Goal: Information Seeking & Learning: Learn about a topic

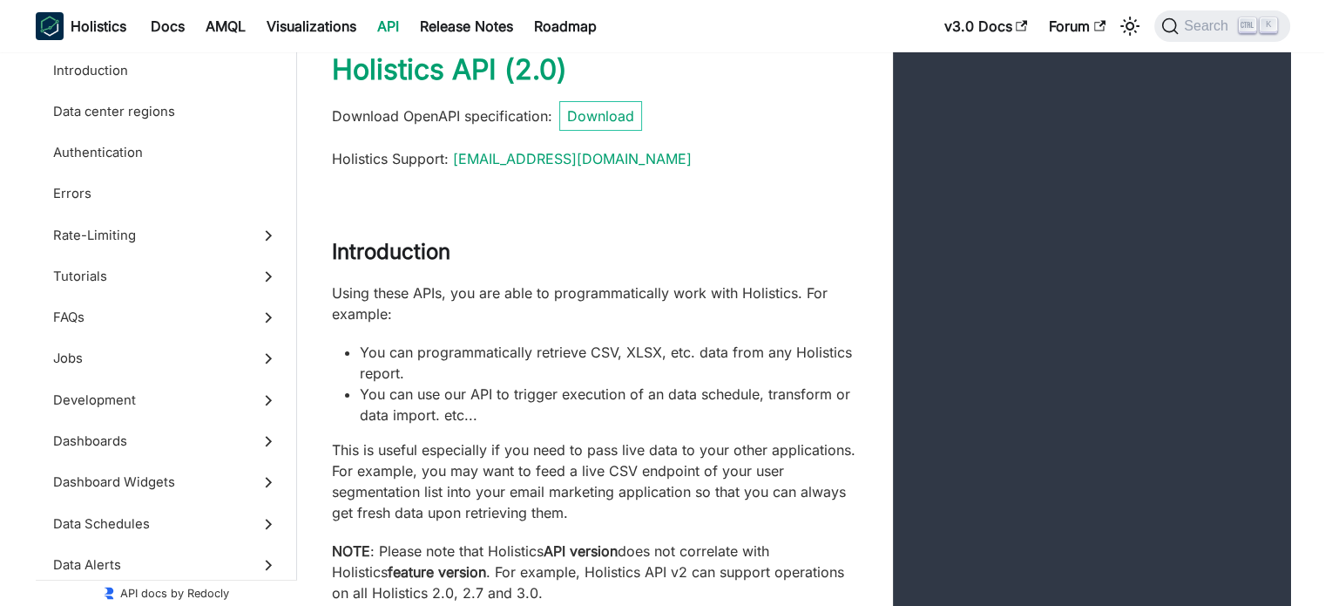
scroll to position [35, 0]
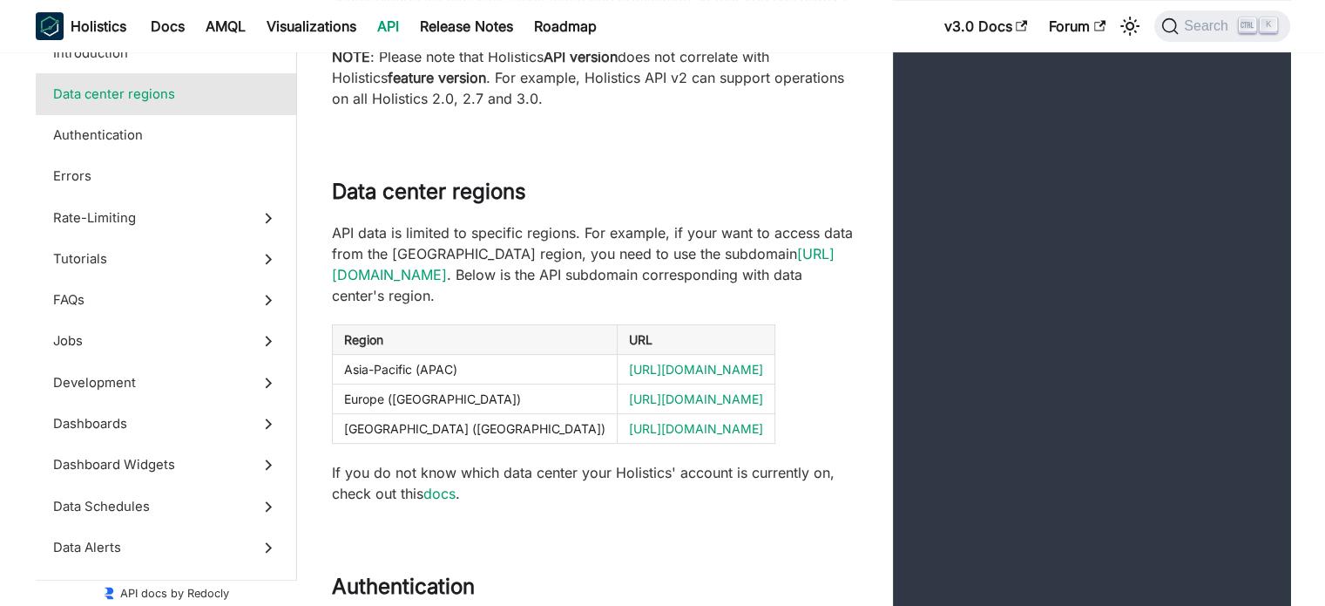
scroll to position [627, 0]
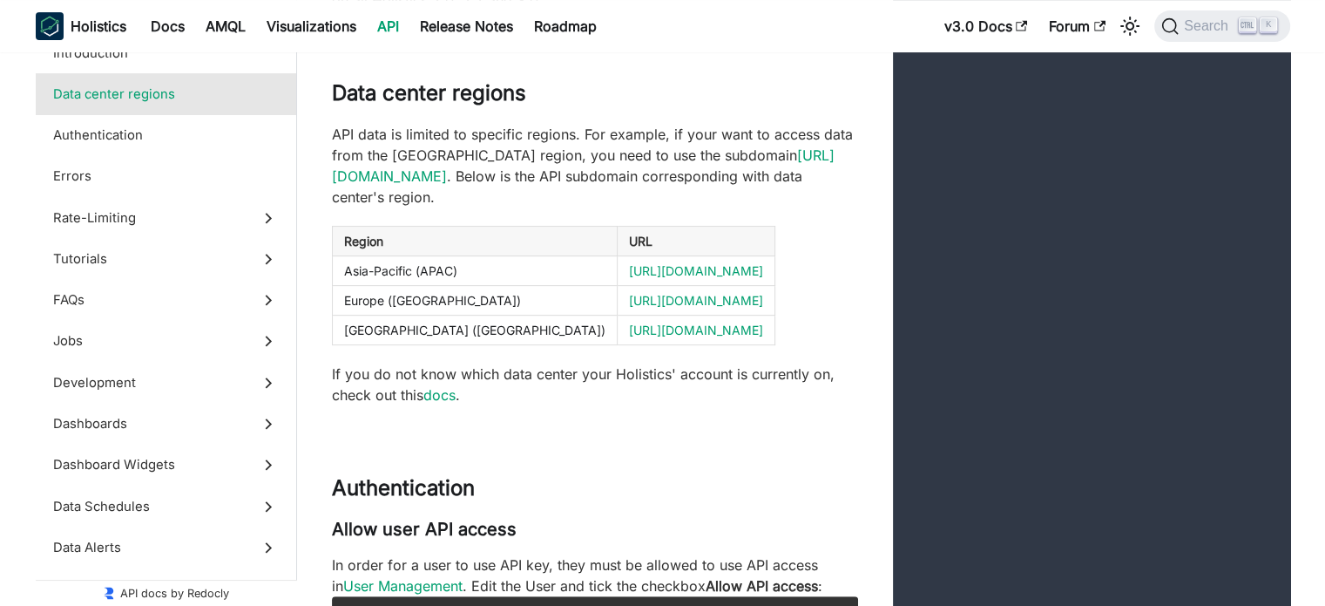
click at [754, 323] on div "API data is limited to specific regions. For example, if your want to access da…" at bounding box center [595, 264] width 526 height 281
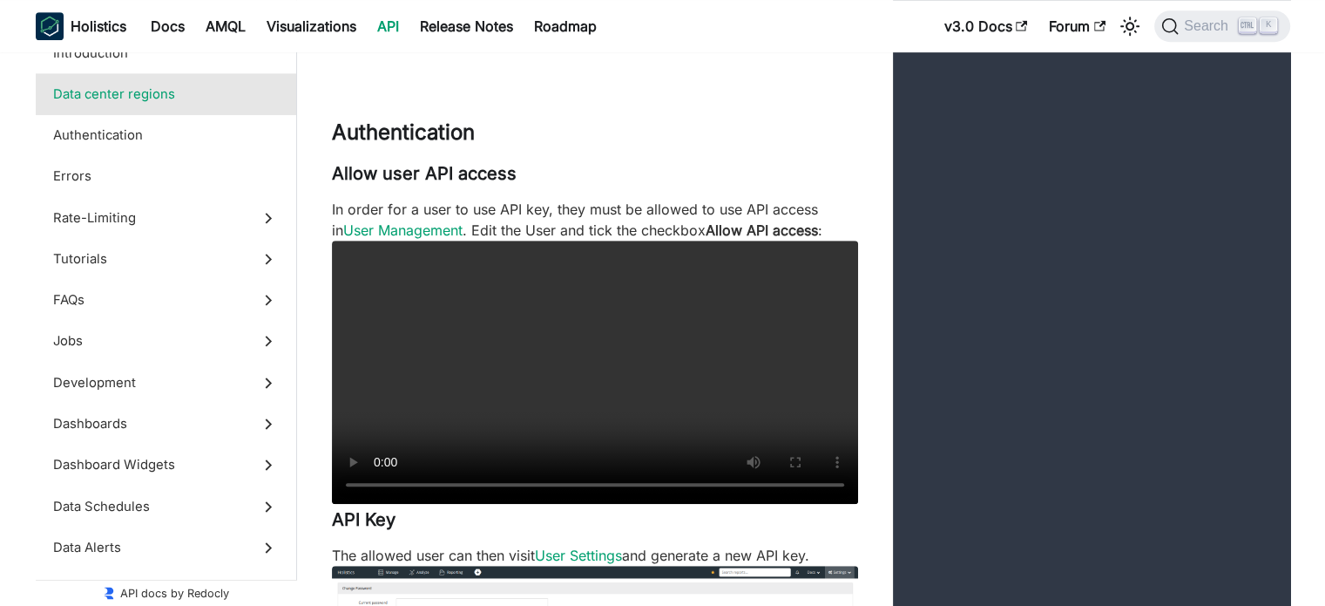
scroll to position [1011, 0]
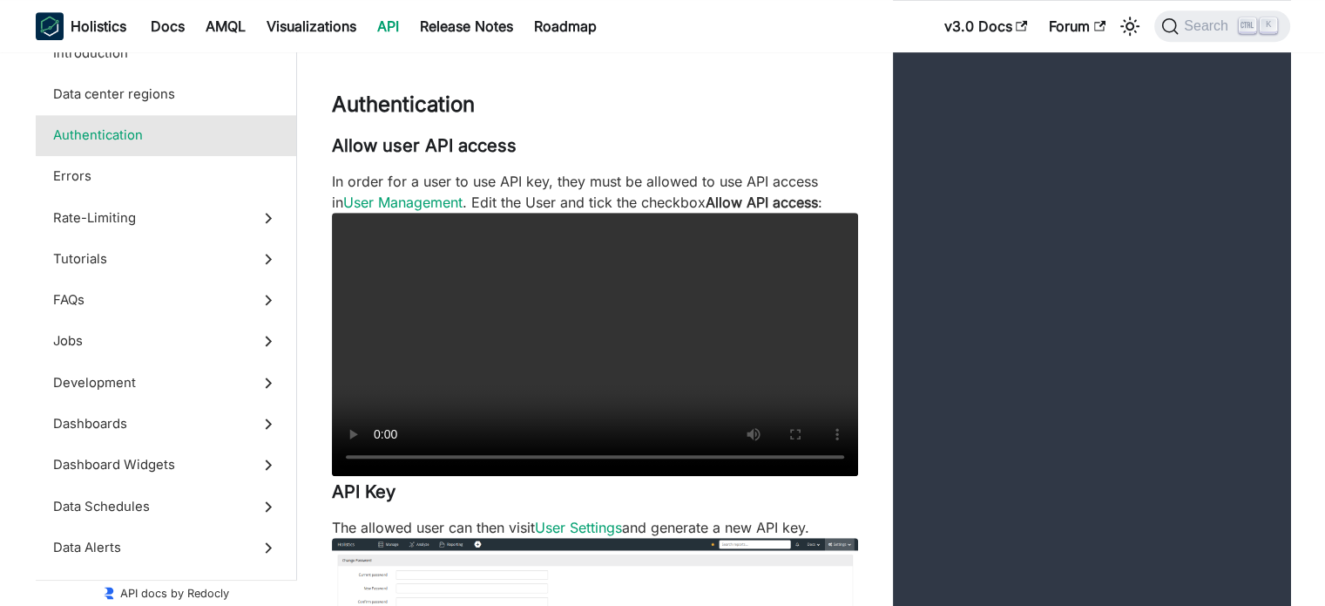
click at [506, 355] on video at bounding box center [595, 344] width 526 height 263
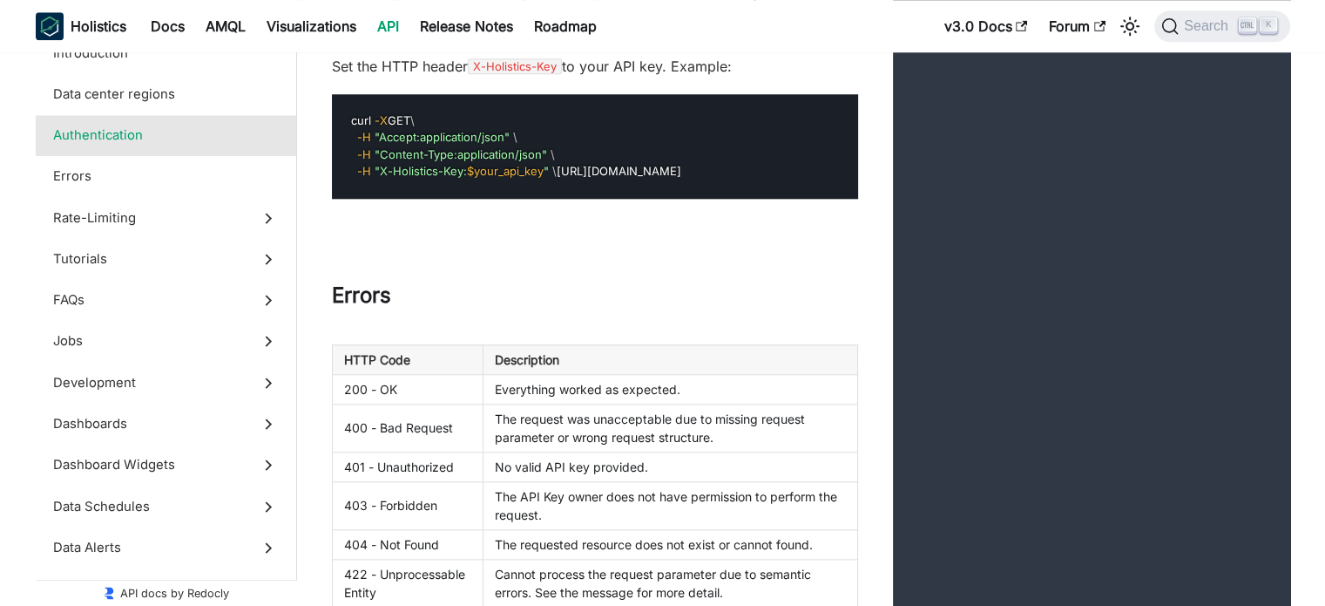
scroll to position [1835, 0]
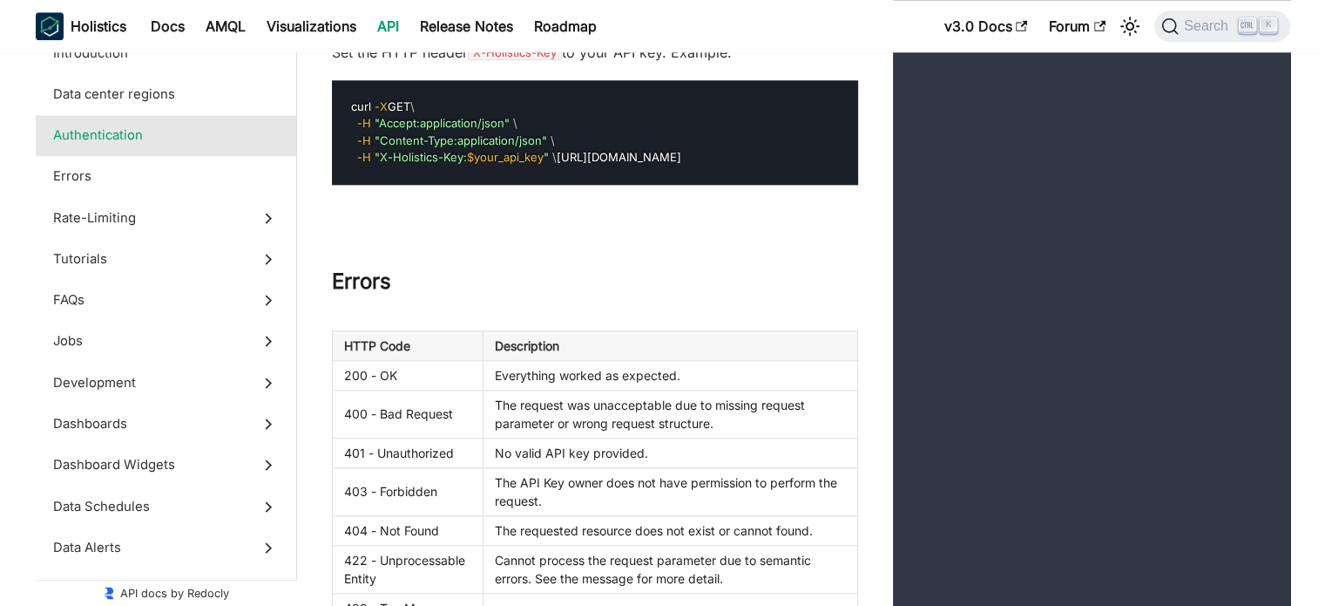
scroll to position [1765, 0]
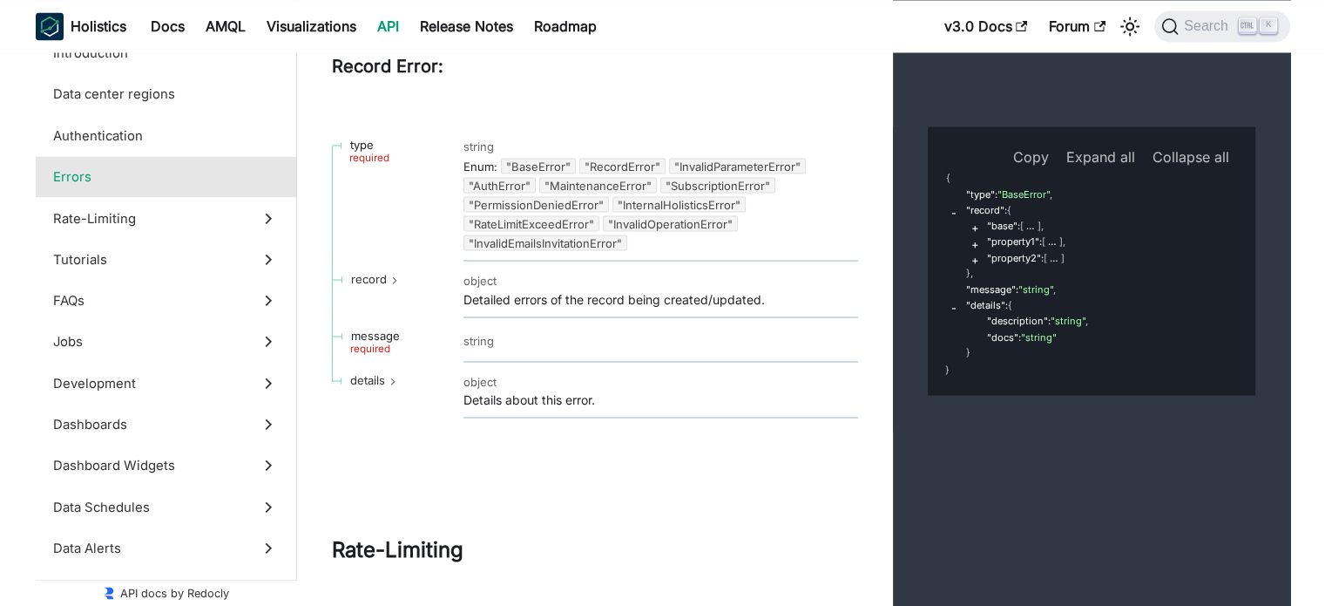
scroll to position [3194, 0]
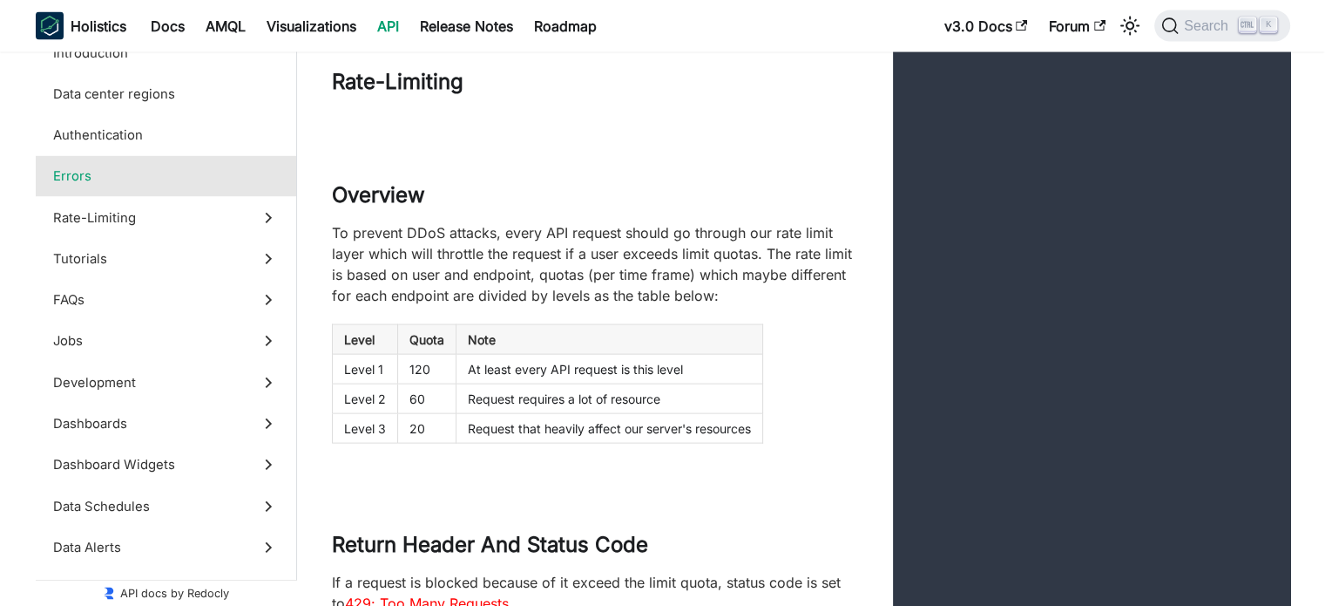
scroll to position [3786, 0]
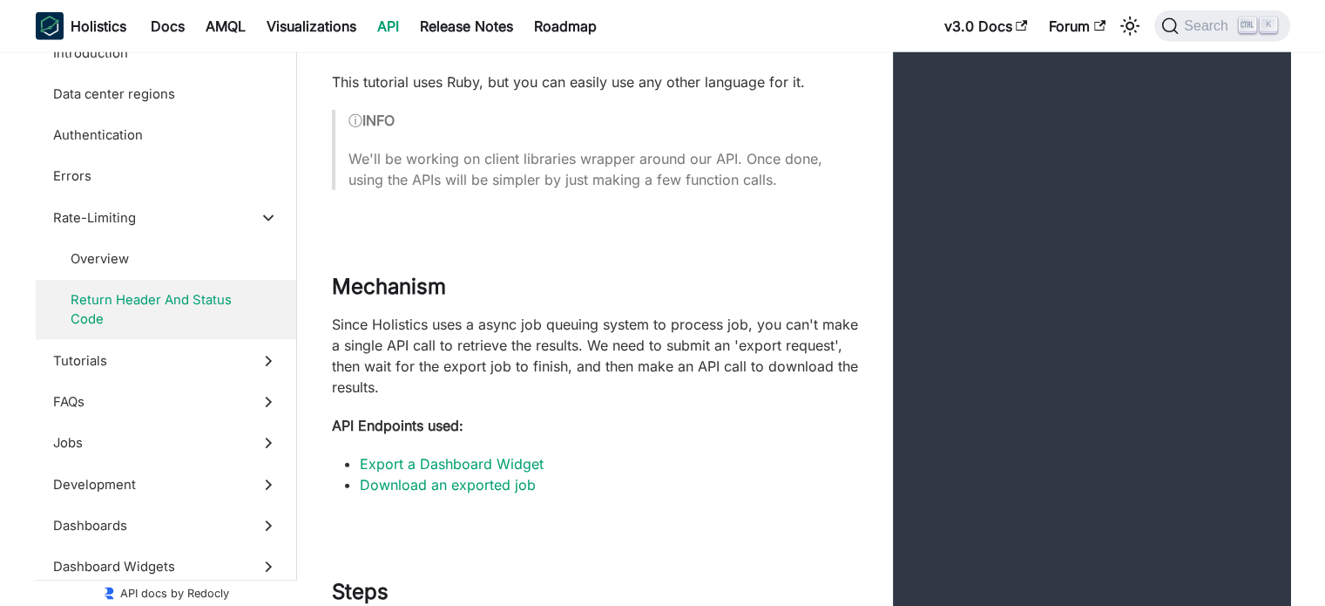
scroll to position [4797, 0]
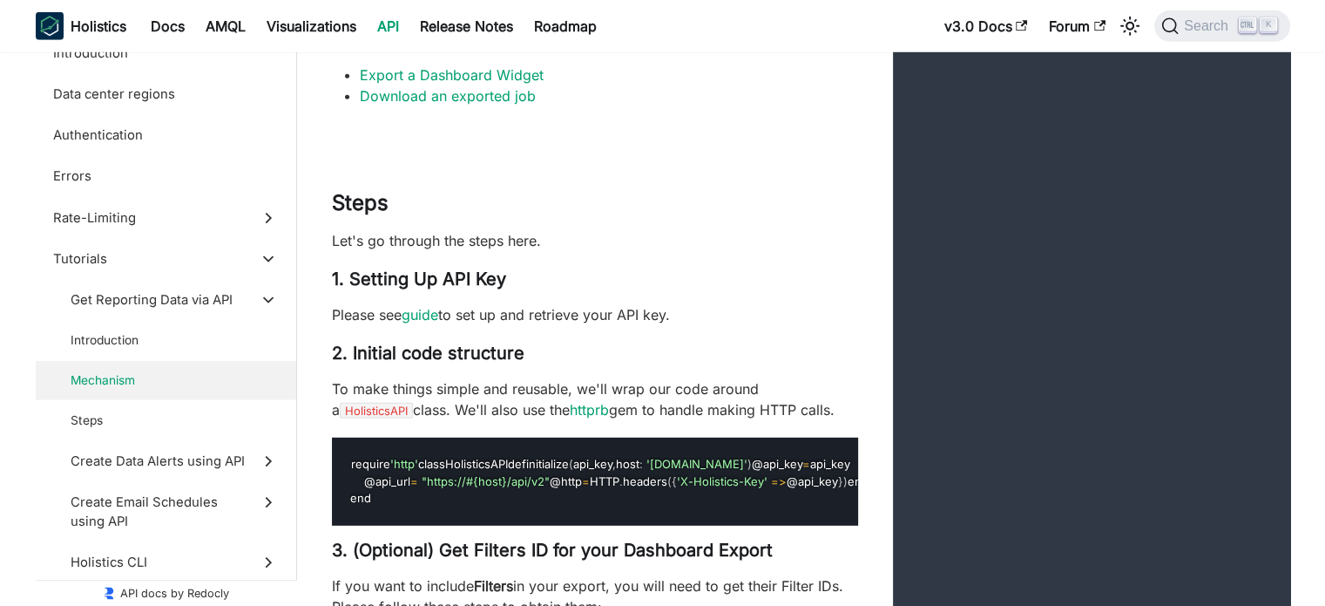
scroll to position [5215, 0]
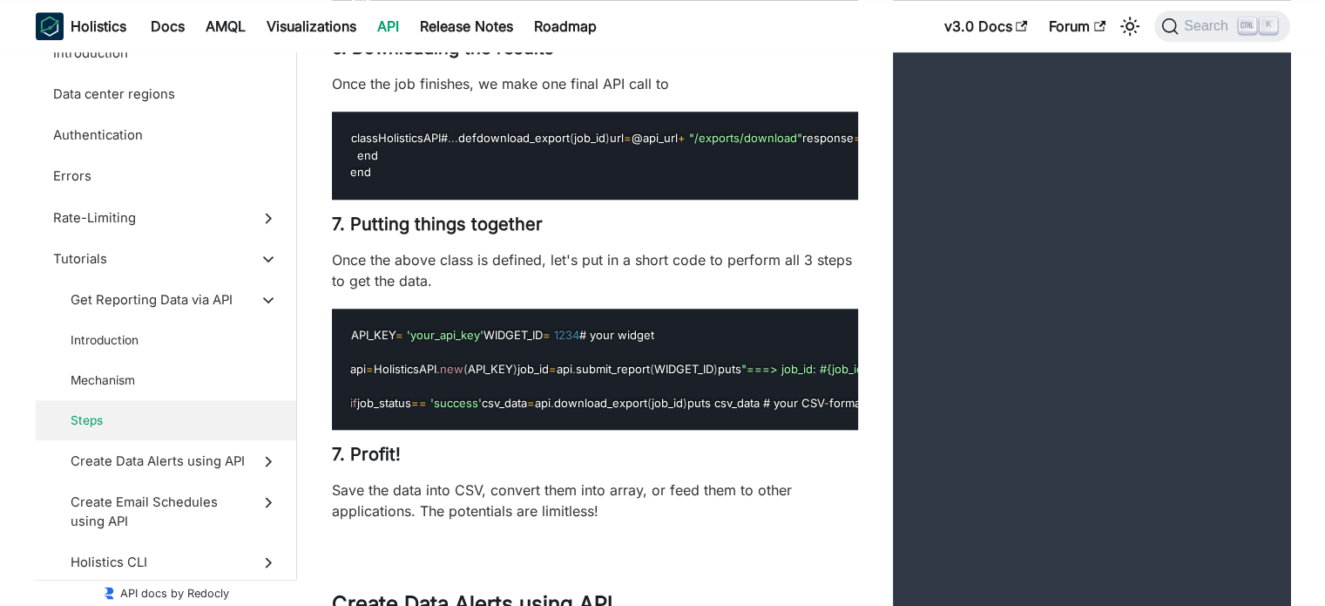
scroll to position [8212, 0]
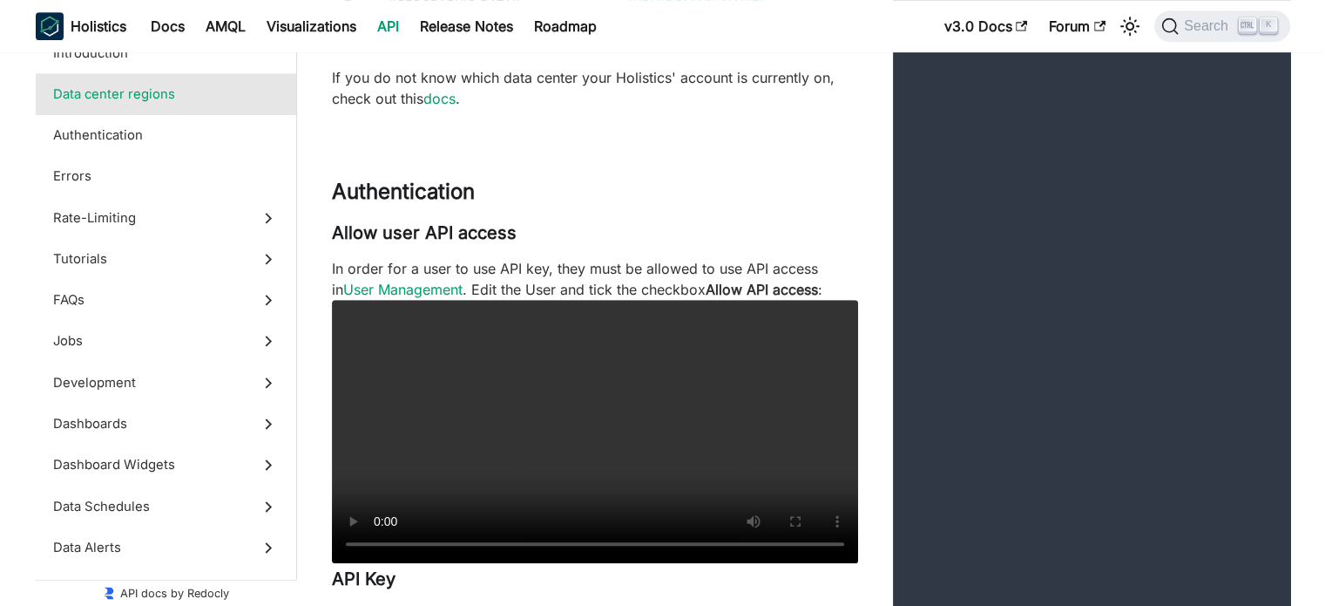
scroll to position [529, 0]
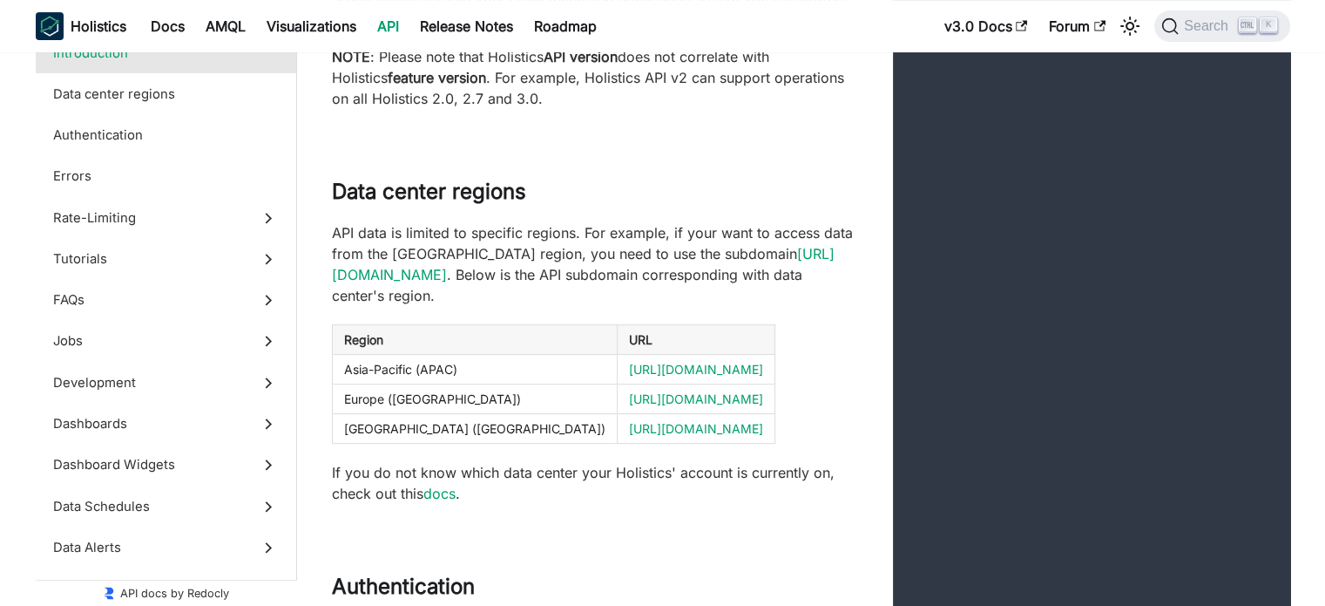
click at [812, 328] on table "Region URL Asia-Pacific (APAC) https://secure.holistics.io/api/v2 Europe (EU) h…" at bounding box center [595, 383] width 526 height 119
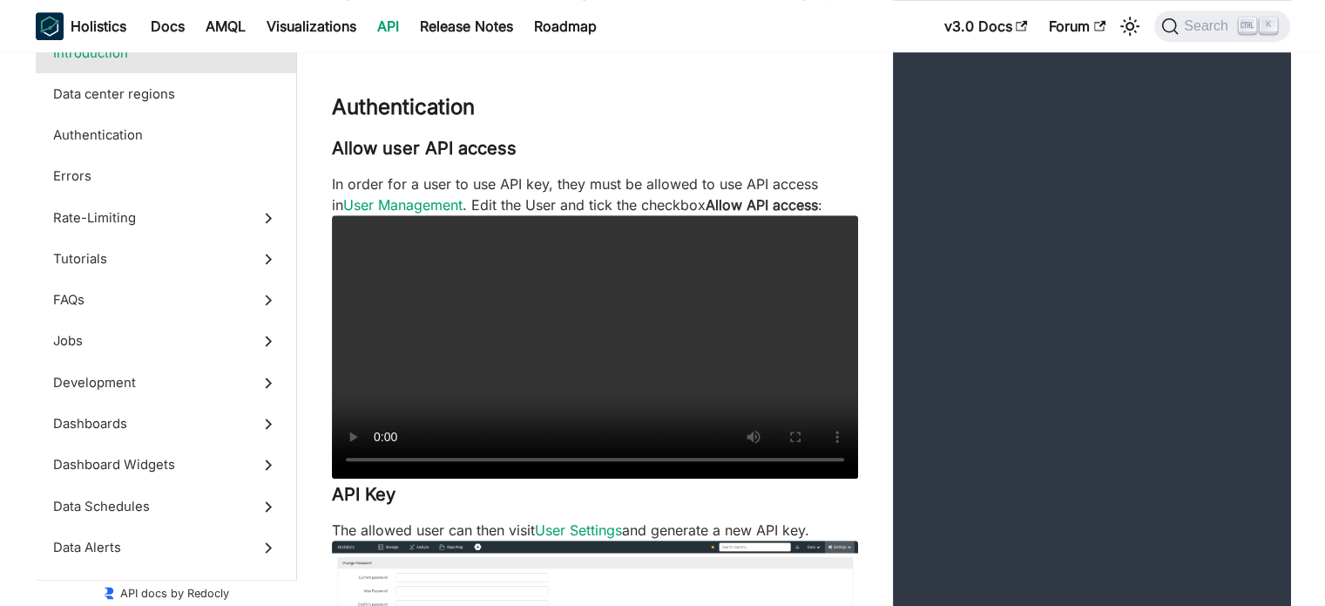
scroll to position [1052, 0]
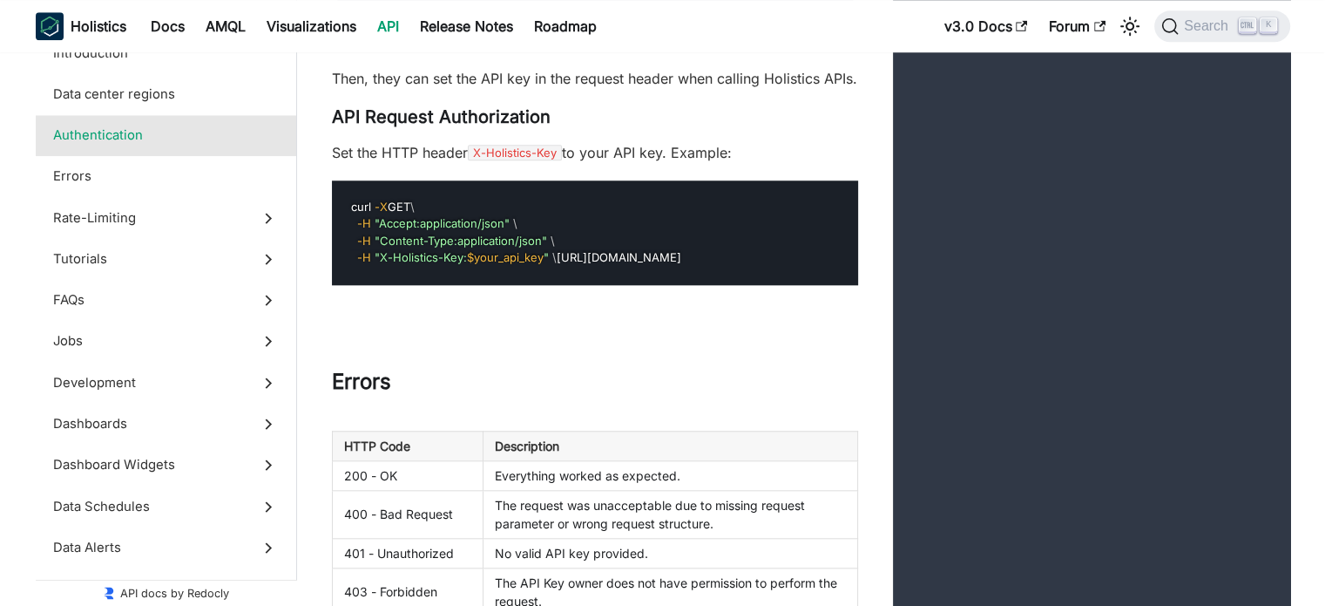
scroll to position [1714, 0]
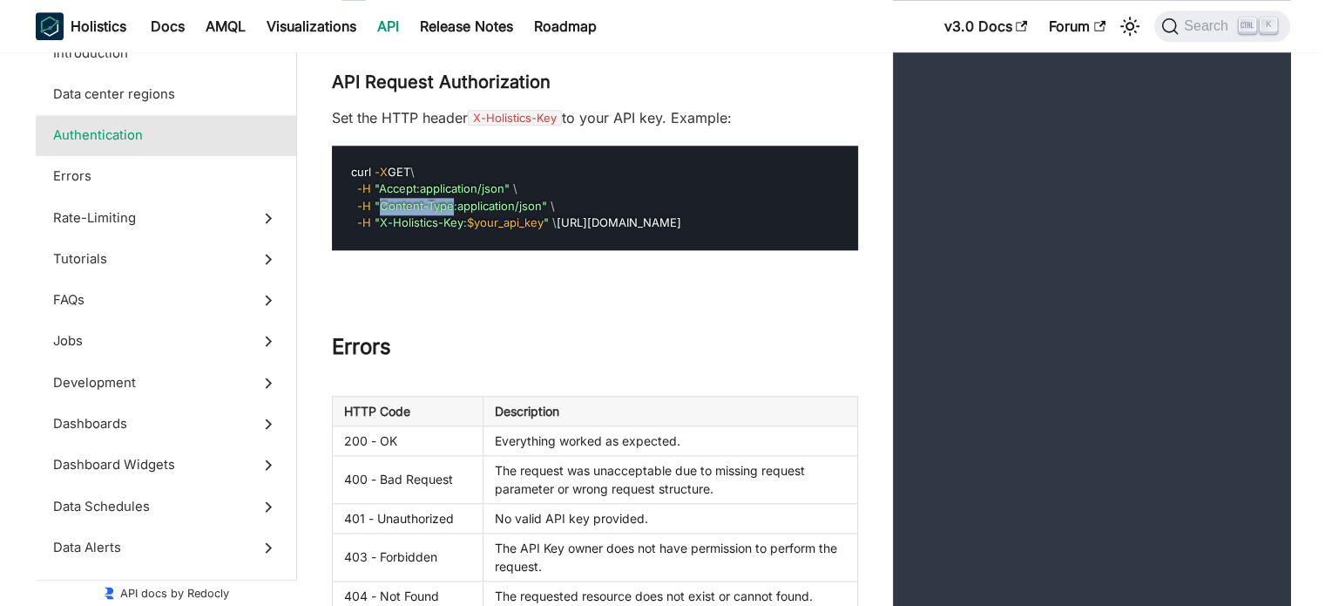
drag, startPoint x: 378, startPoint y: 241, endPoint x: 450, endPoint y: 242, distance: 72.3
click at [450, 213] on span ""Content-Type:application/json"" at bounding box center [461, 206] width 173 height 14
copy span "Content-Type"
click at [592, 250] on pre "curl -X GET \ -H "Accept:application/json" \ -H "Content-Type:application/json"…" at bounding box center [595, 197] width 526 height 105
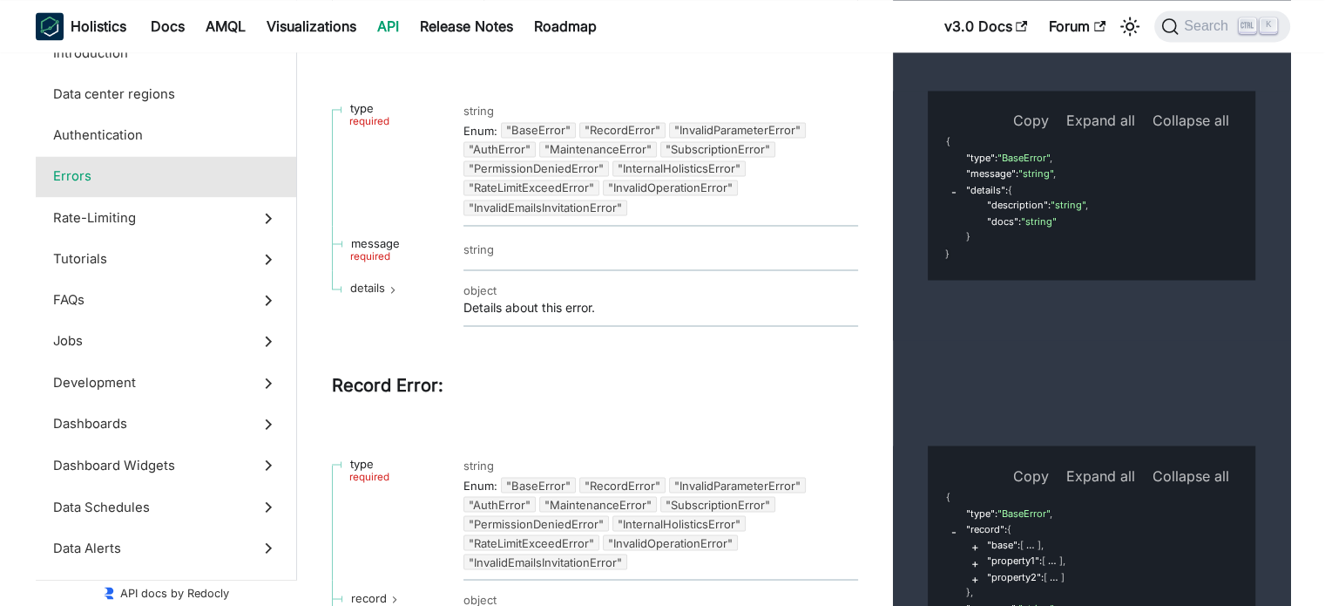
scroll to position [2899, 0]
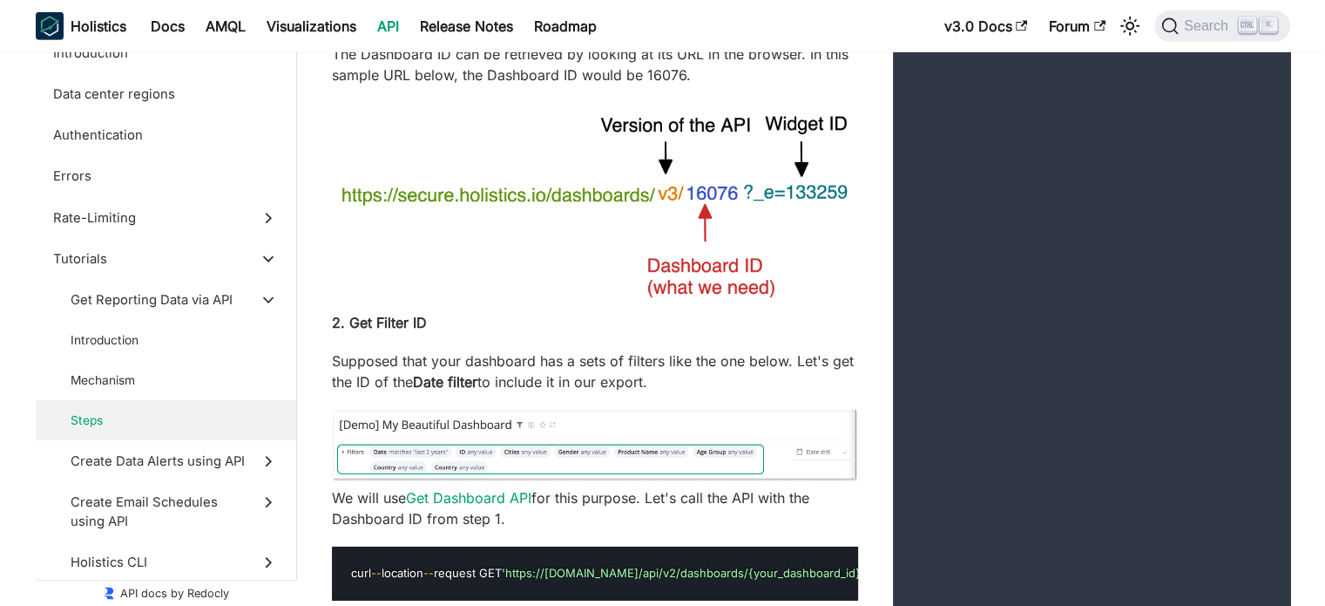
scroll to position [5791, 0]
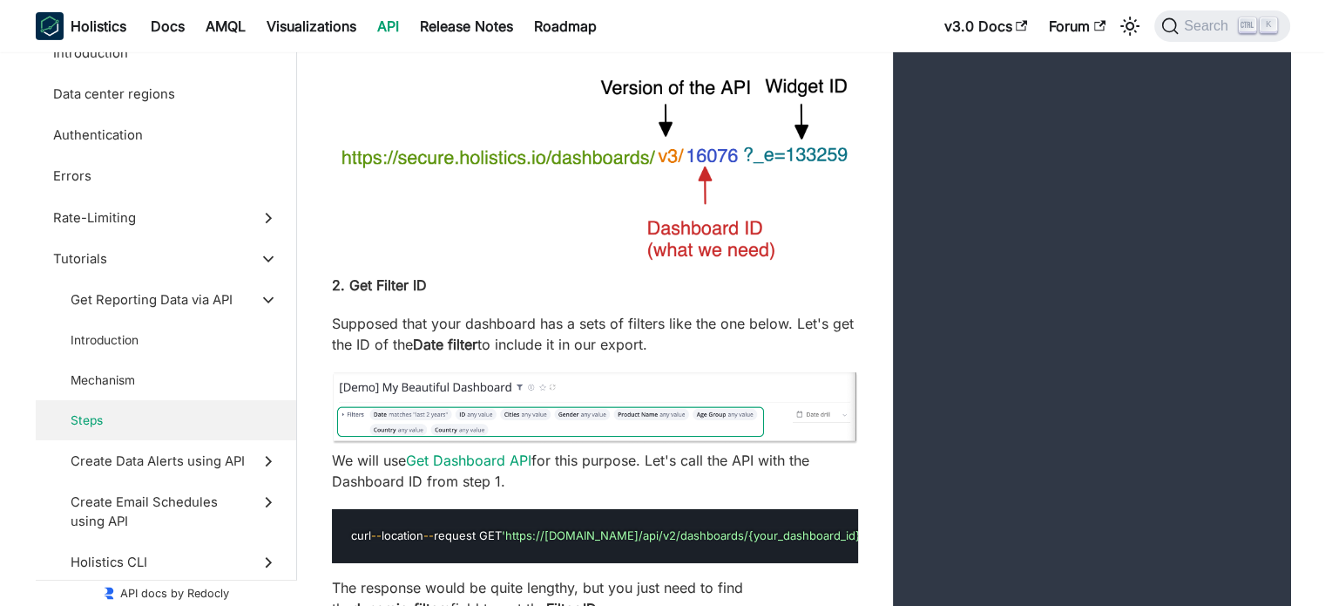
click at [830, 269] on img at bounding box center [595, 167] width 526 height 204
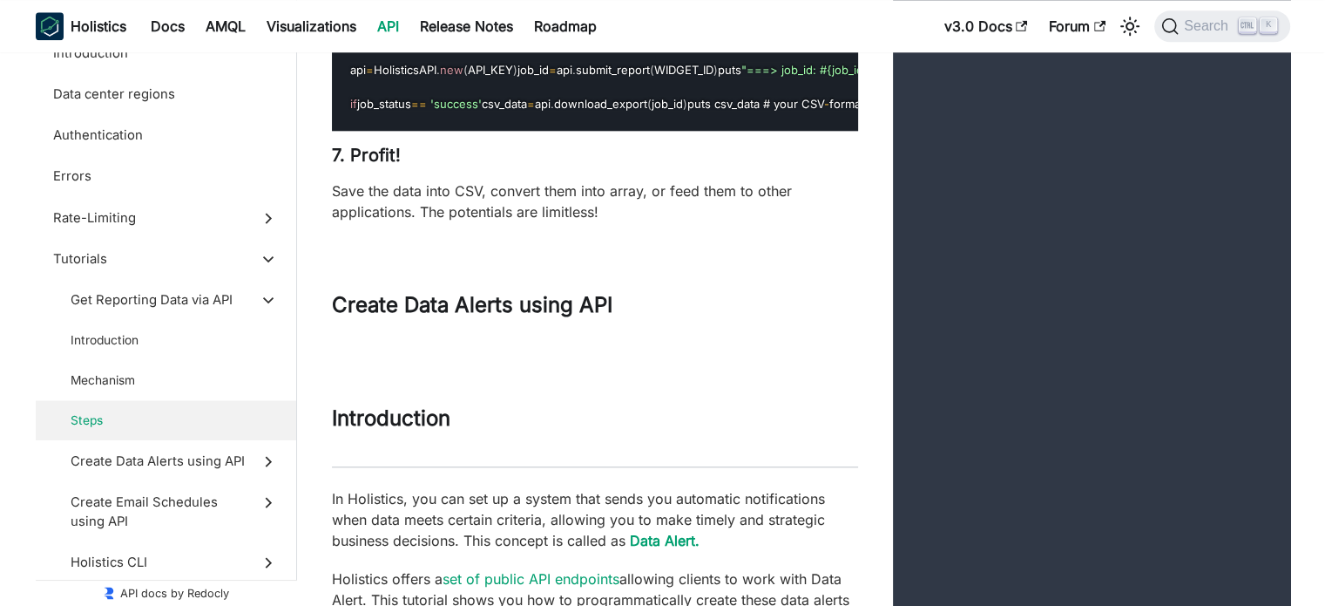
scroll to position [8509, 0]
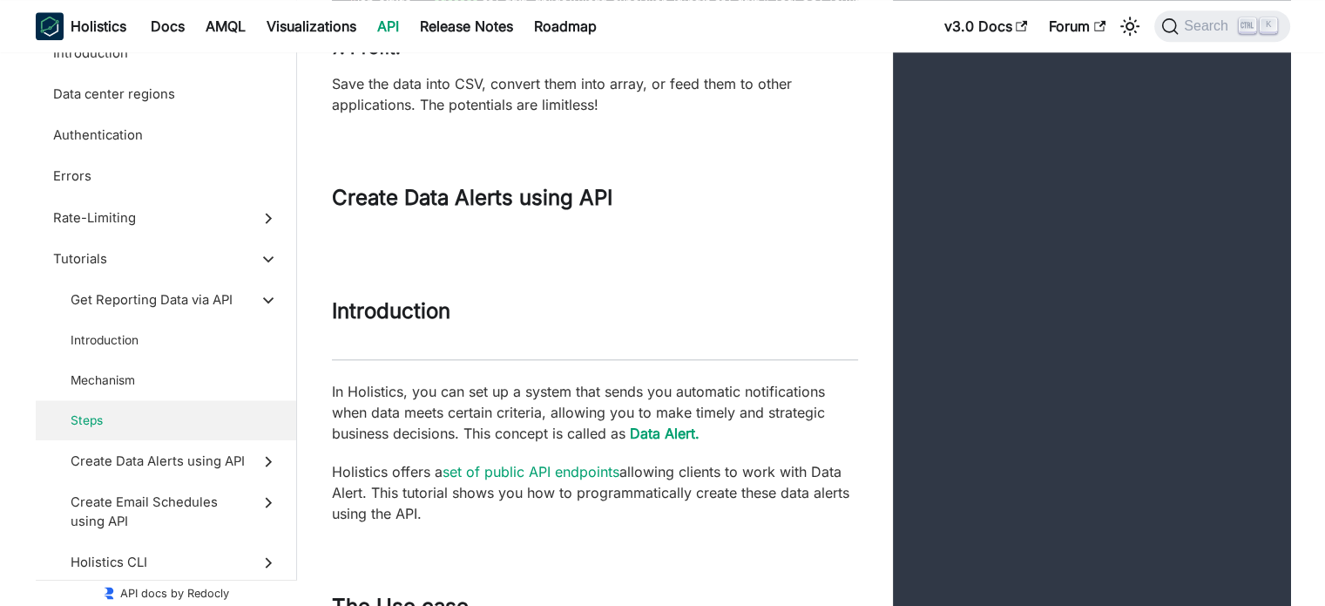
scroll to position [8649, 0]
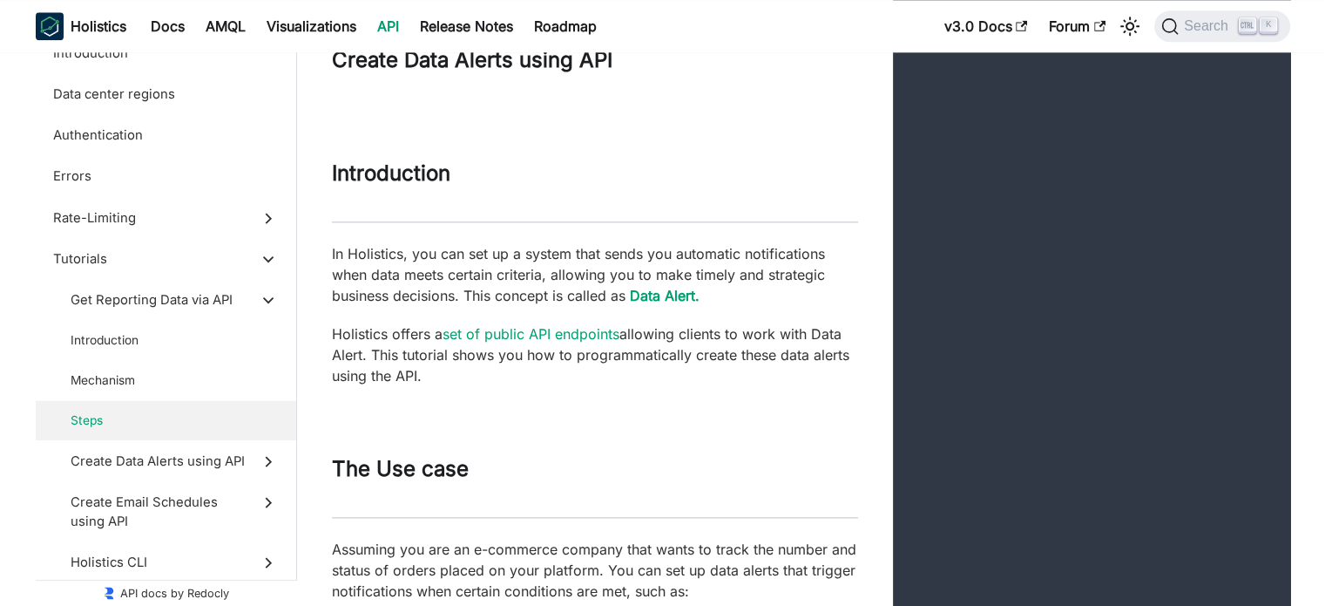
scroll to position [8753, 0]
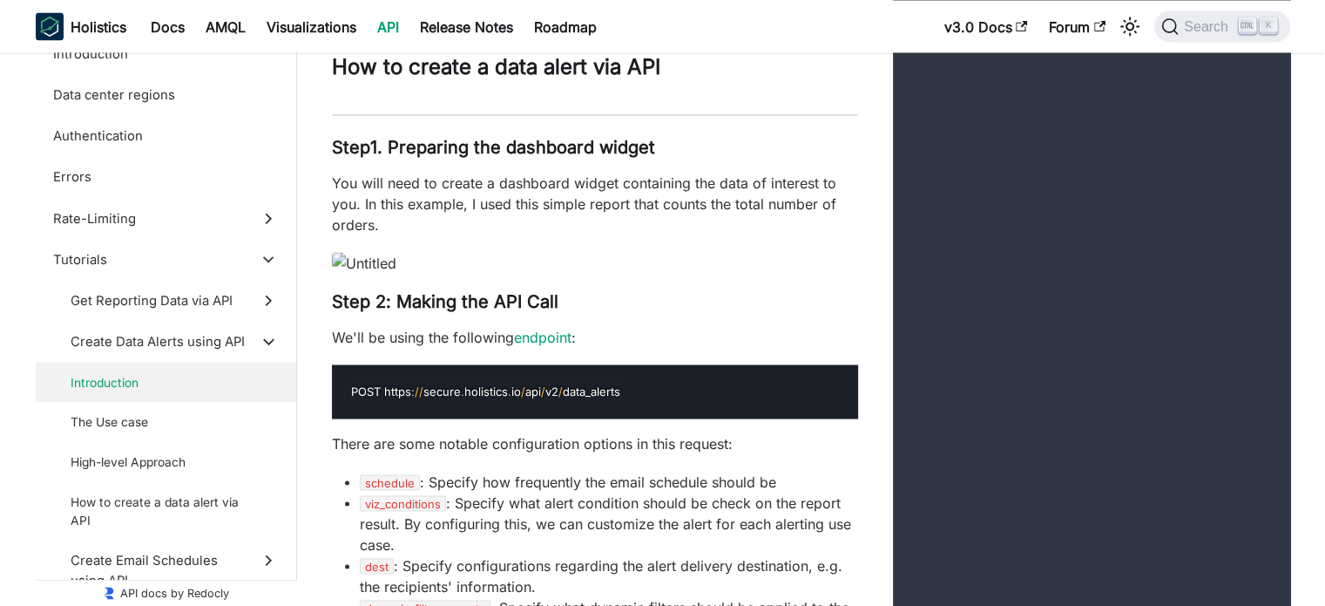
scroll to position [9938, 0]
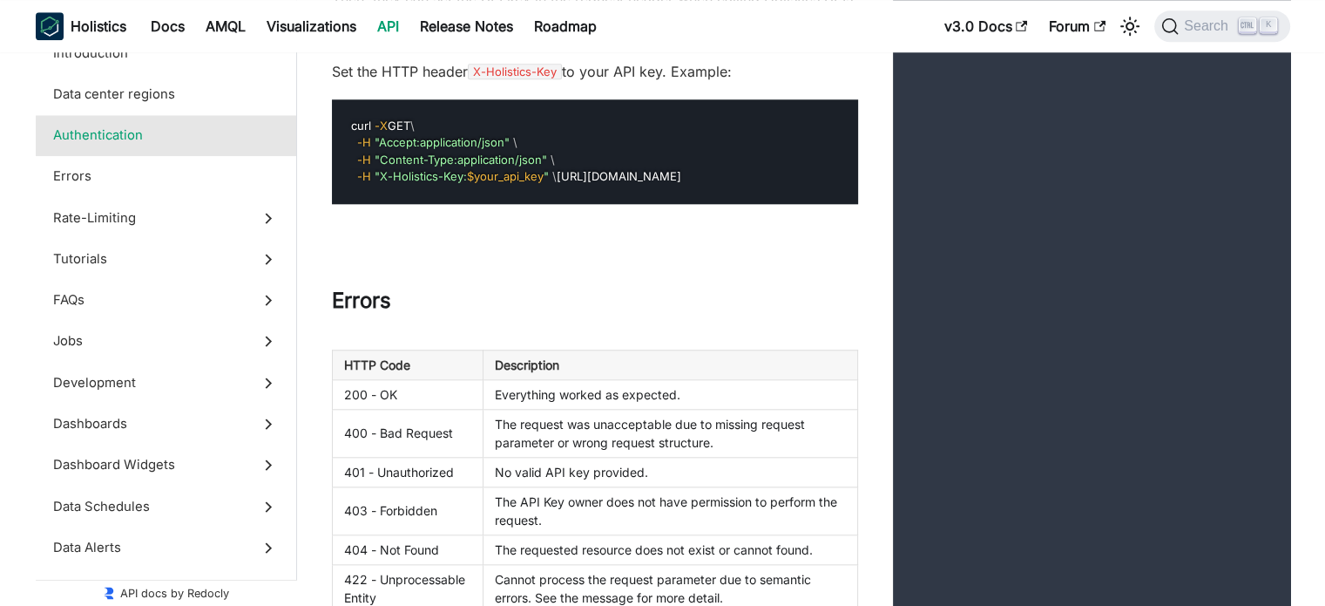
scroll to position [1662, 0]
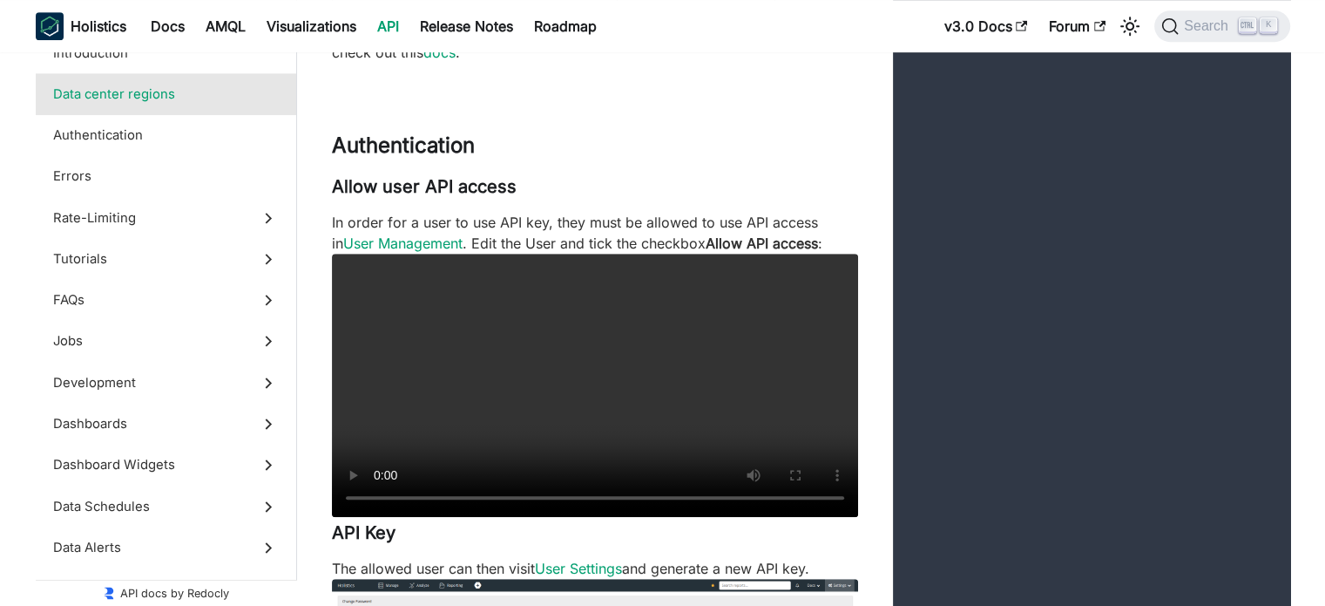
scroll to position [80, 0]
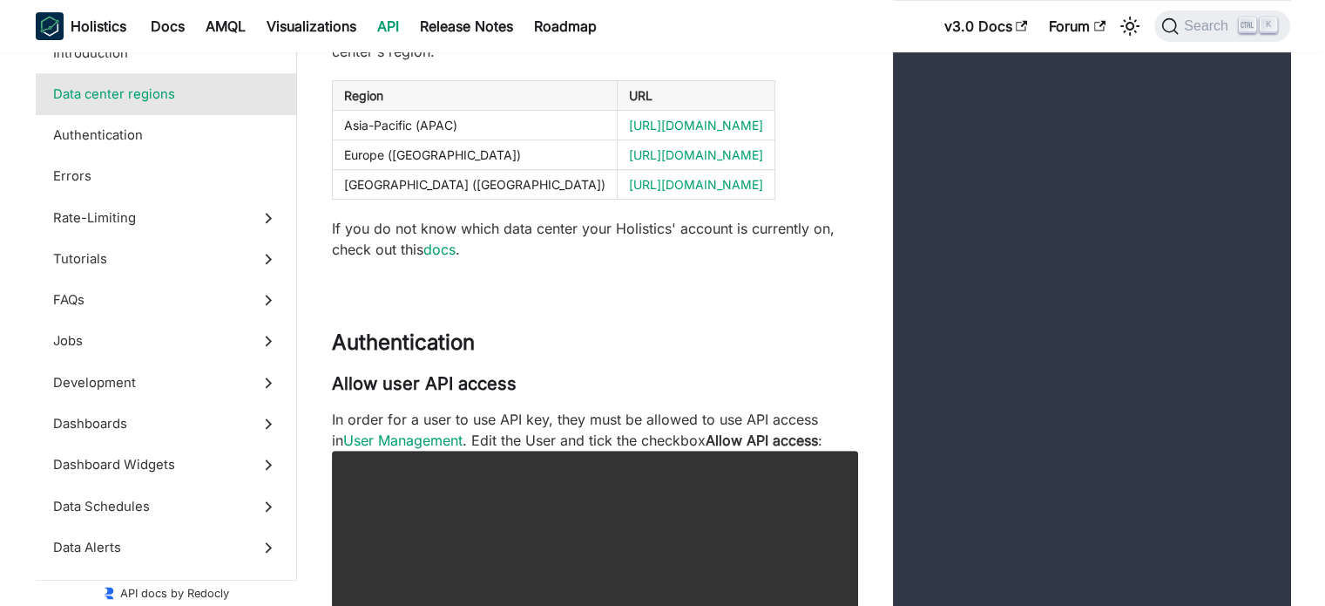
scroll to position [871, 0]
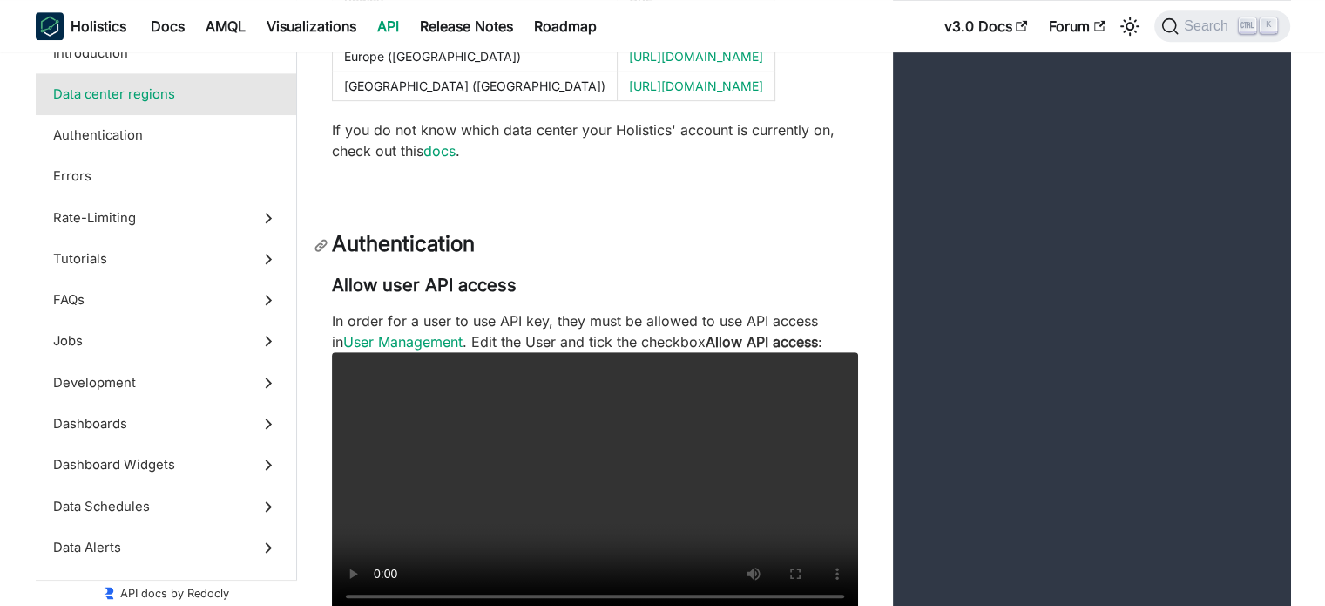
click at [751, 231] on h2 "Authentication" at bounding box center [595, 244] width 526 height 26
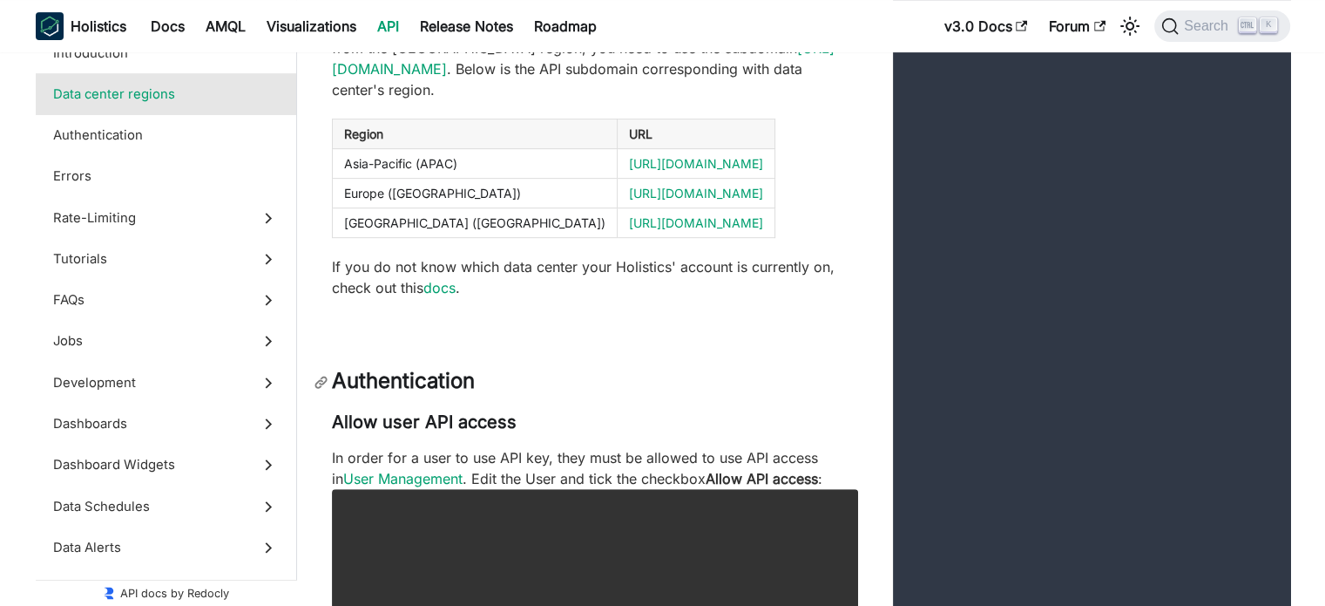
scroll to position [732, 0]
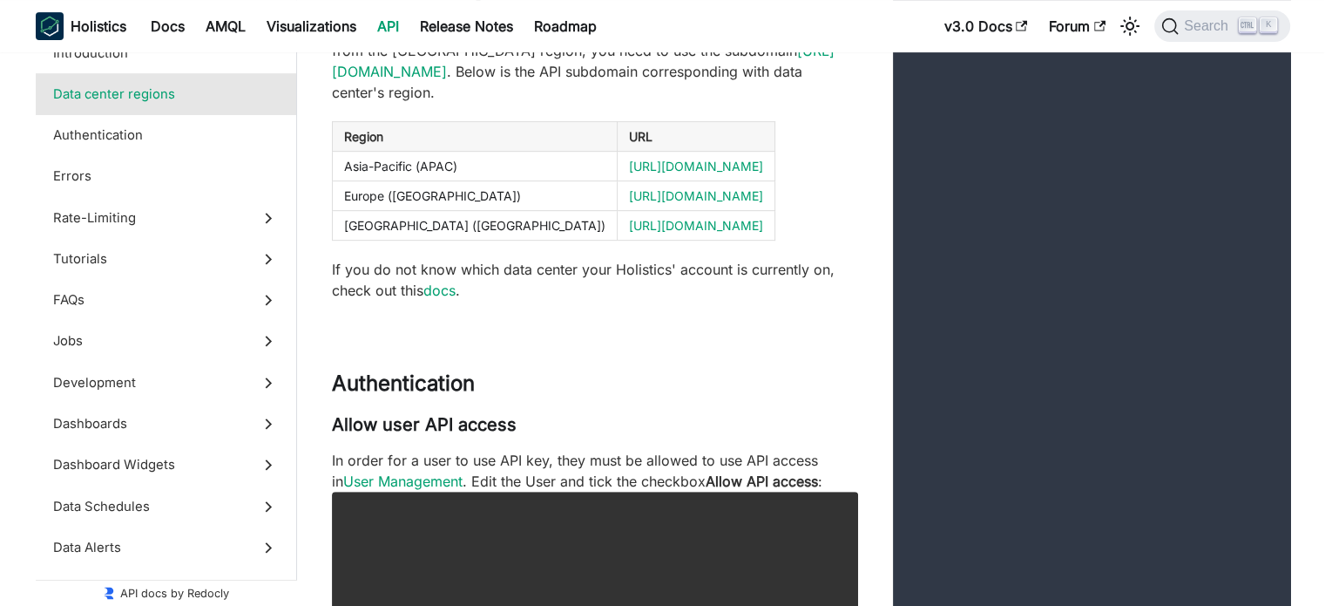
drag, startPoint x: 670, startPoint y: 142, endPoint x: 473, endPoint y: 144, distance: 196.9
click at [617, 152] on td "[URL][DOMAIN_NAME]" at bounding box center [696, 167] width 158 height 30
copy link "[URL][DOMAIN_NAME]"
click at [746, 370] on h2 "Authentication" at bounding box center [595, 383] width 526 height 26
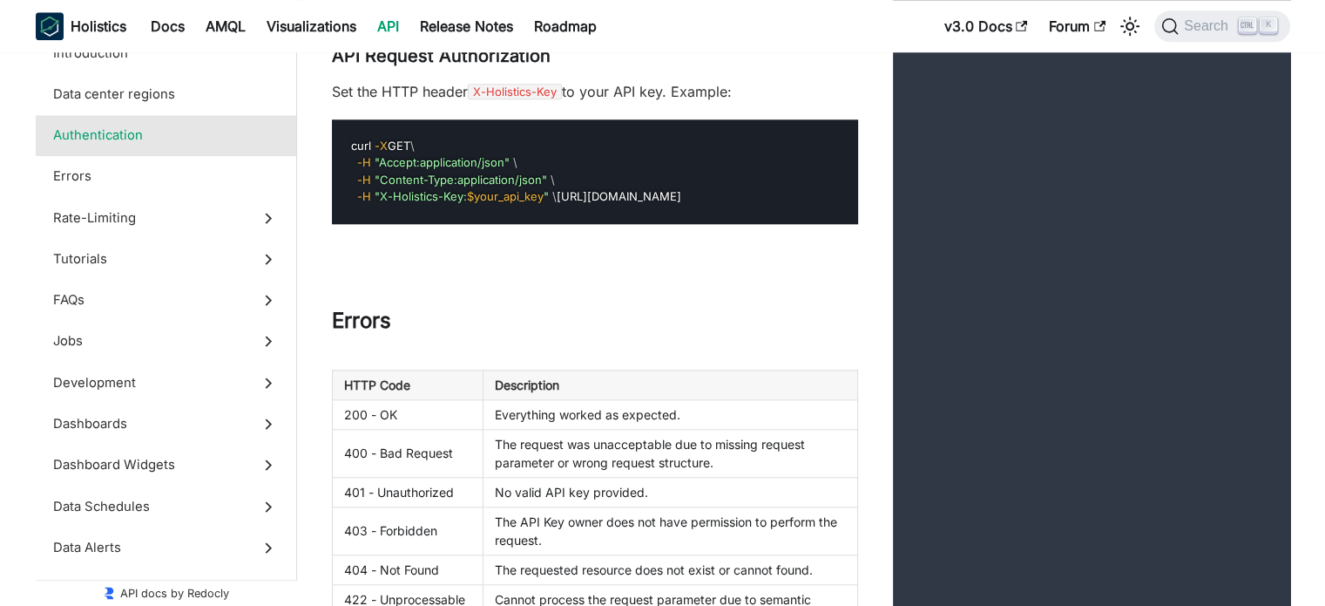
scroll to position [1742, 0]
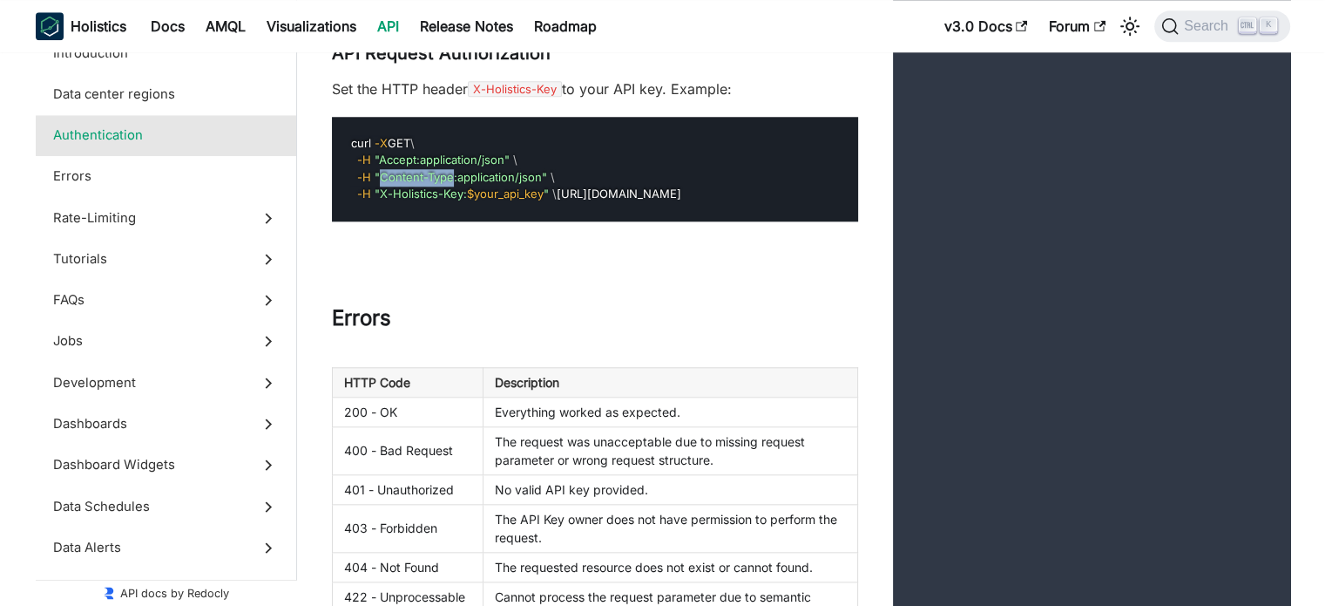
drag, startPoint x: 376, startPoint y: 210, endPoint x: 450, endPoint y: 209, distance: 74.1
click at [450, 184] on span ""Content-Type:application/json"" at bounding box center [461, 177] width 173 height 14
copy span "Content-Type"
drag, startPoint x: 453, startPoint y: 208, endPoint x: 538, endPoint y: 207, distance: 84.5
click at [538, 184] on span ""Content-Type:application/json"" at bounding box center [461, 177] width 173 height 14
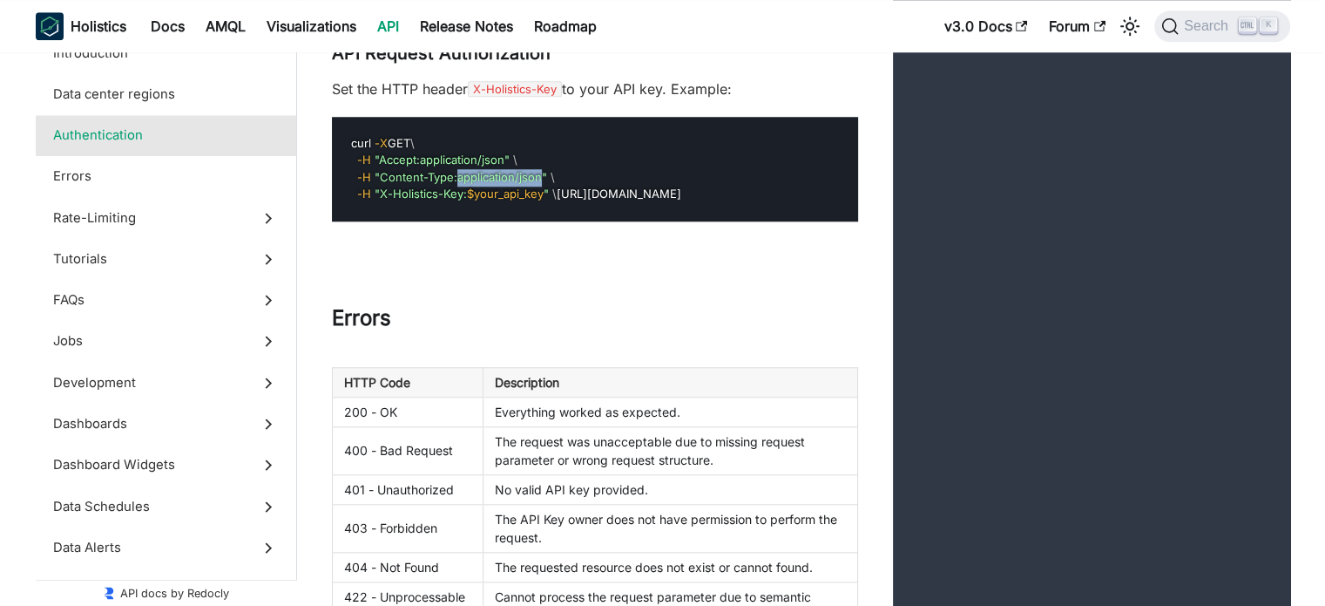
copy span "application/json"
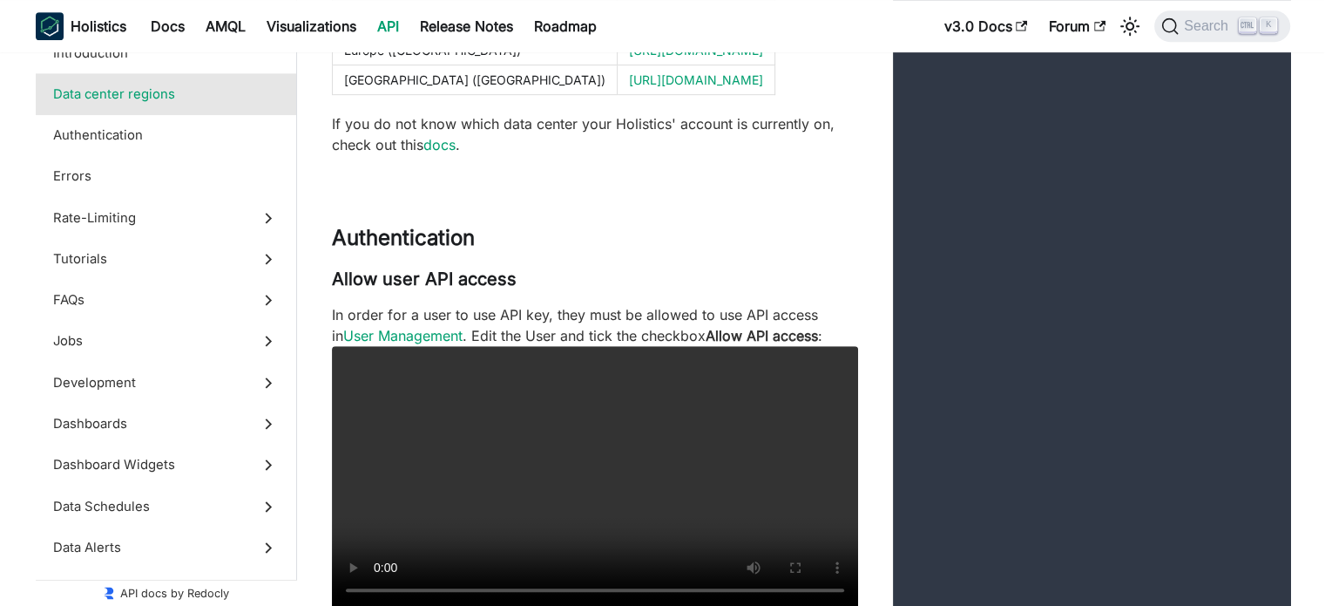
scroll to position [779, 0]
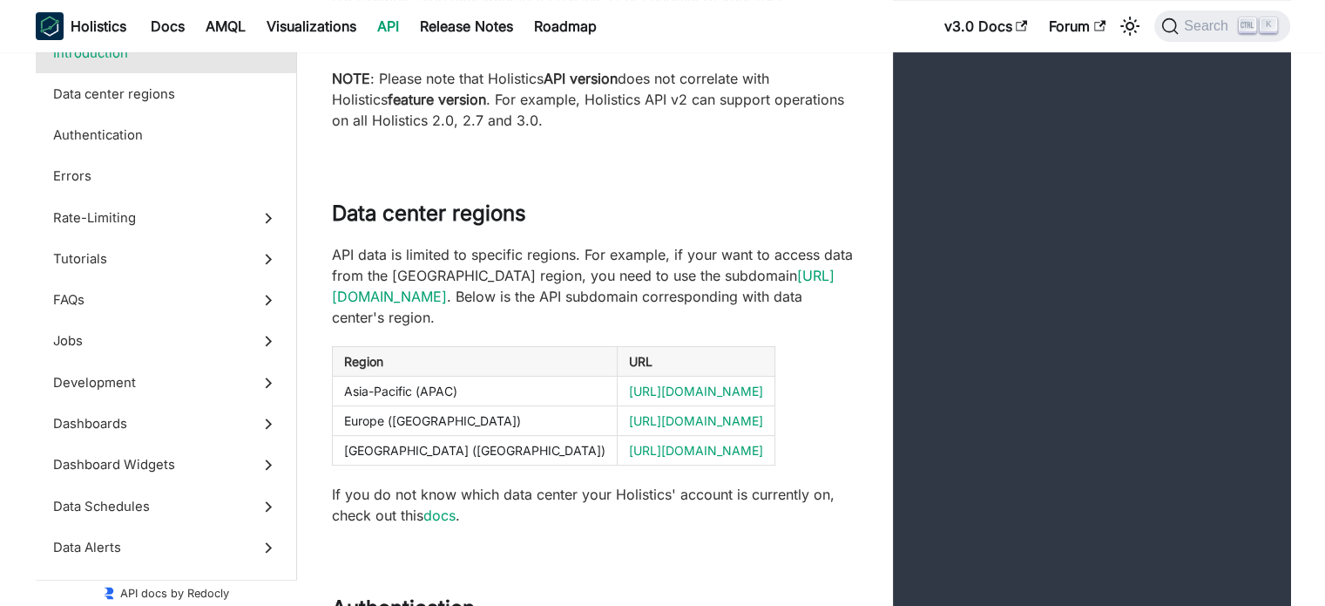
scroll to position [606, 0]
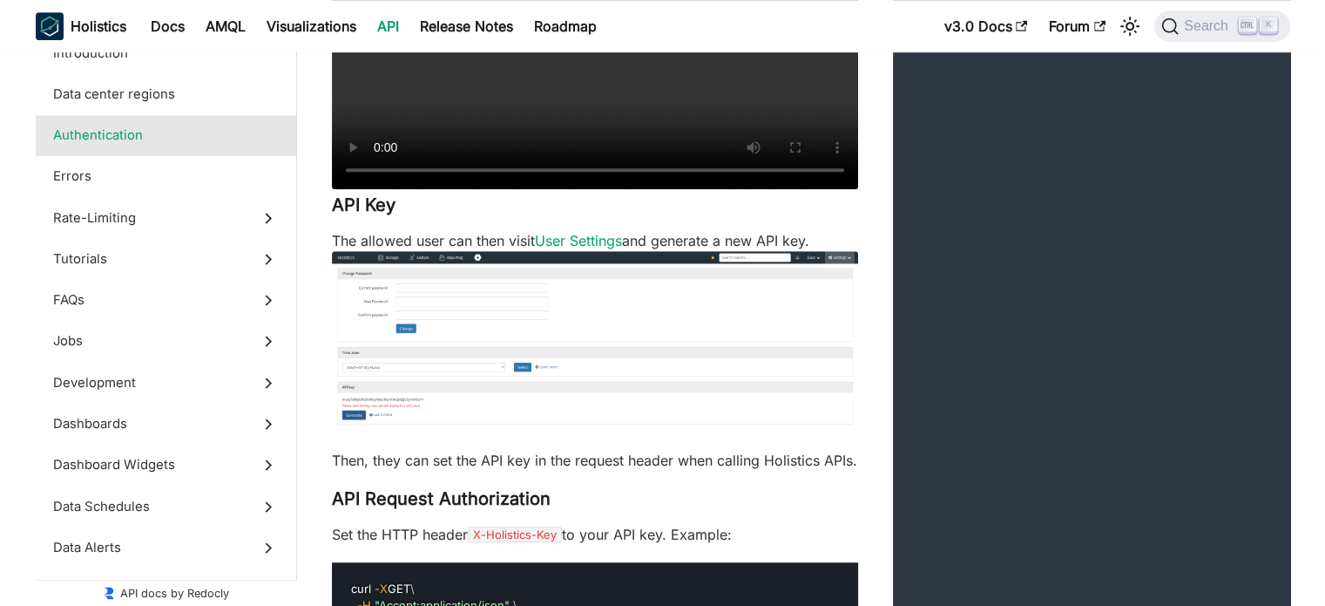
scroll to position [1397, 0]
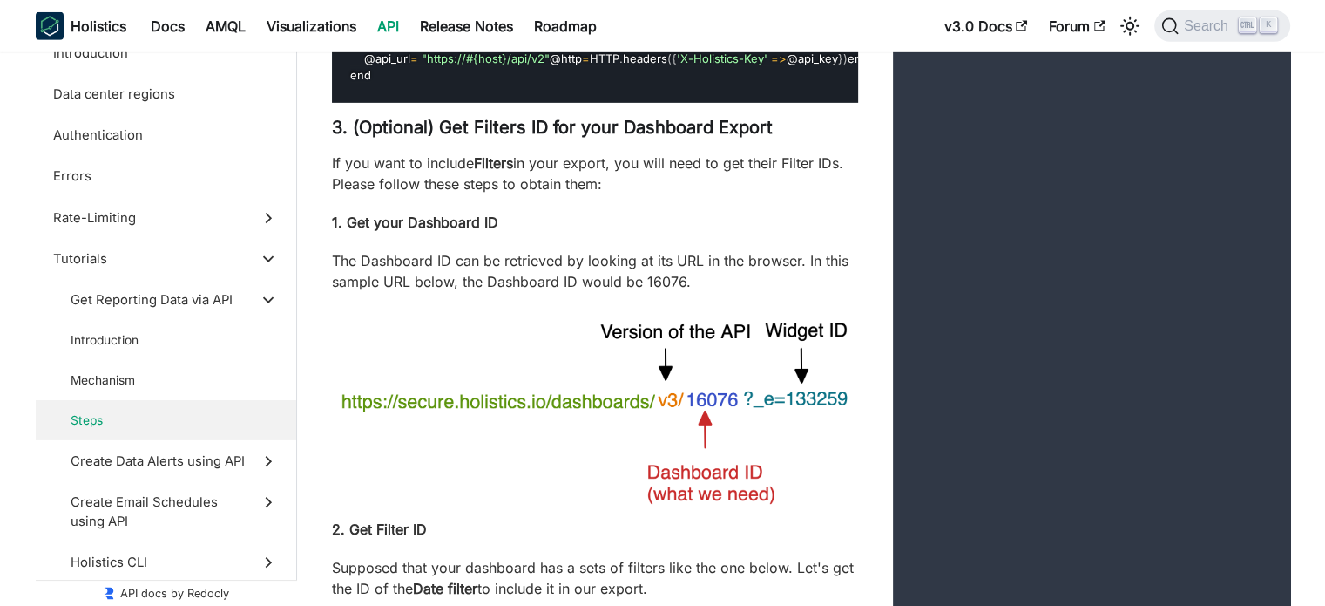
scroll to position [5744, 0]
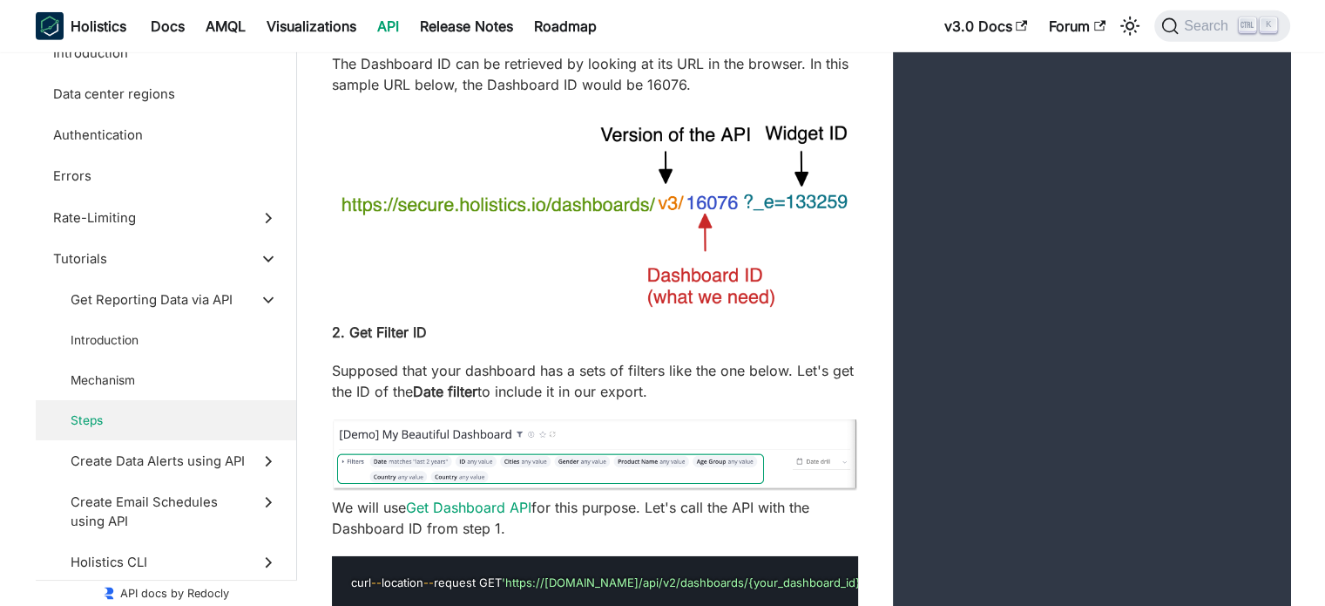
click at [505, 402] on p "Supposed that your dashboard has a sets of filters like the one below. Let's ge…" at bounding box center [595, 381] width 526 height 42
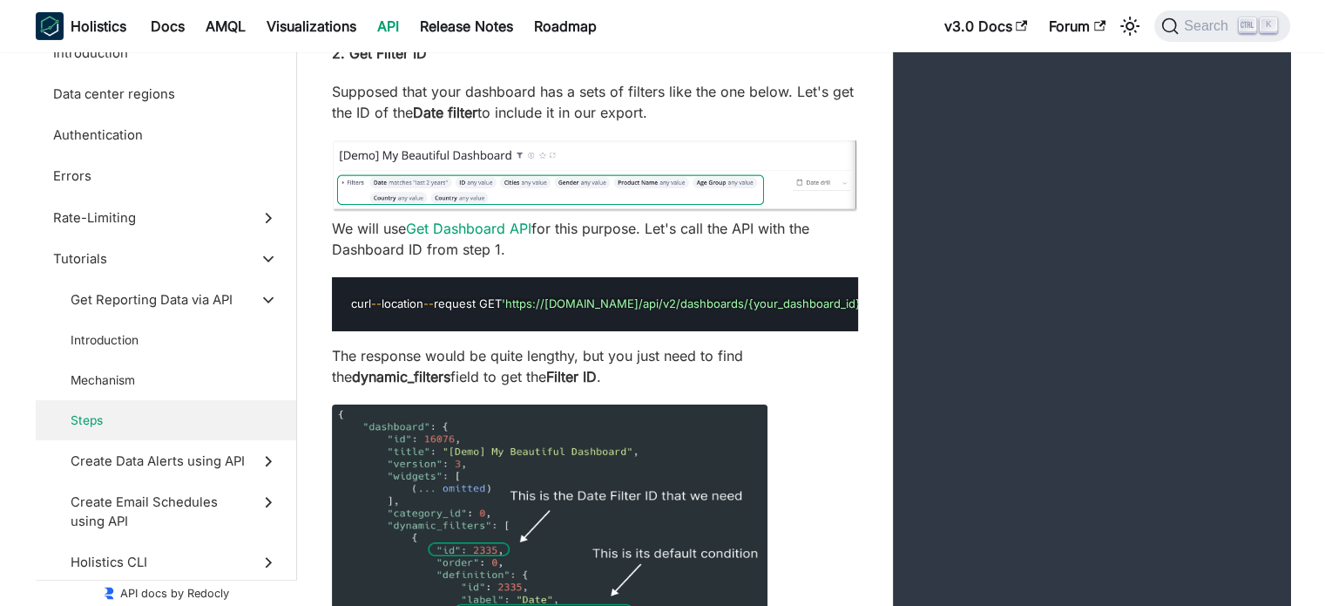
scroll to position [0, 38]
drag, startPoint x: 515, startPoint y: 420, endPoint x: 711, endPoint y: 421, distance: 196.0
click at [711, 310] on span "'https://[DOMAIN_NAME]/api/v2/dashboards/{your_dashboard_id}'" at bounding box center [644, 303] width 362 height 14
copy span "https://secure.holistics.io/api/v2/dashboards"
drag, startPoint x: 363, startPoint y: 434, endPoint x: 446, endPoint y: 437, distance: 82.8
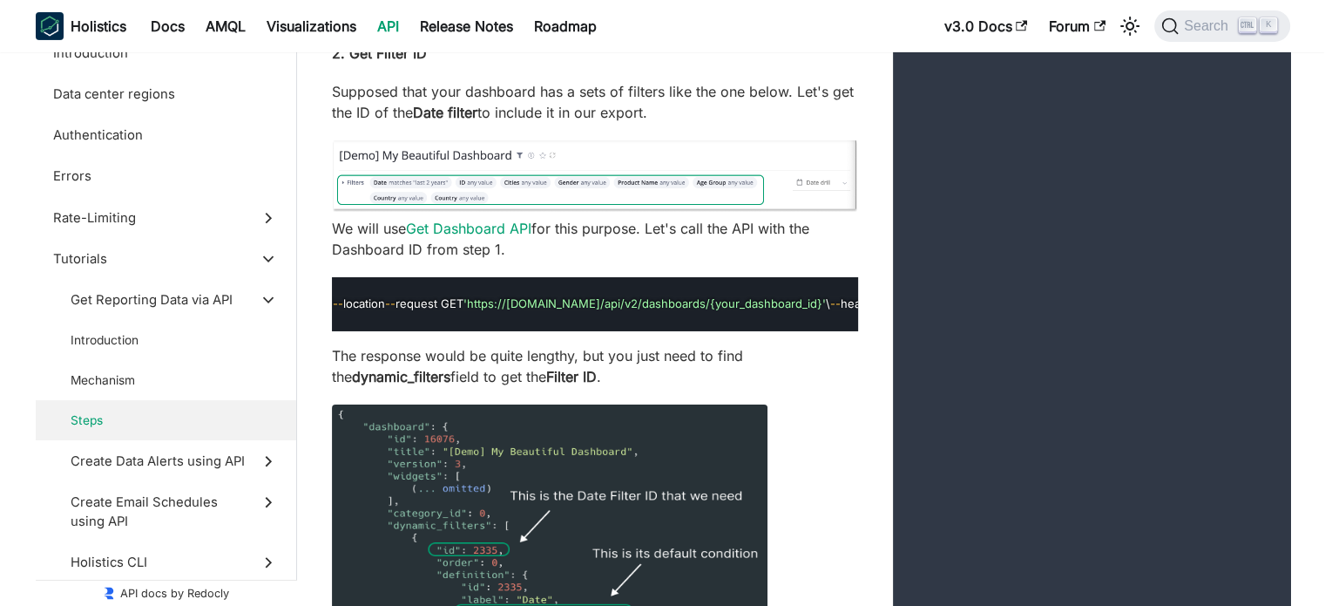
click at [879, 310] on span "'X-Holistics-Key: your_API_key'" at bounding box center [963, 303] width 169 height 14
copy span "X-Holistics-Key"
drag, startPoint x: 366, startPoint y: 456, endPoint x: 437, endPoint y: 459, distance: 71.5
click at [1101, 310] on span "'Content-Type: application/json'" at bounding box center [1187, 303] width 173 height 14
copy span "Content-Type"
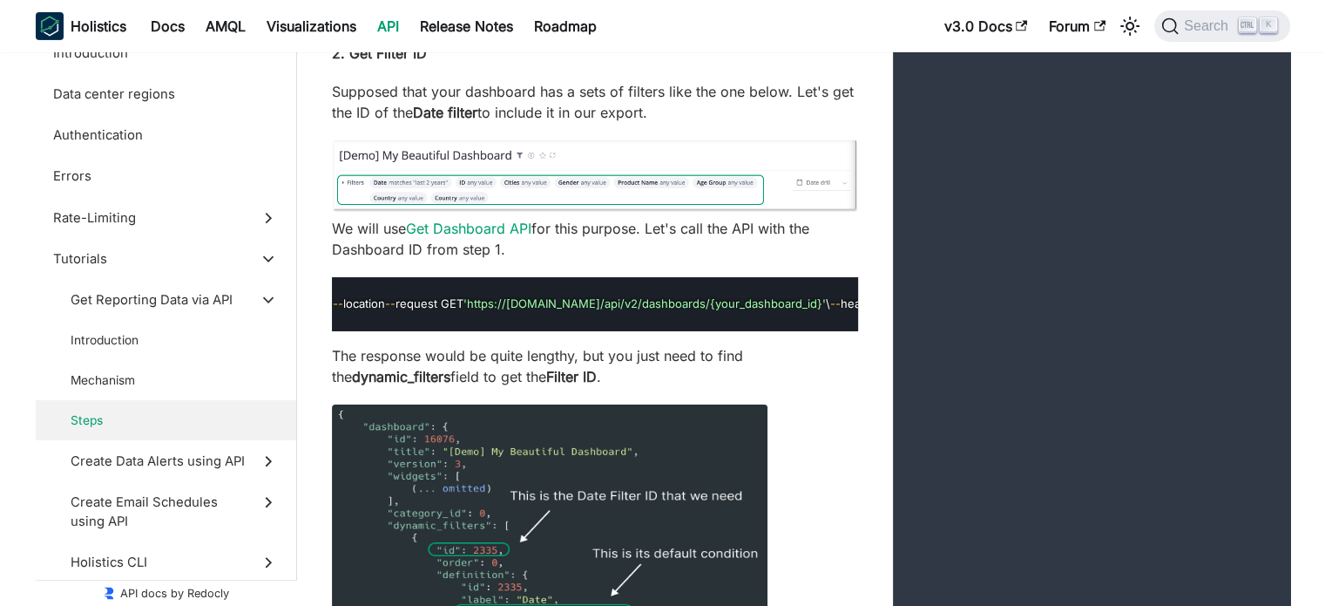
drag, startPoint x: 446, startPoint y: 454, endPoint x: 529, endPoint y: 456, distance: 82.8
click at [1101, 310] on span "'Content-Type: application/json'" at bounding box center [1187, 303] width 173 height 14
copy span "application/json"
drag, startPoint x: 652, startPoint y: 423, endPoint x: 712, endPoint y: 424, distance: 60.1
click at [712, 310] on span "'https://[DOMAIN_NAME]/api/v2/dashboards/{your_dashboard_id}'" at bounding box center [644, 303] width 362 height 14
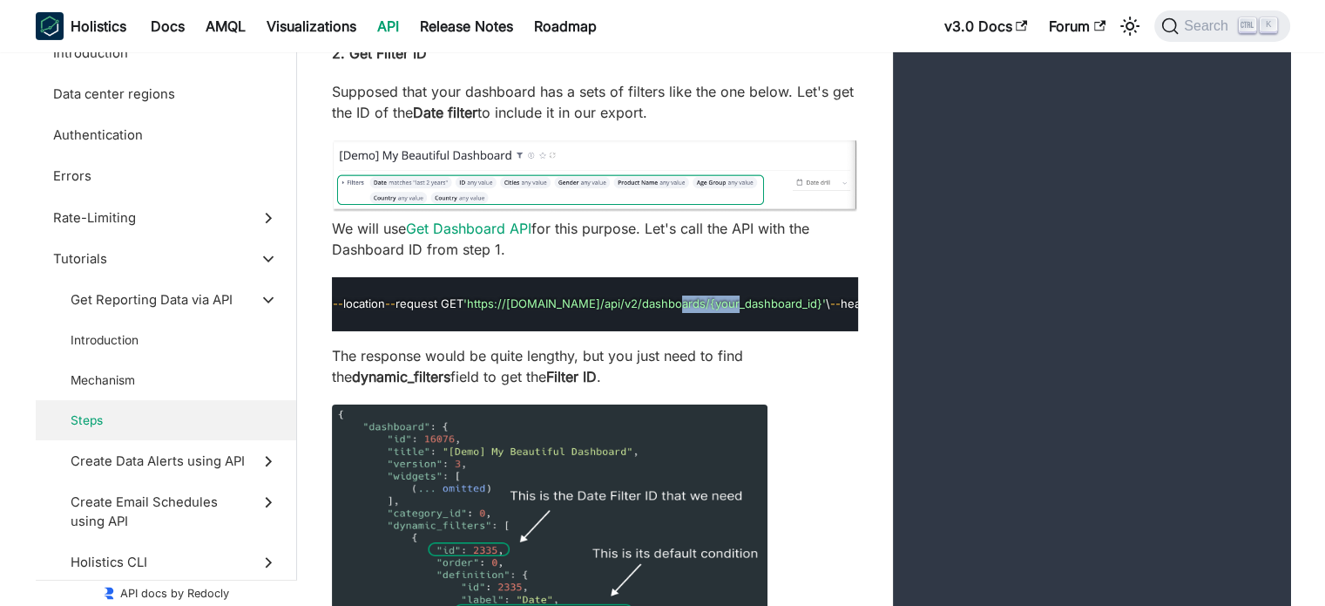
copy span "dashboards"
click at [818, 123] on p "Supposed that your dashboard has a sets of filters like the one below. Let's ge…" at bounding box center [595, 102] width 526 height 42
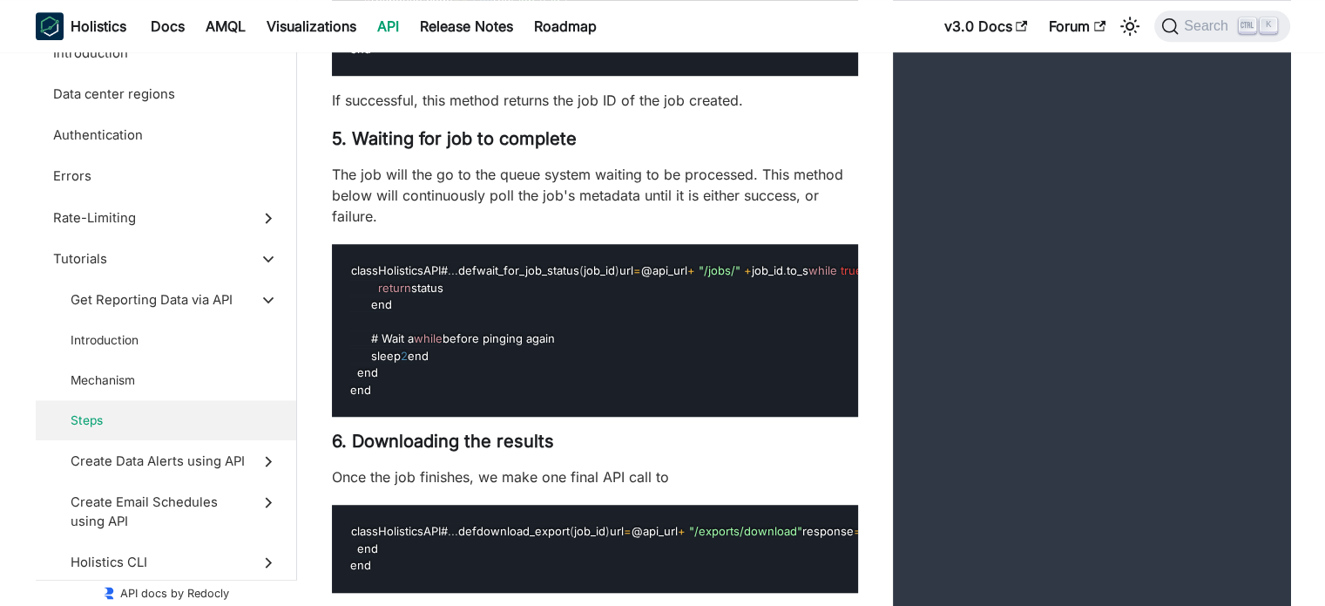
scroll to position [8009, 0]
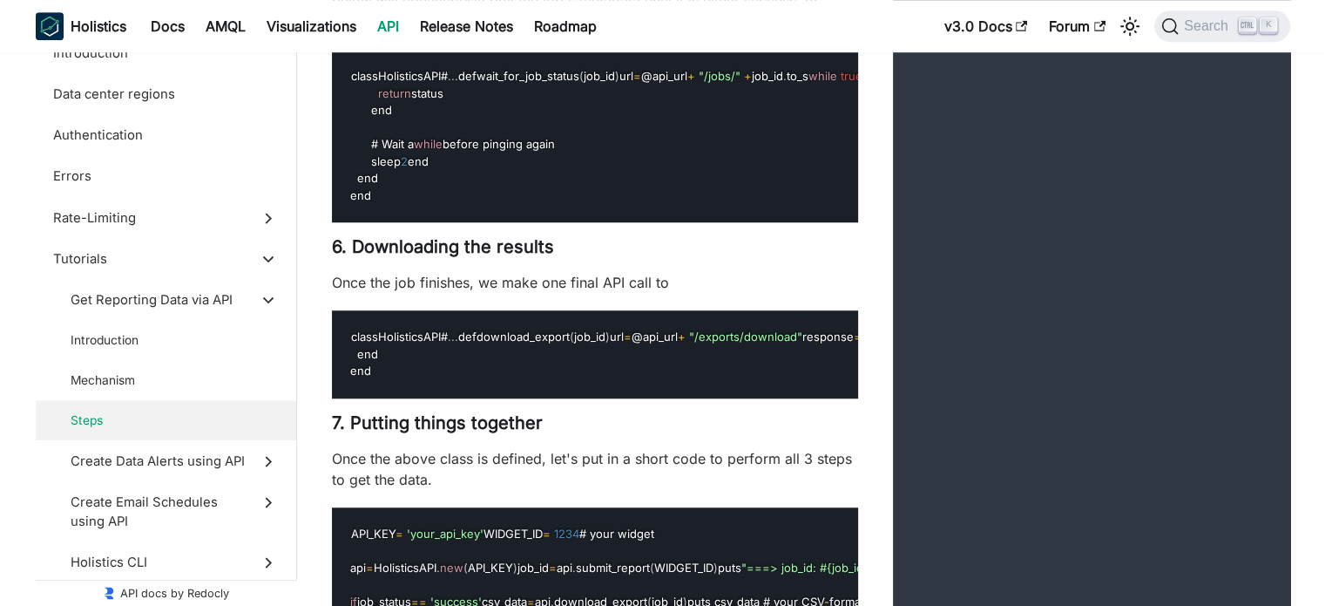
click at [509, 32] on p "The job will the go to the queue system waiting to be processed. This method be…" at bounding box center [595, 1] width 526 height 63
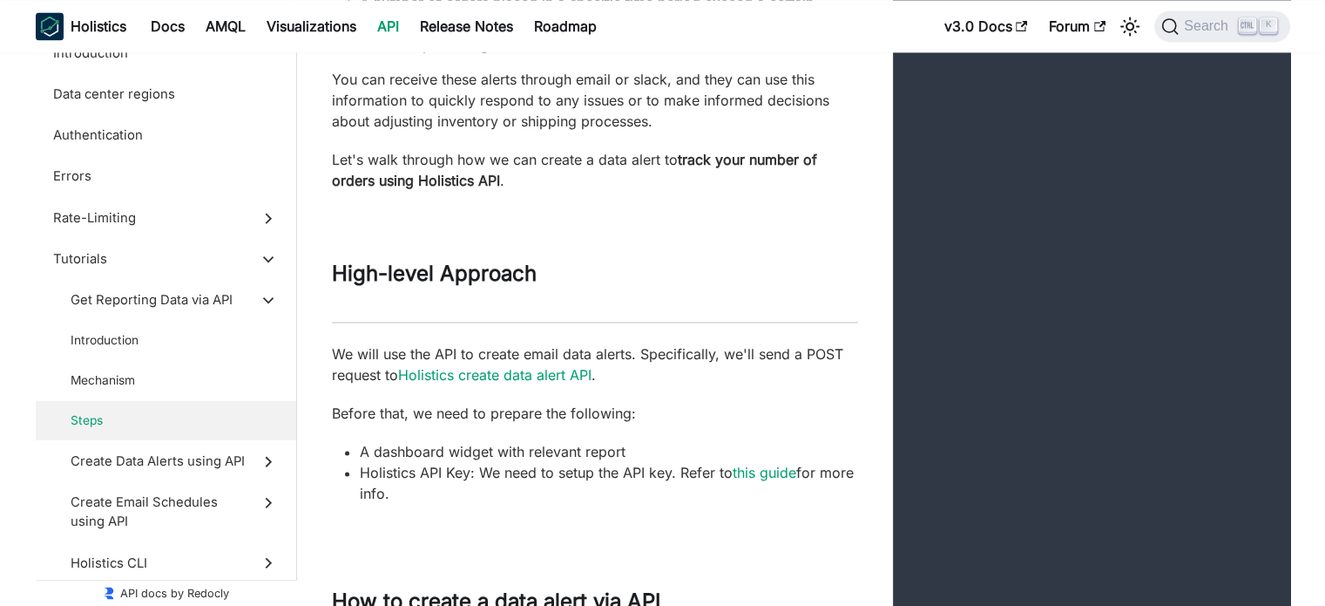
scroll to position [9543, 0]
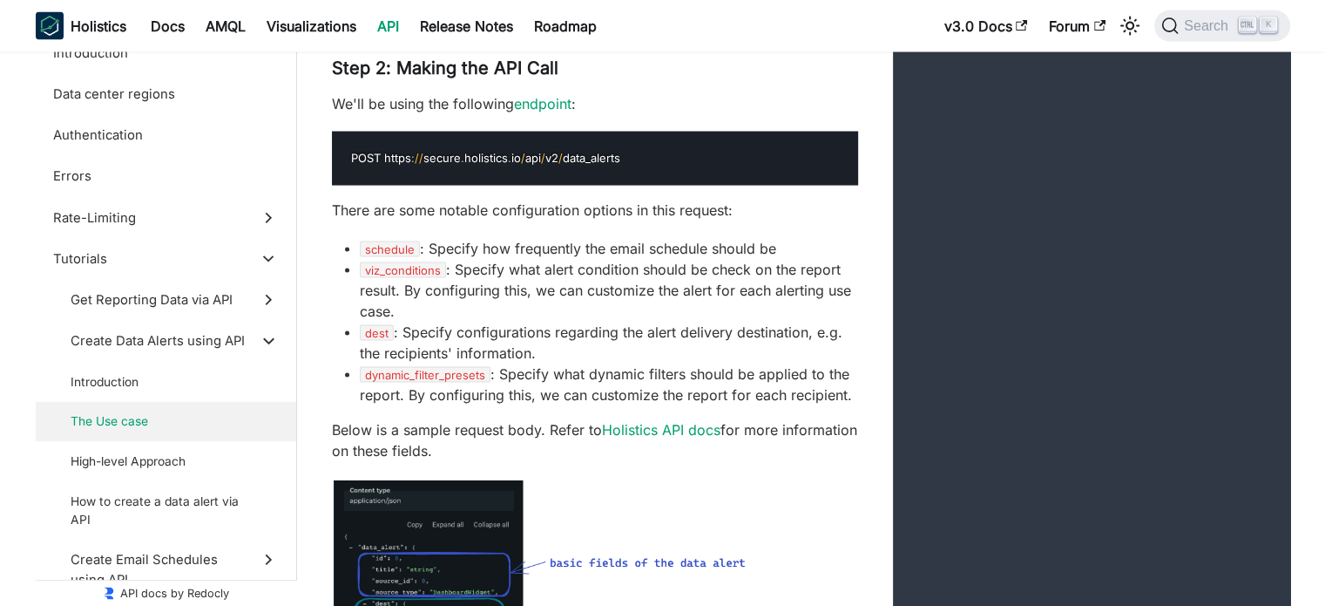
scroll to position [10414, 0]
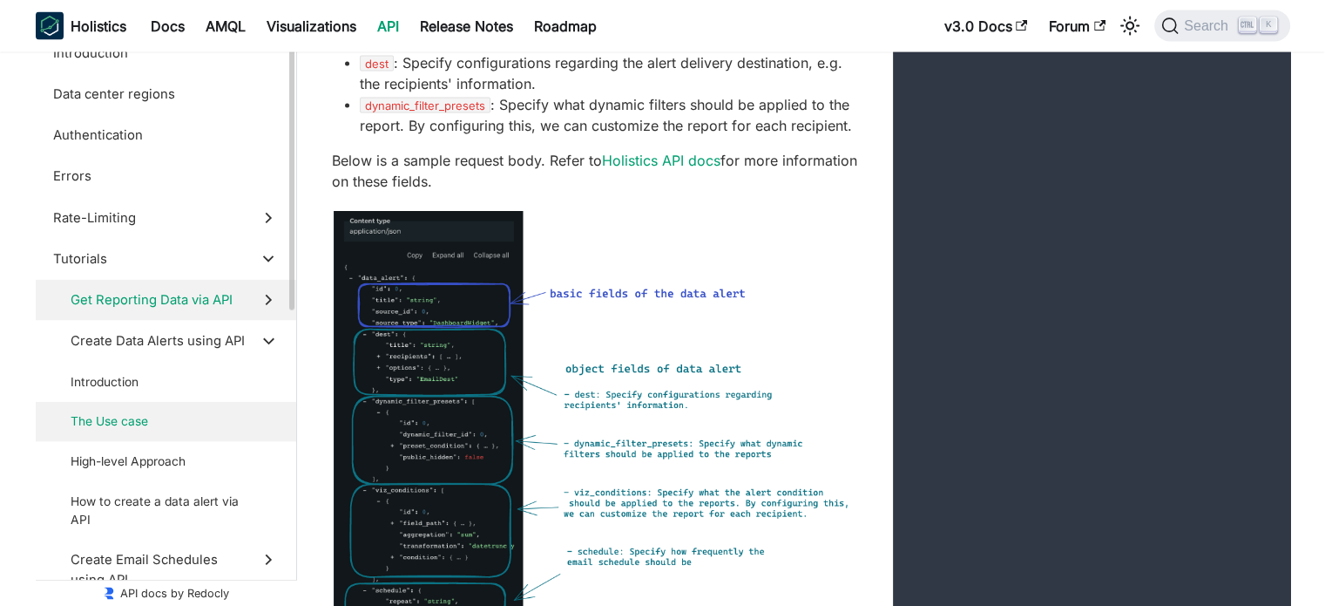
click at [254, 301] on label "Get Reporting Data via API" at bounding box center [166, 300] width 260 height 41
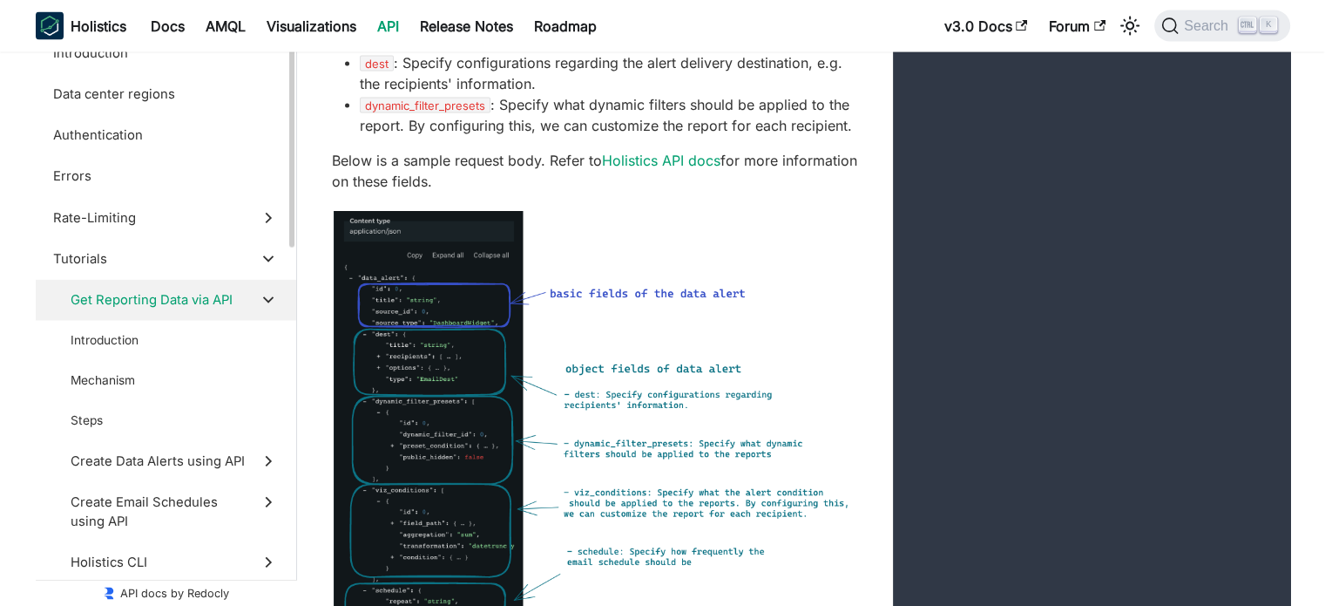
scroll to position [4539, 0]
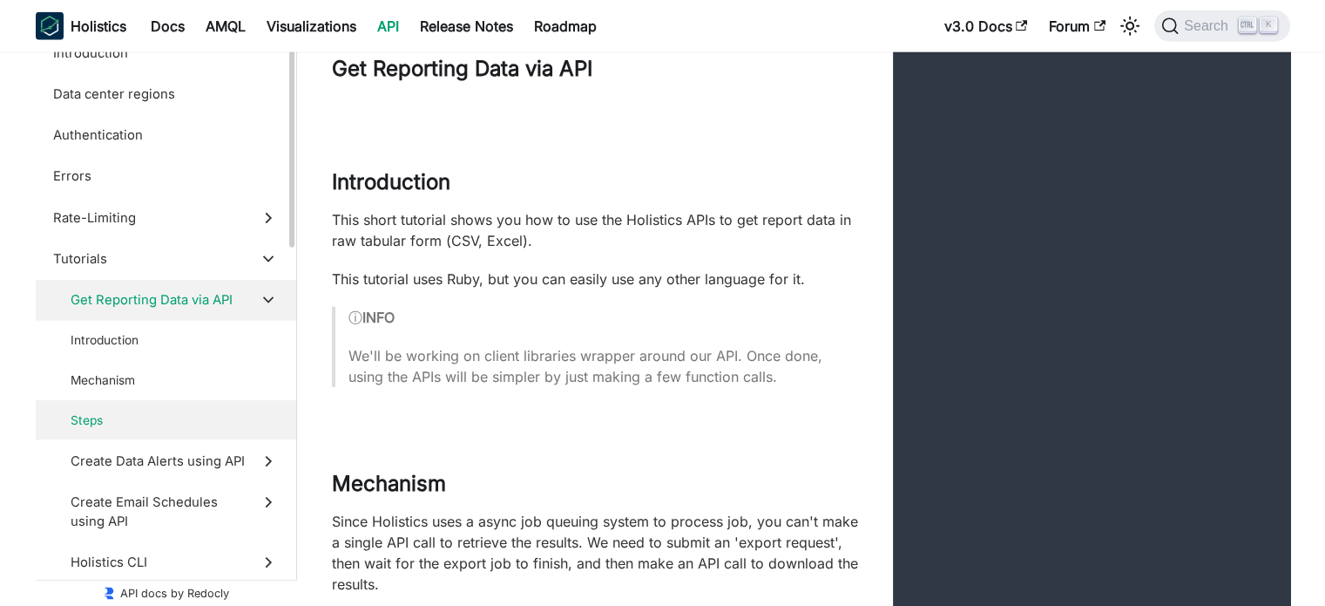
click at [230, 413] on span "Steps" at bounding box center [158, 420] width 175 height 18
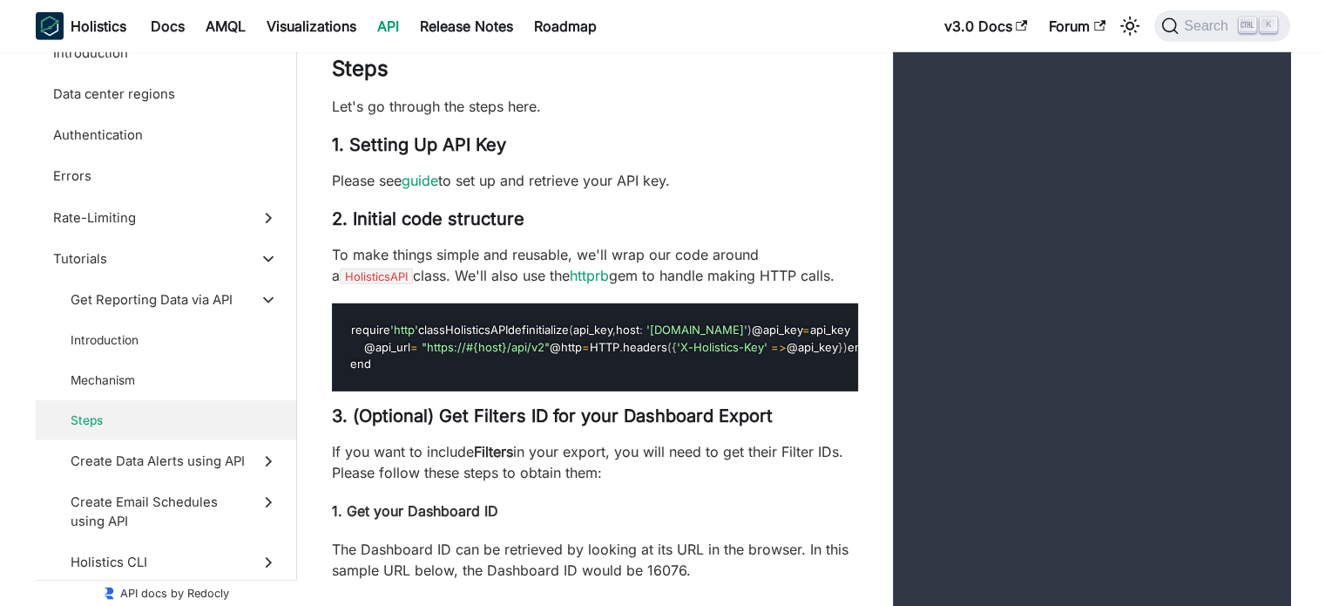
click at [643, 286] on p "To make things simple and reusable, we'll wrap our code around a HolisticsAPI c…" at bounding box center [595, 265] width 526 height 42
click at [718, 274] on p "To make things simple and reusable, we'll wrap our code around a HolisticsAPI c…" at bounding box center [595, 265] width 526 height 42
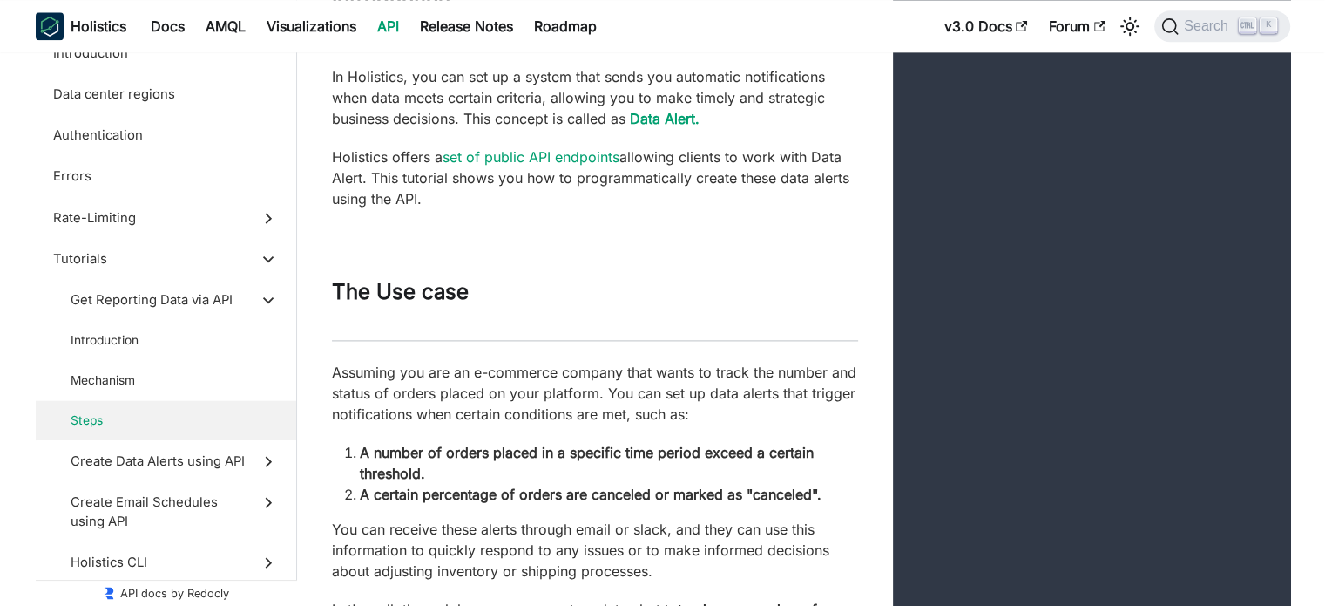
scroll to position [8953, 0]
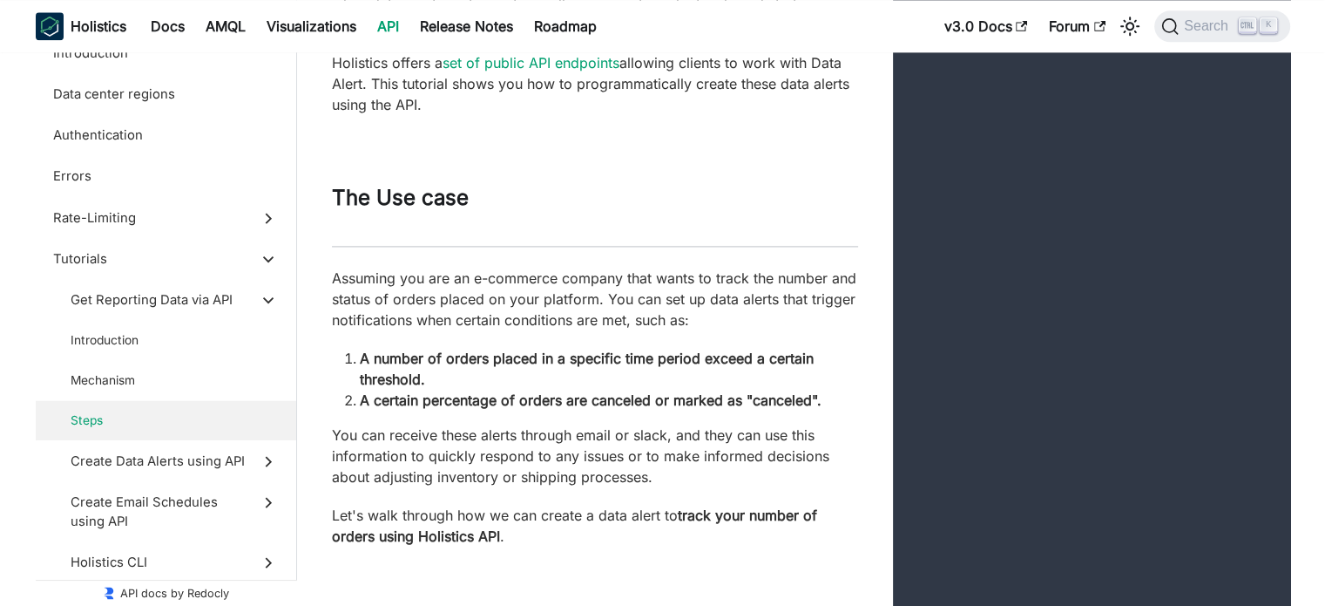
scroll to position [9057, 0]
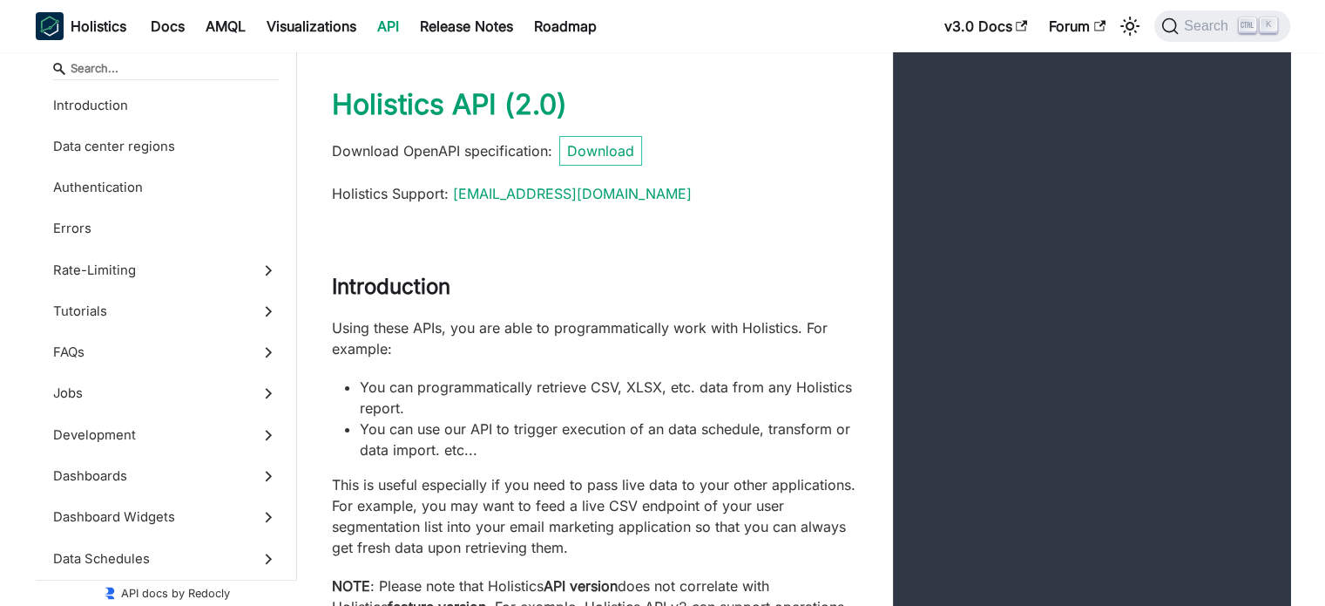
click at [638, 267] on div "Introduction Using these APIs, you are able to programmatically work with Holis…" at bounding box center [793, 456] width 993 height 434
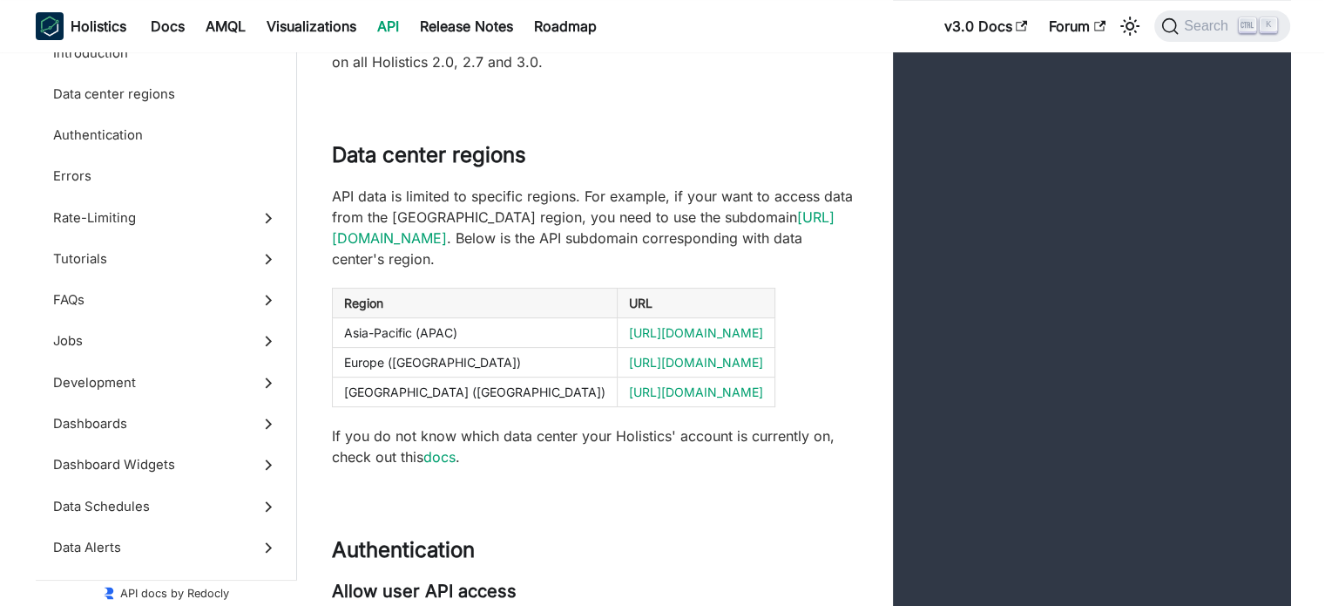
scroll to position [697, 0]
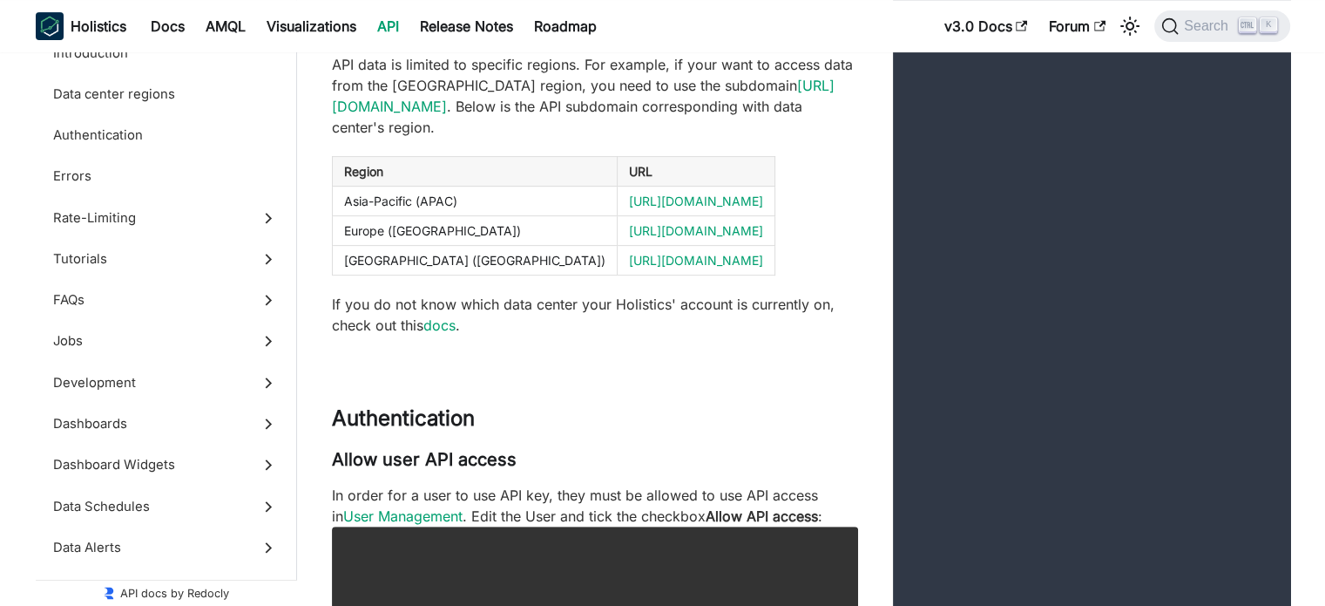
scroll to position [732, 0]
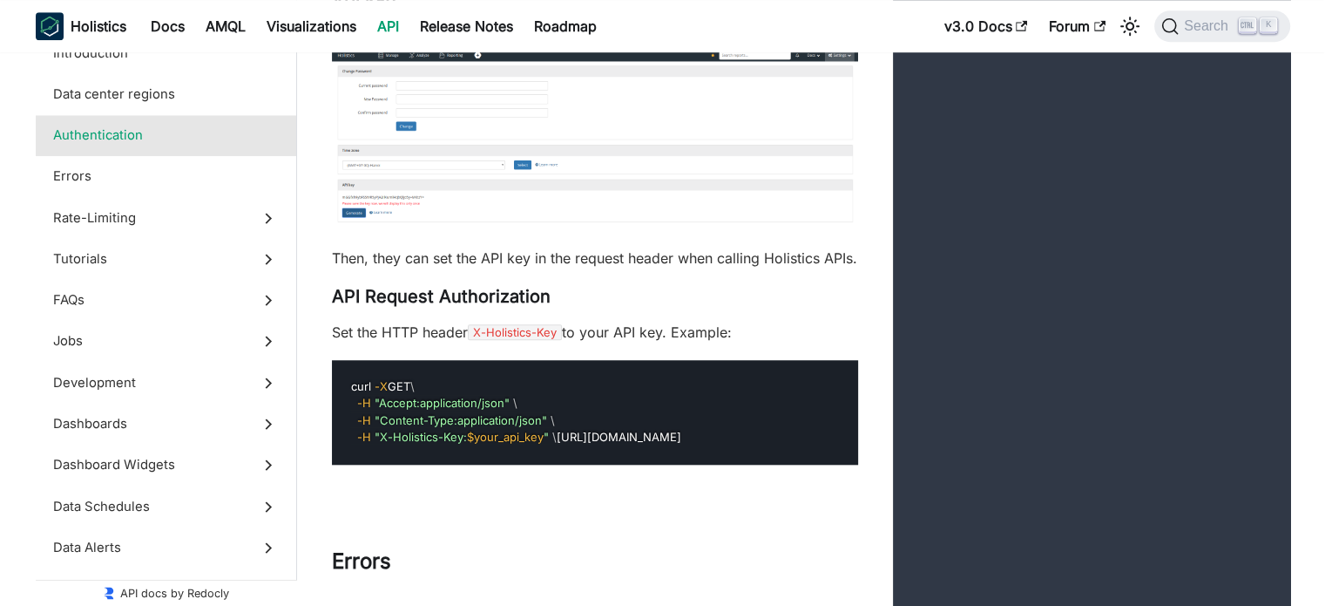
scroll to position [1499, 0]
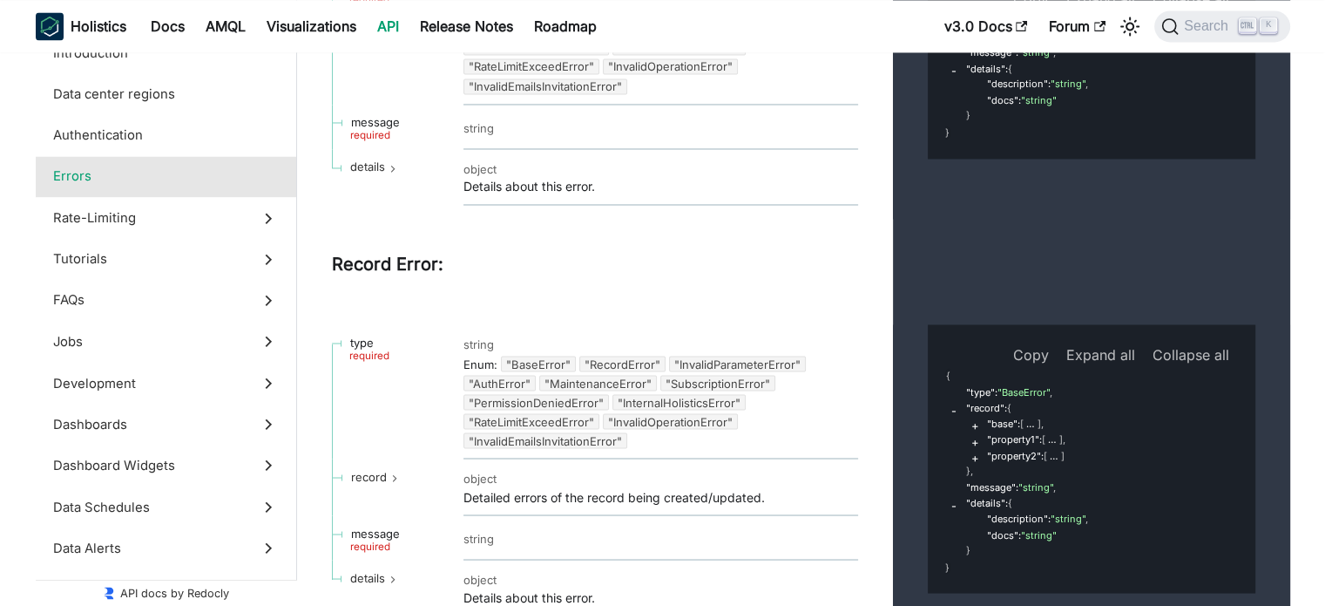
scroll to position [2997, 0]
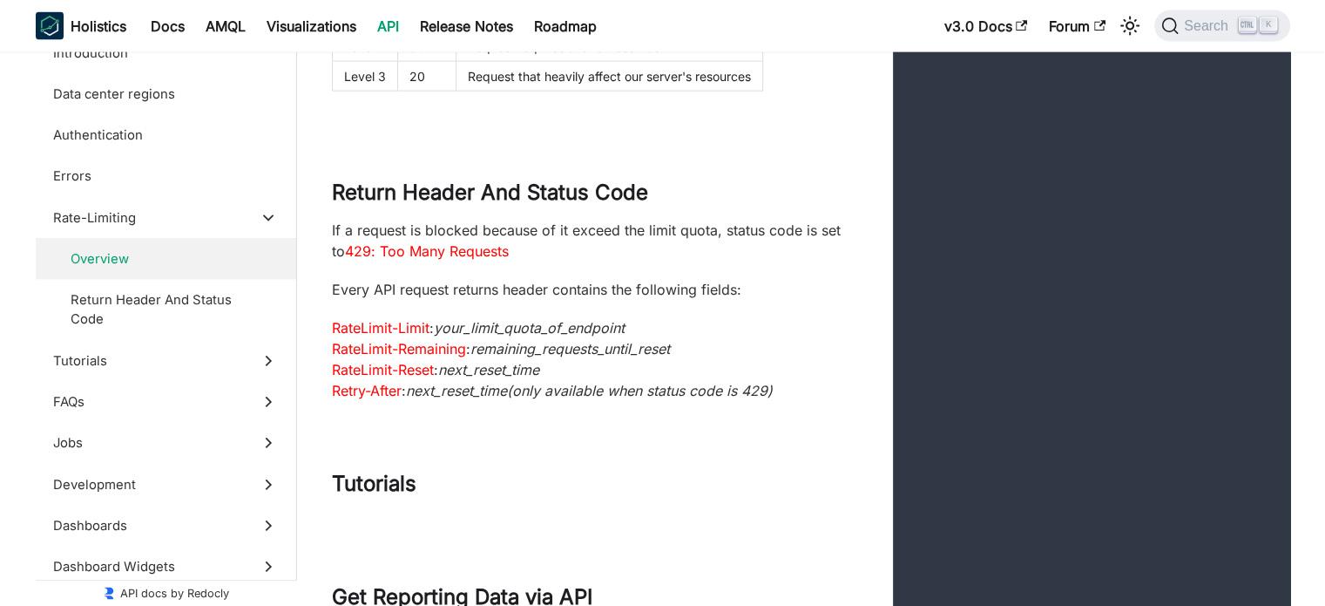
scroll to position [4043, 0]
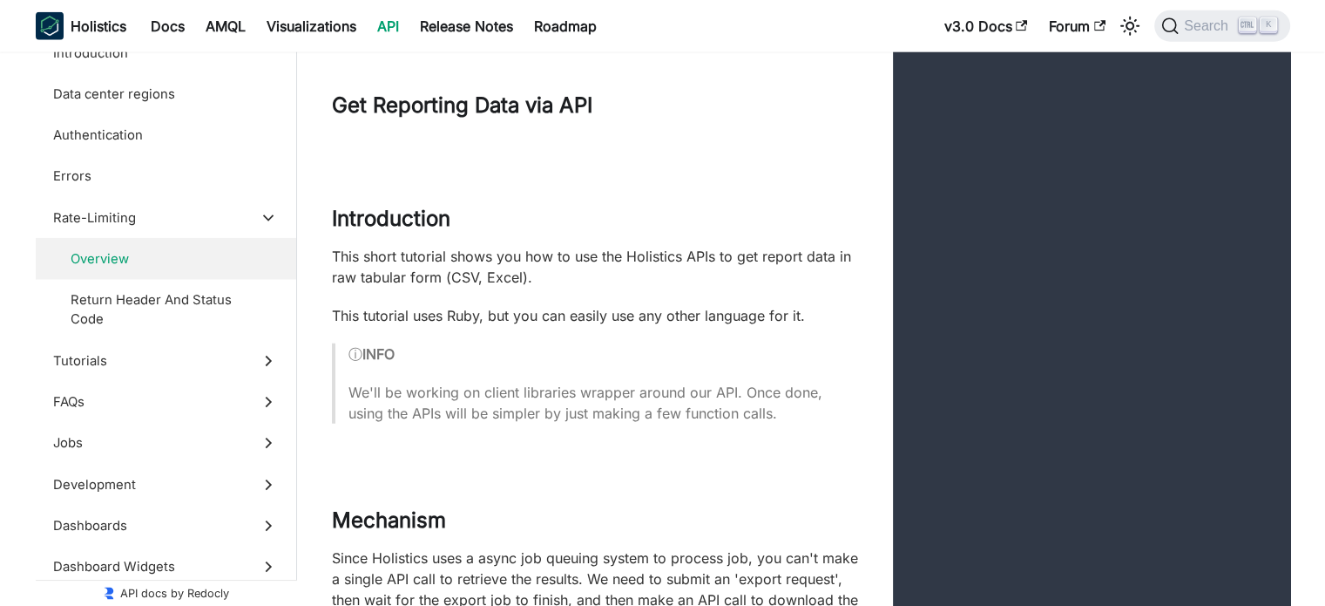
scroll to position [4530, 0]
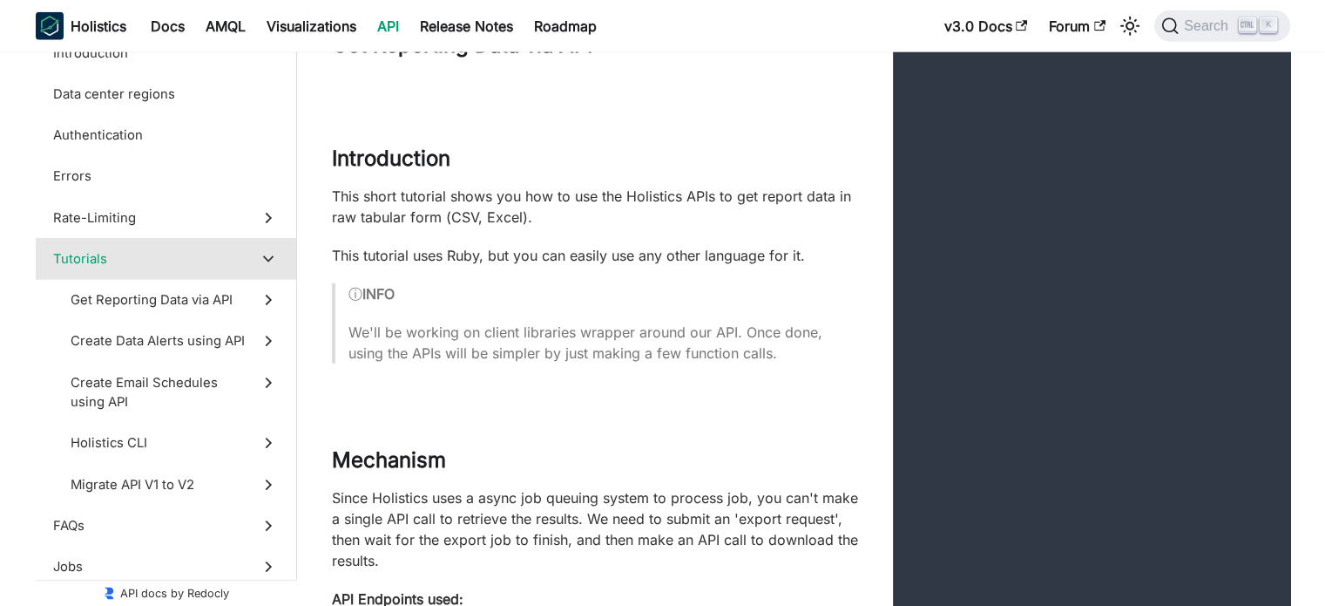
scroll to position [4565, 0]
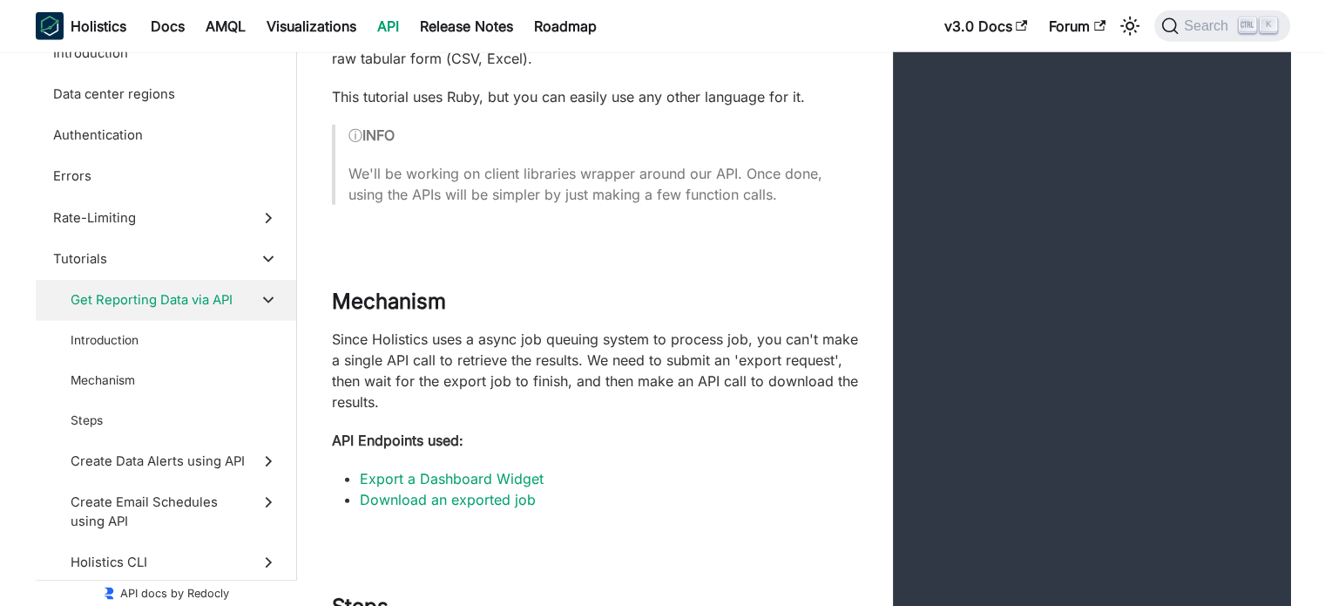
scroll to position [4740, 0]
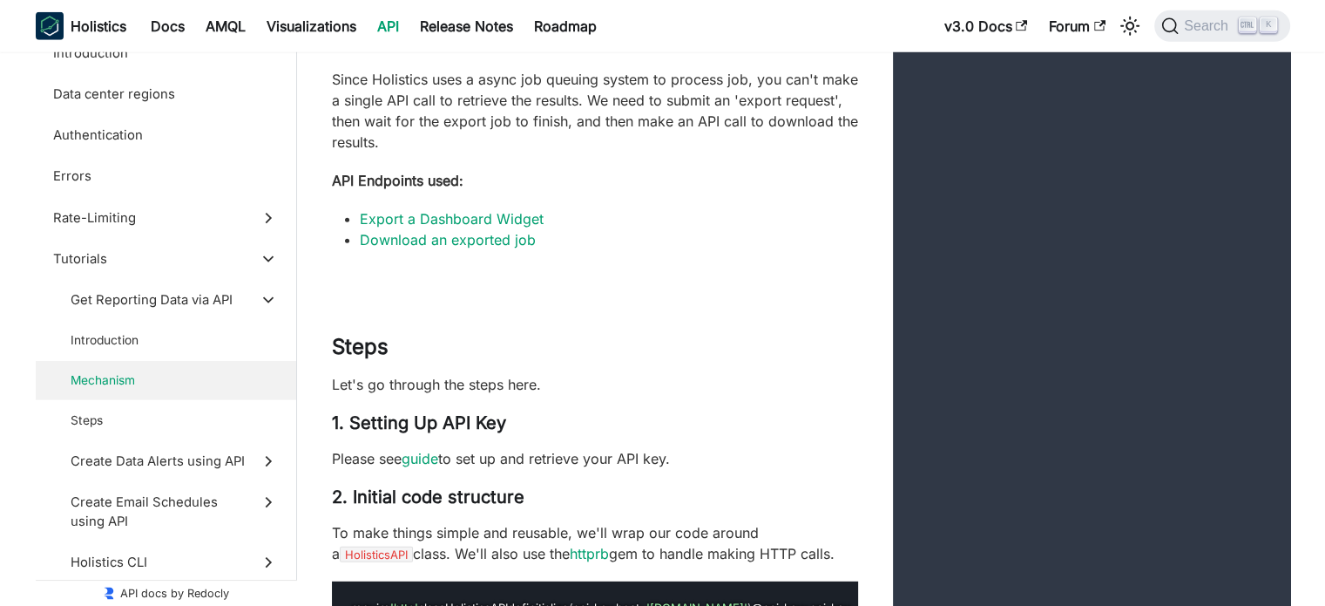
scroll to position [5053, 0]
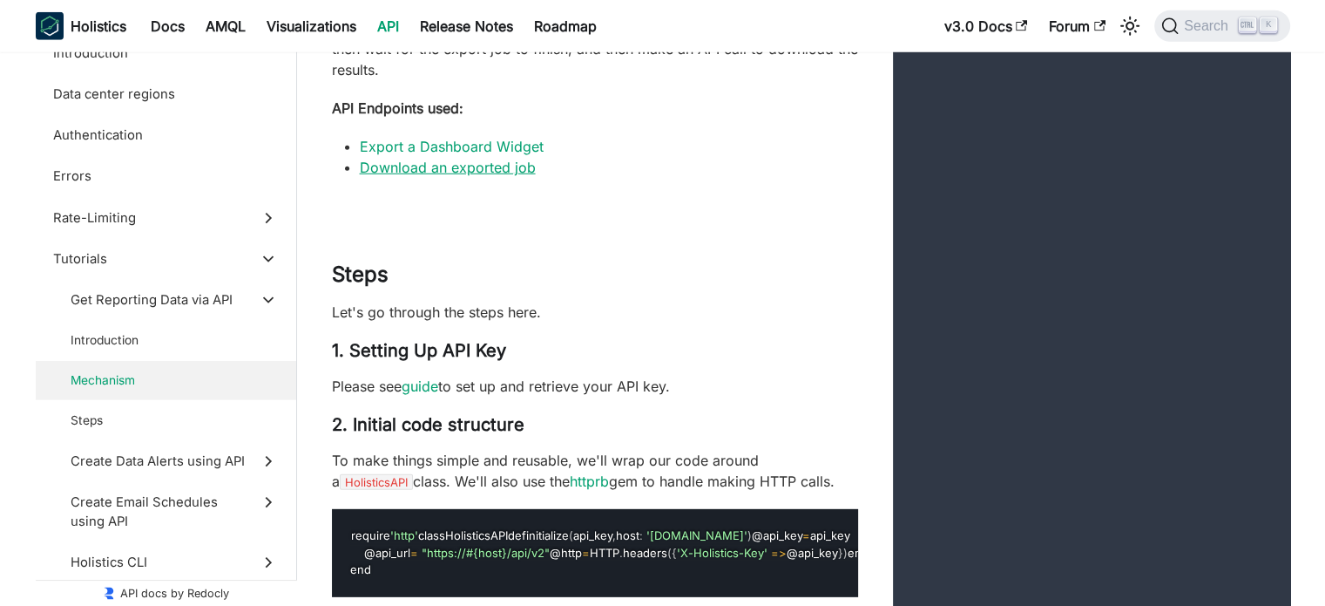
click at [504, 176] on link "Download an exported job" at bounding box center [448, 167] width 176 height 17
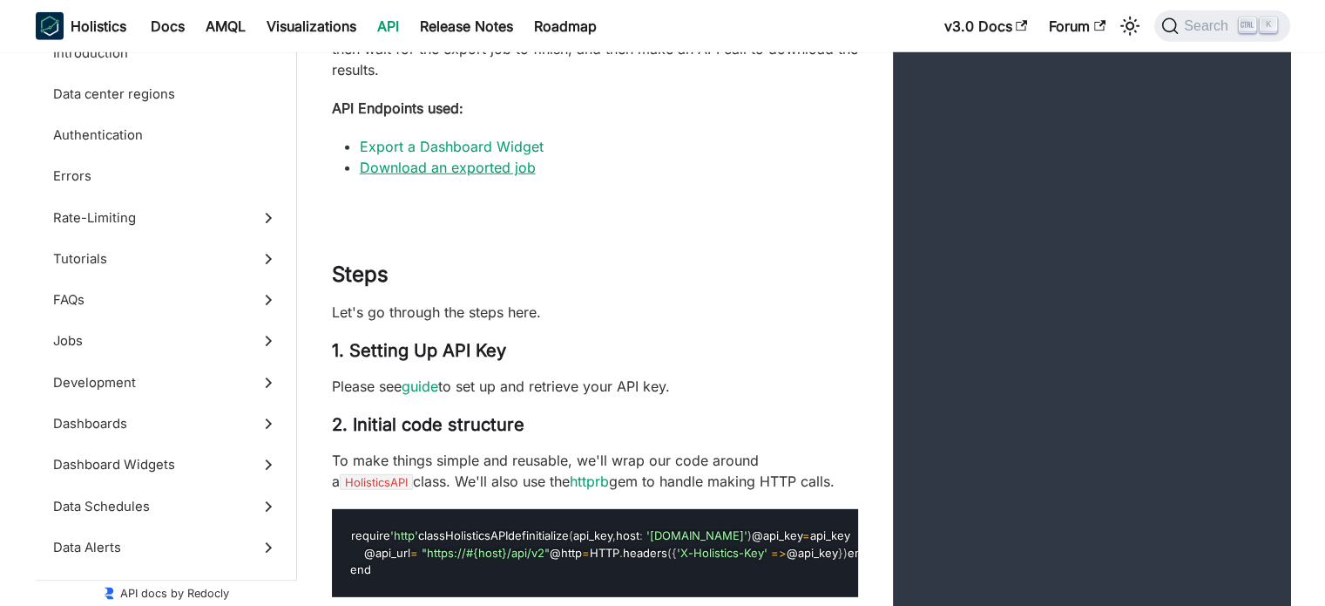
scroll to position [48754, 0]
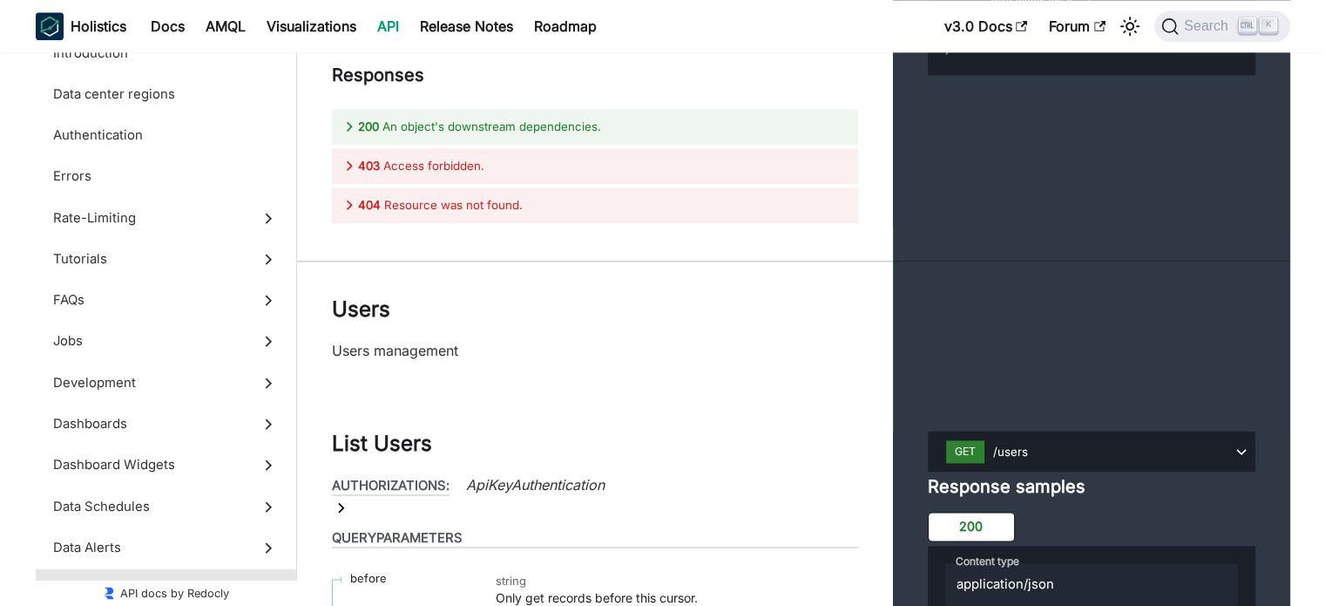
scroll to position [48650, 0]
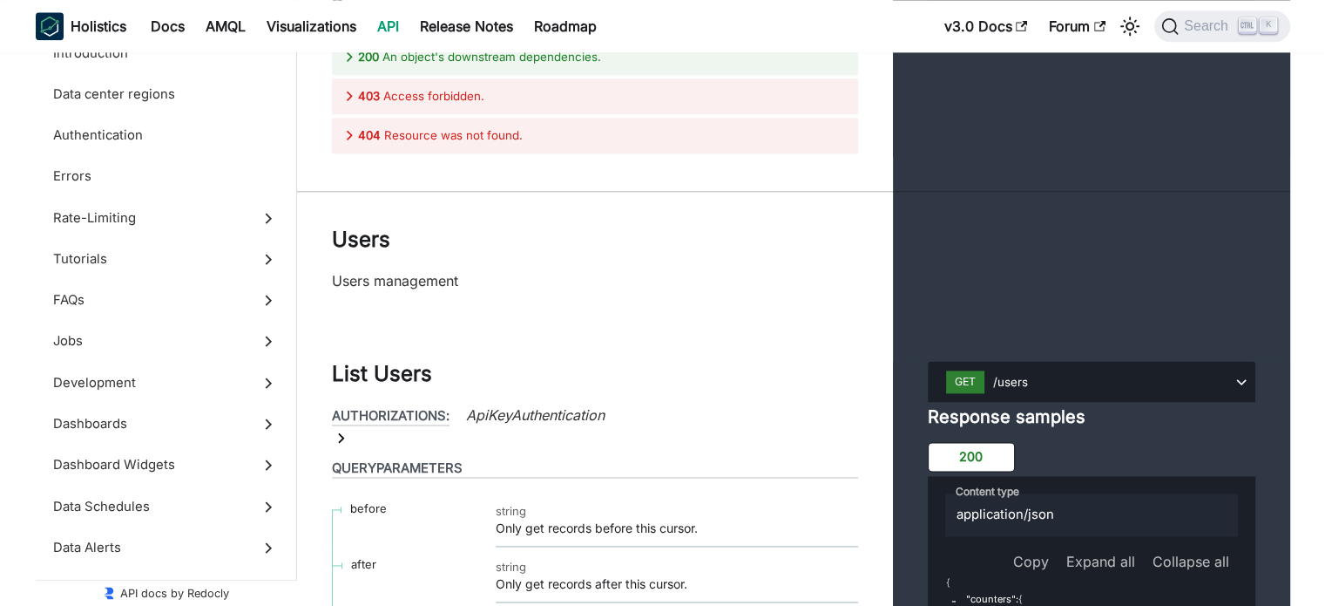
scroll to position [48719, 0]
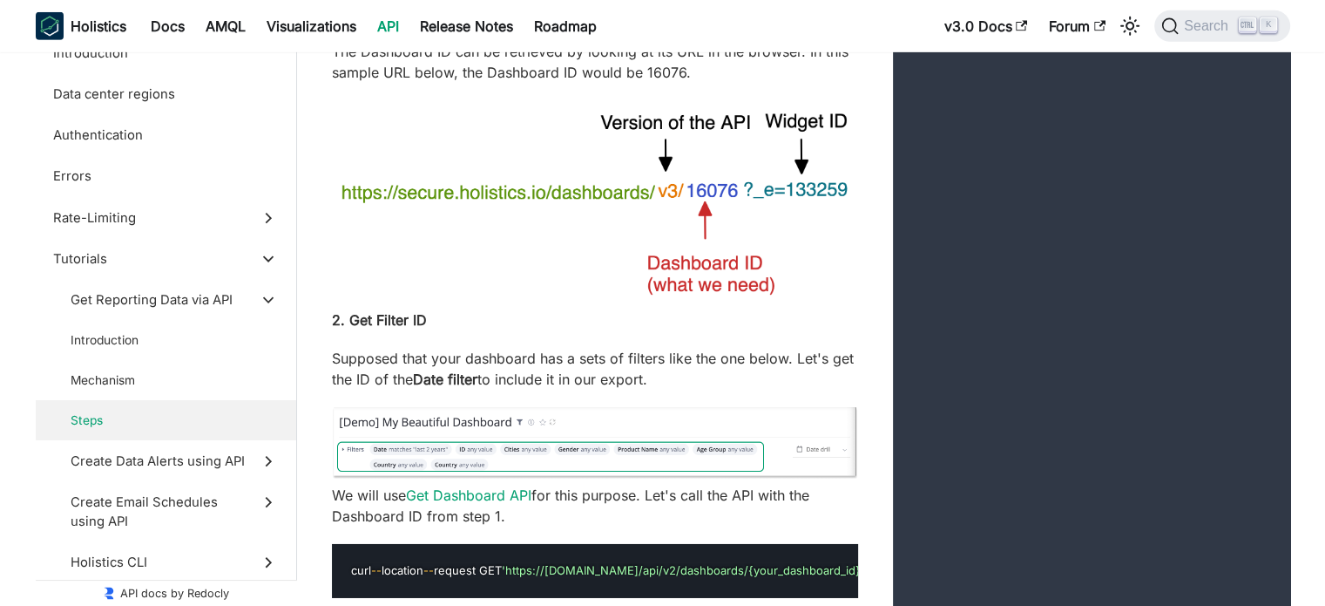
scroll to position [5855, 0]
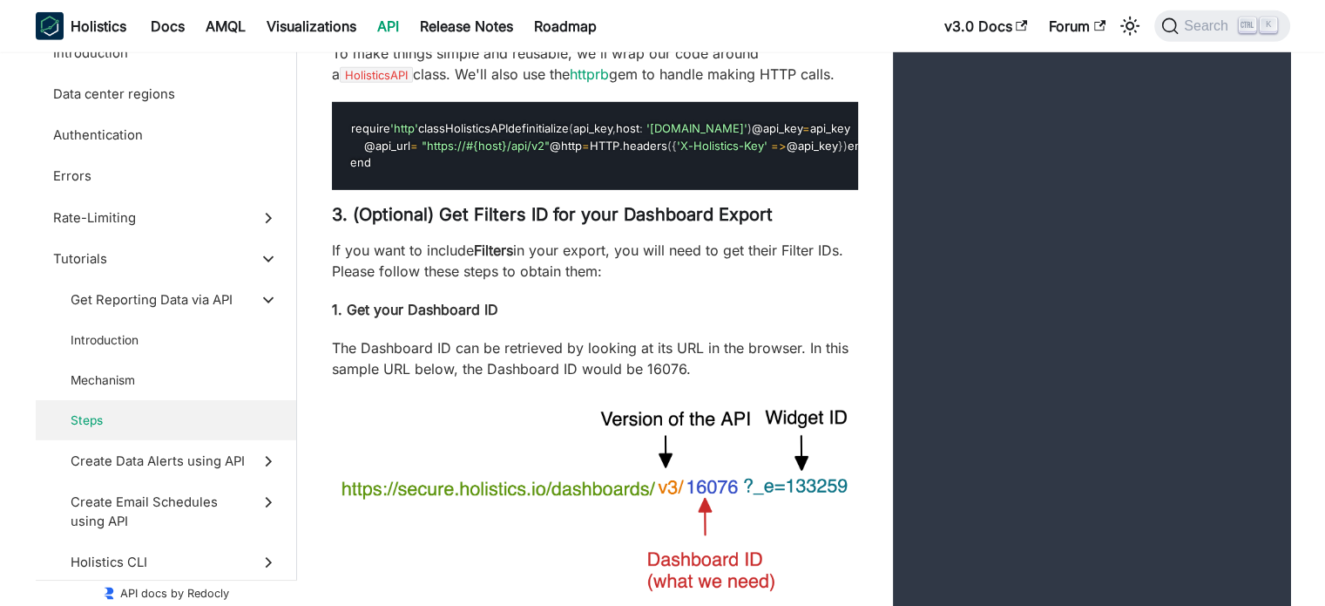
scroll to position [5262, 0]
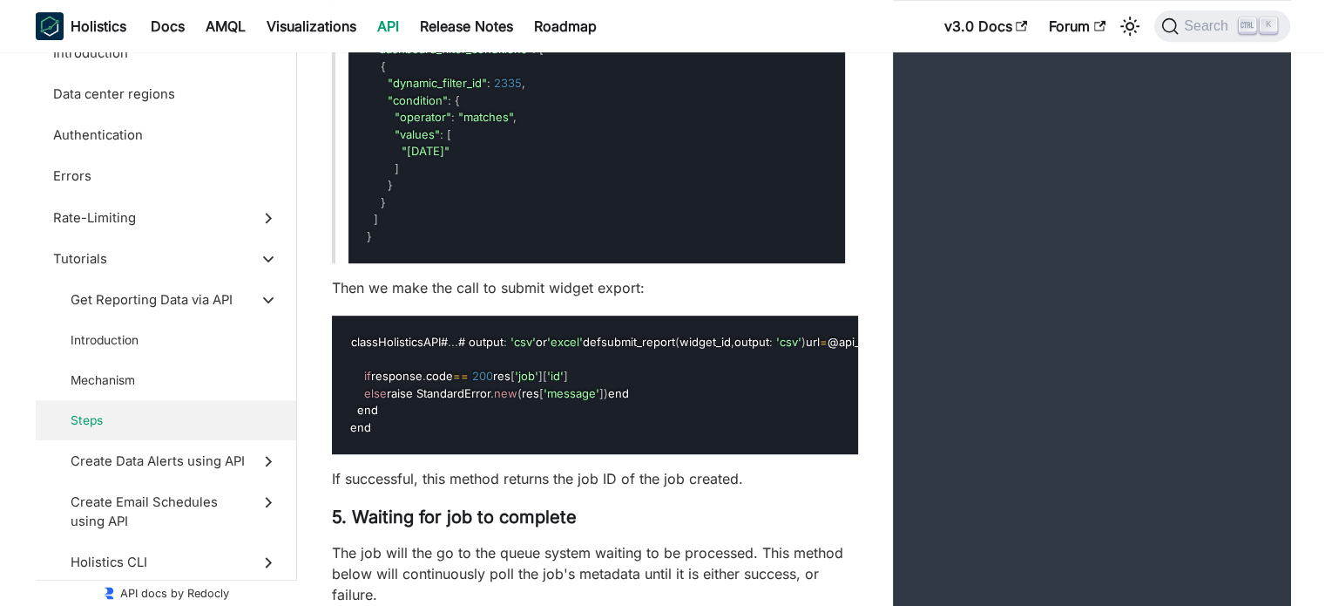
scroll to position [7733, 0]
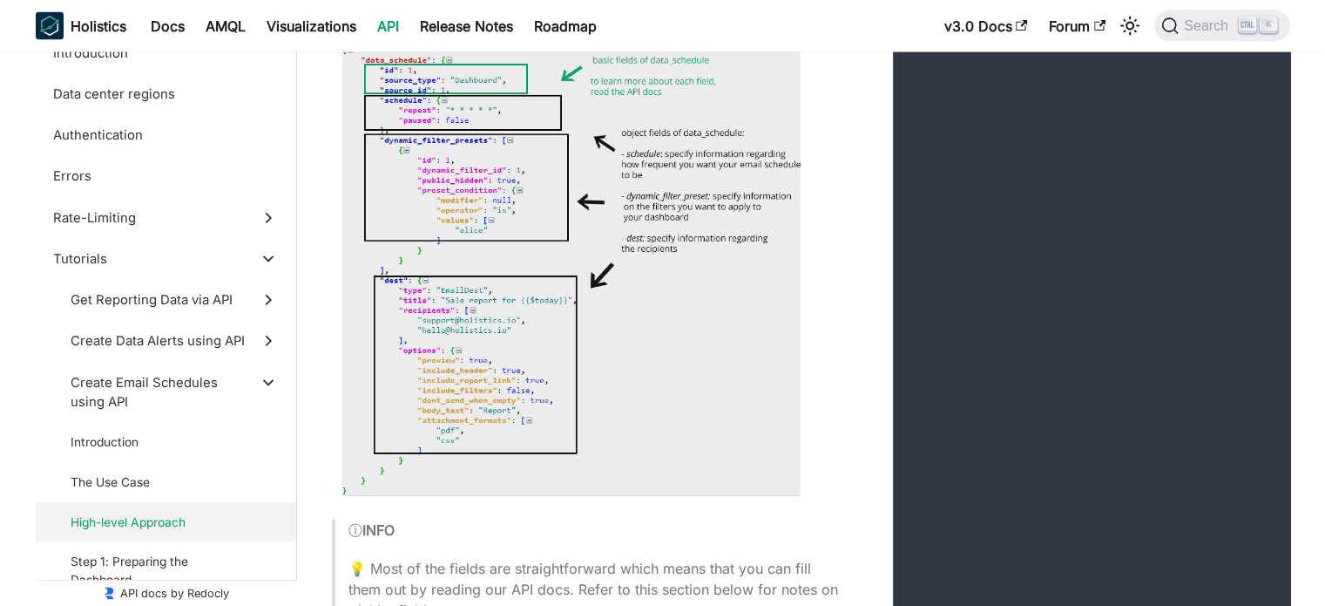
scroll to position [17714, 0]
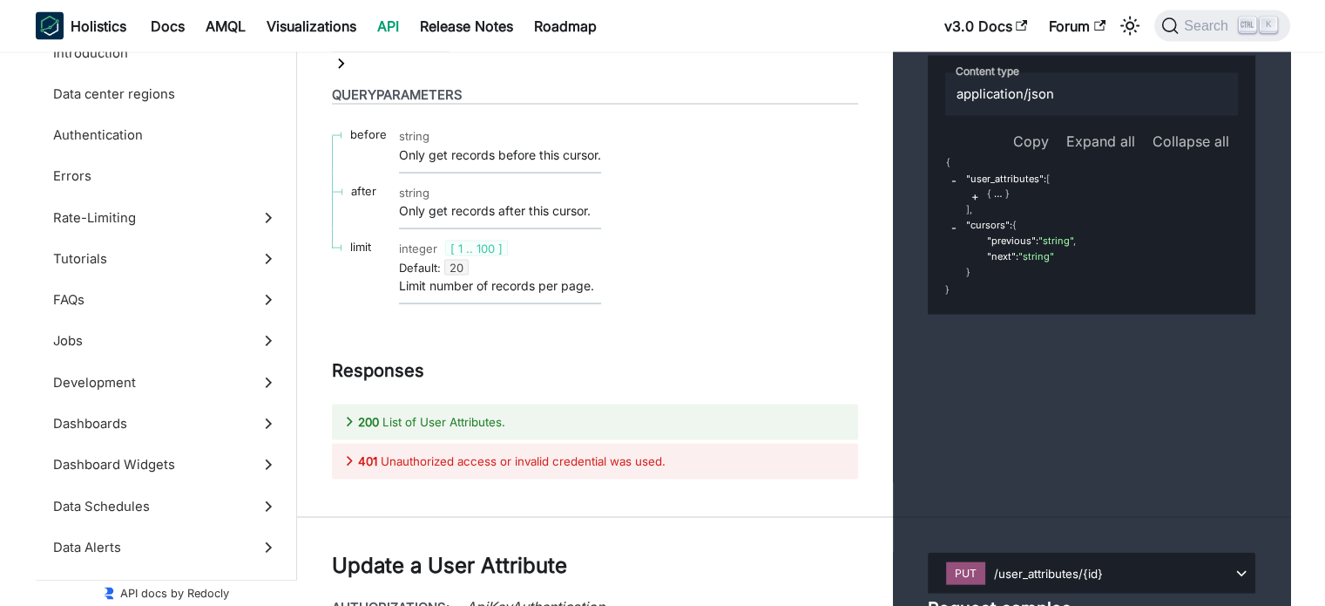
scroll to position [69805, 0]
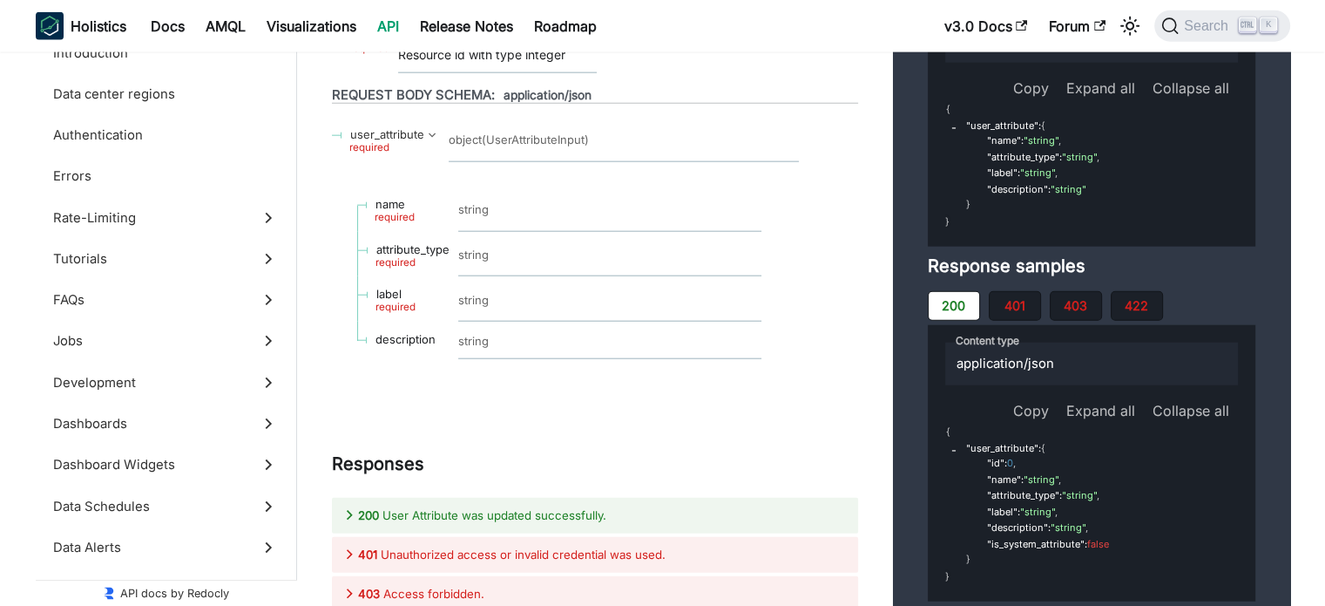
scroll to position [70467, 0]
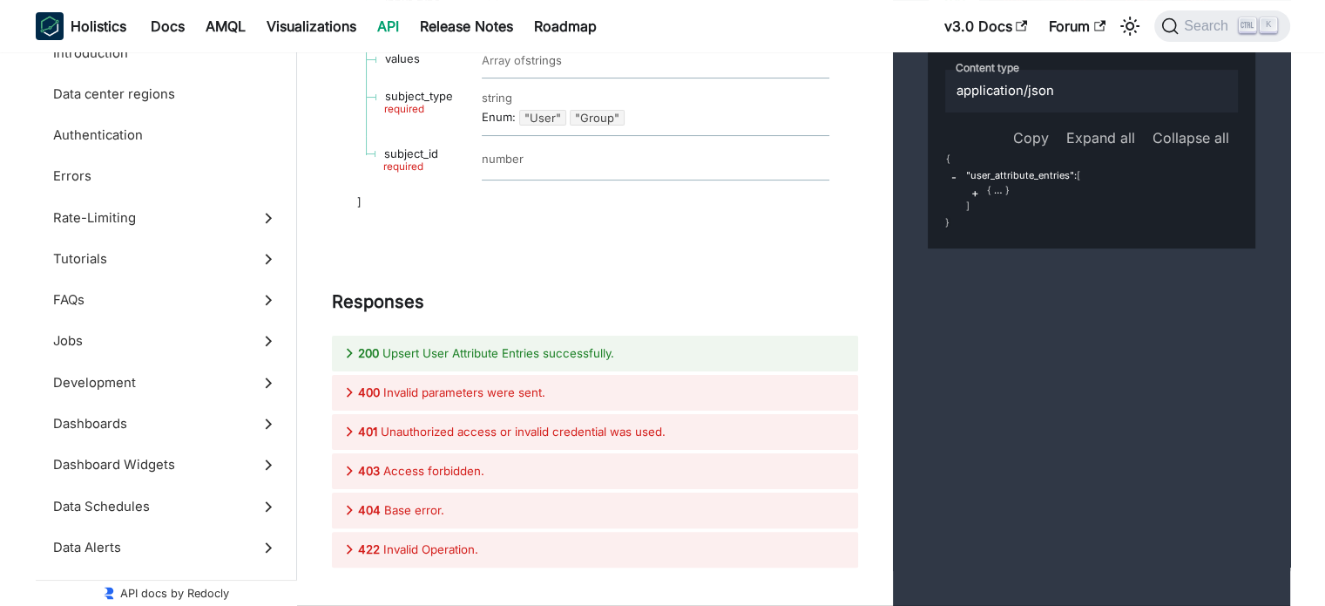
scroll to position [73220, 0]
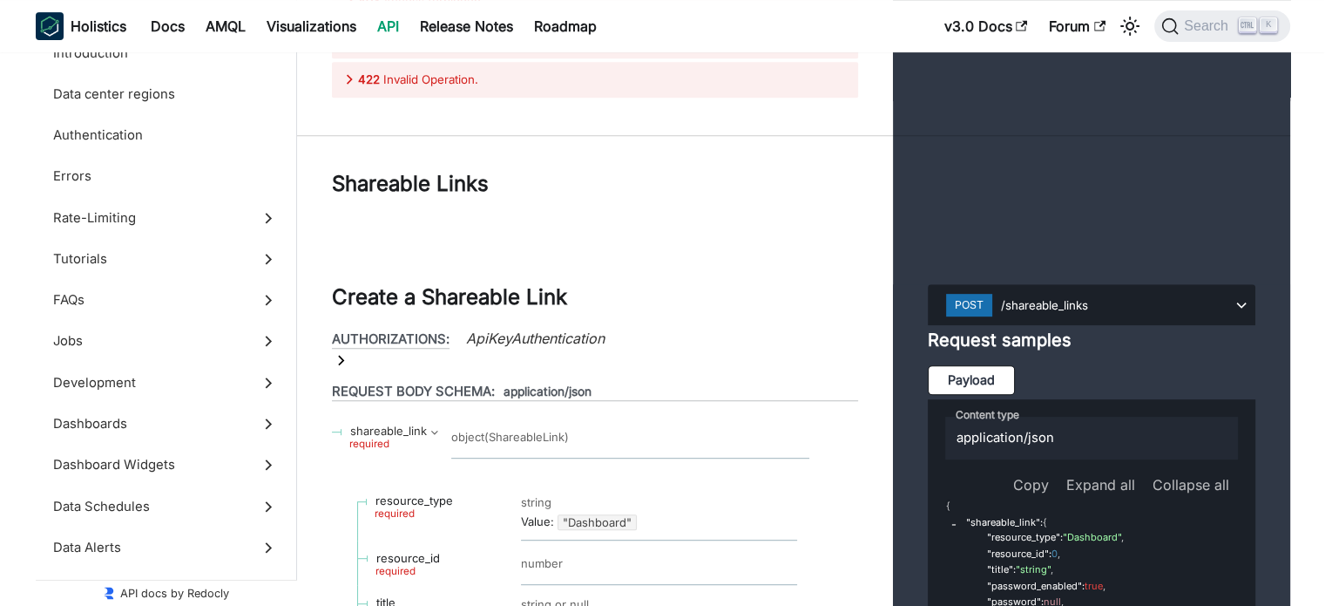
scroll to position [73639, 0]
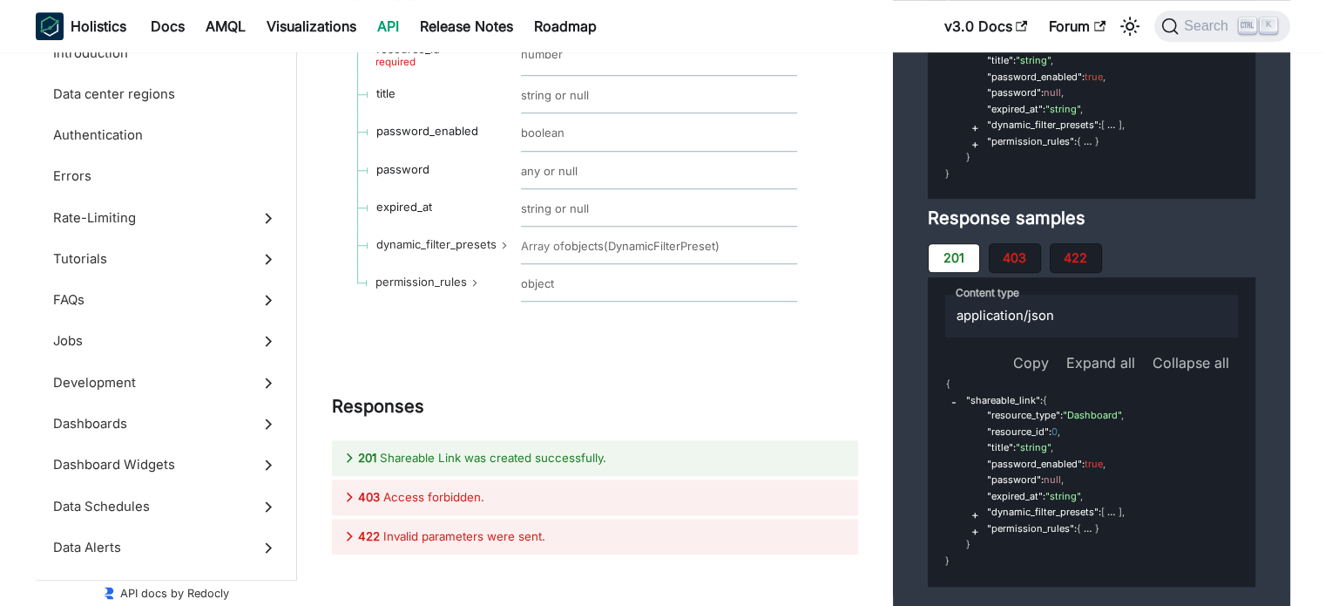
scroll to position [74301, 0]
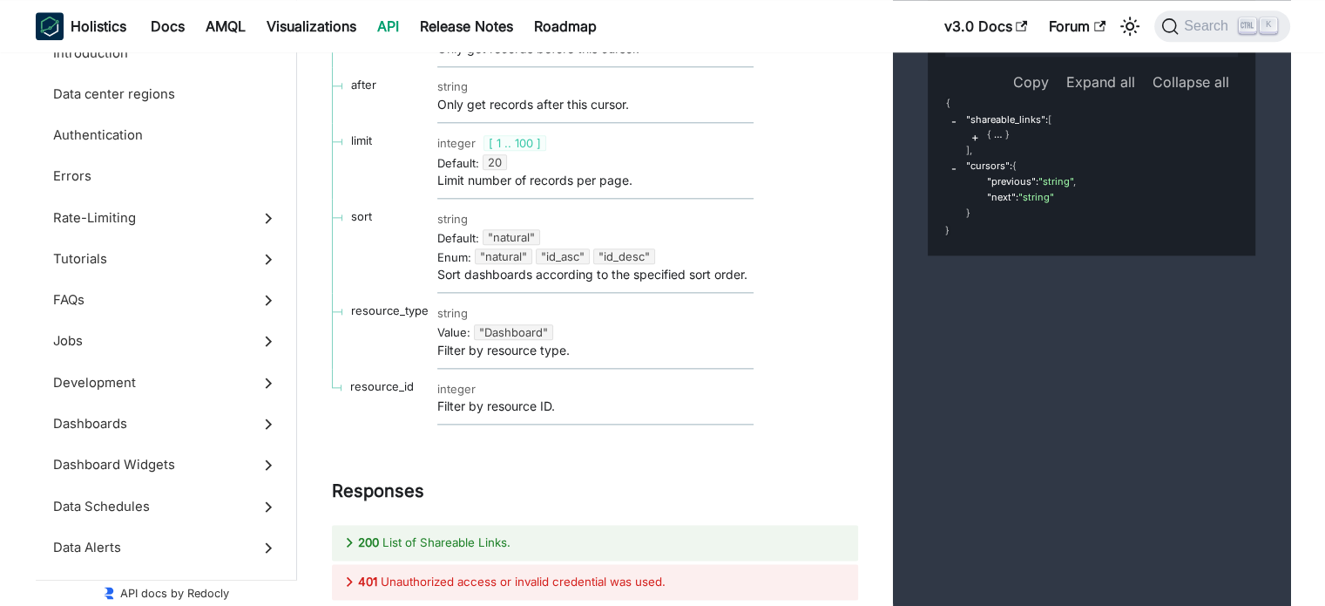
scroll to position [74963, 0]
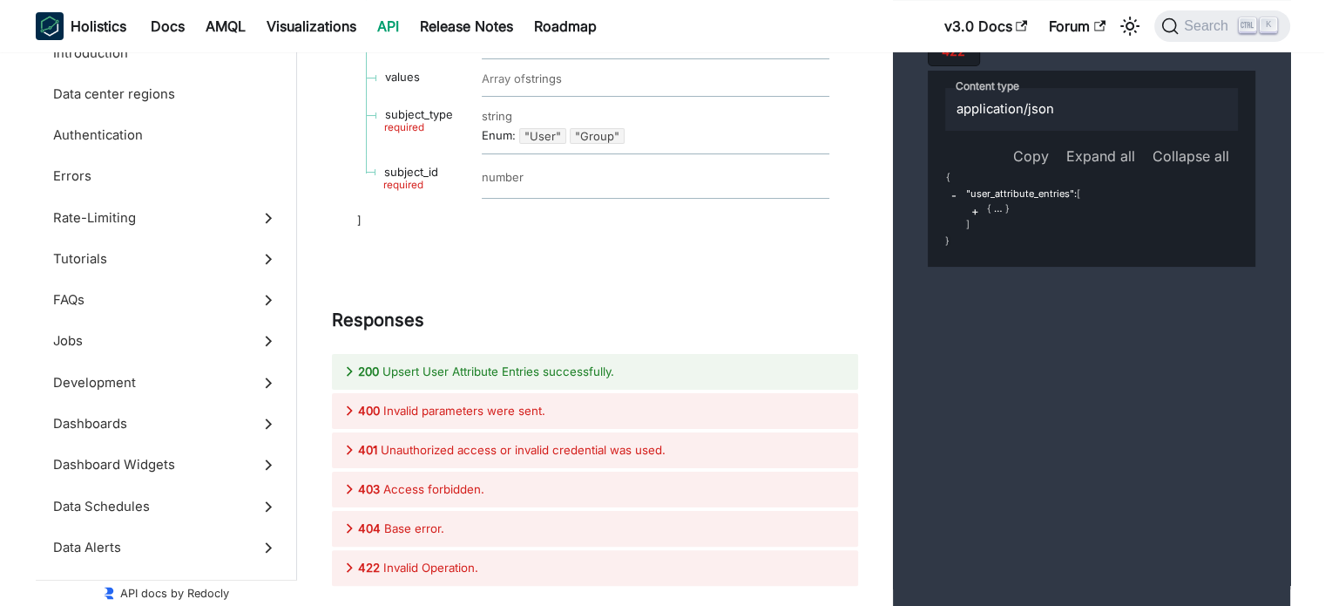
scroll to position [73151, 0]
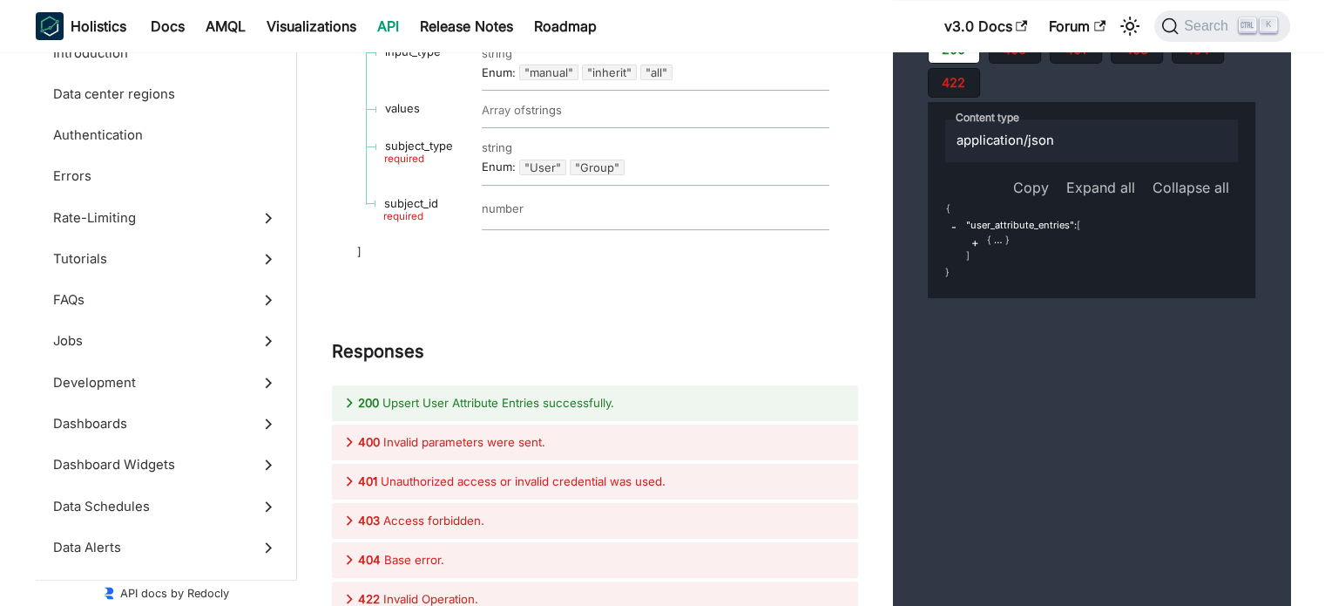
scroll to position [73116, 0]
drag, startPoint x: 1114, startPoint y: 198, endPoint x: 1008, endPoint y: 194, distance: 106.3
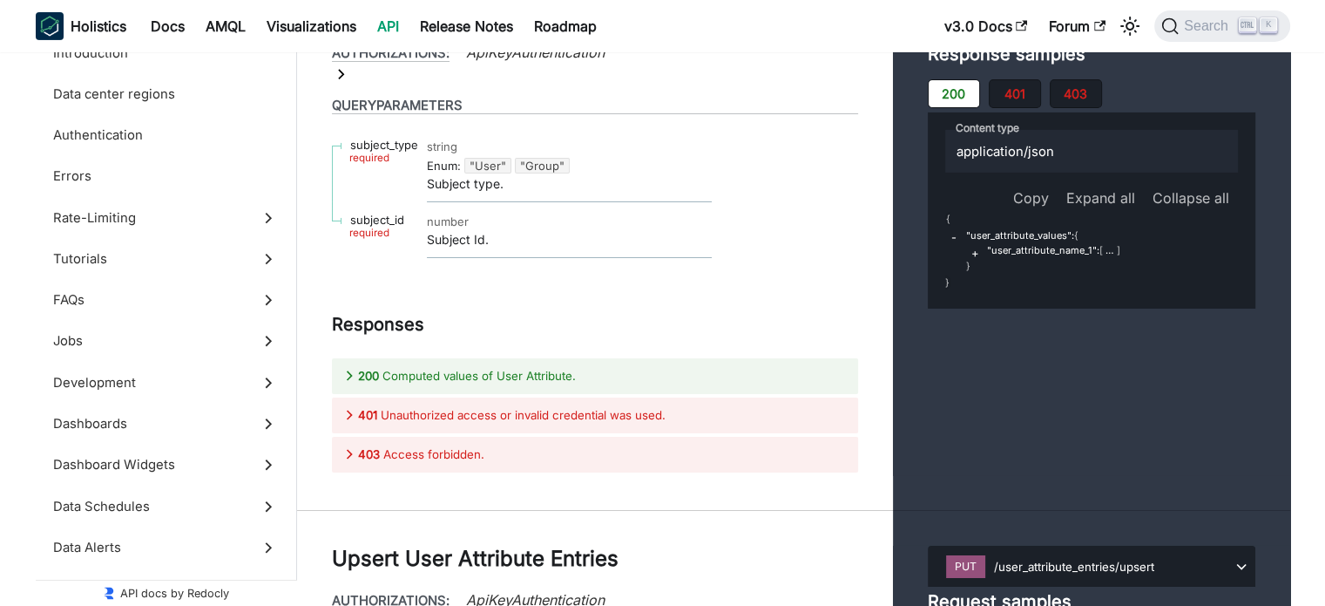
scroll to position [72210, 0]
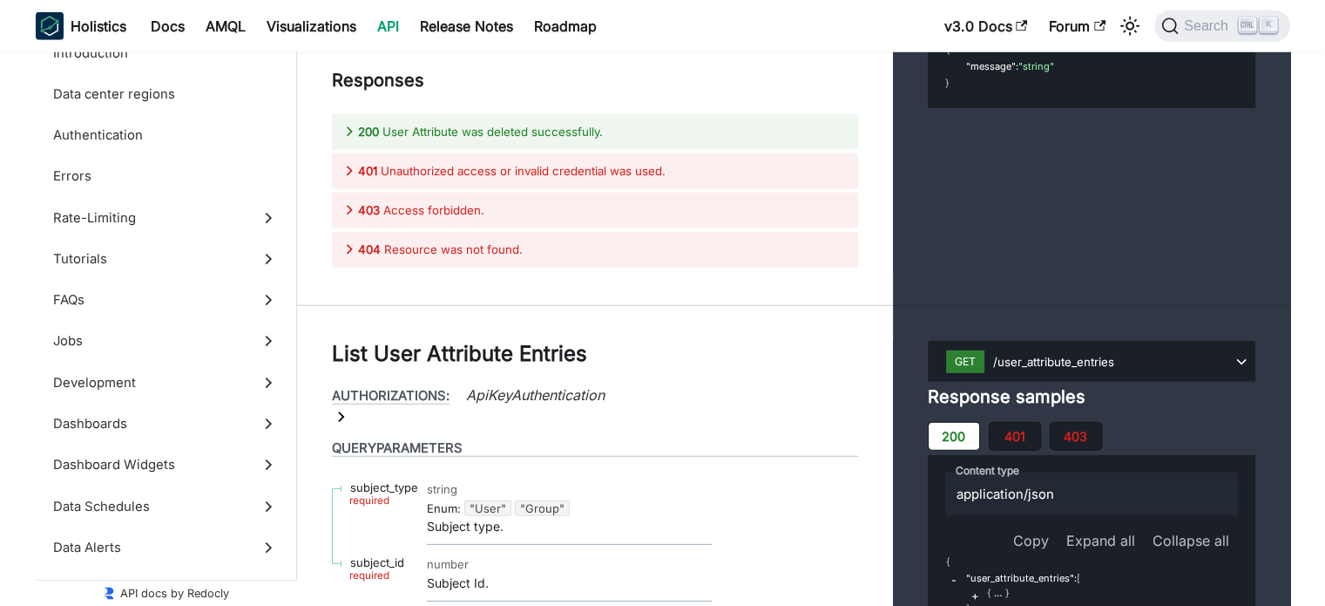
scroll to position [71338, 0]
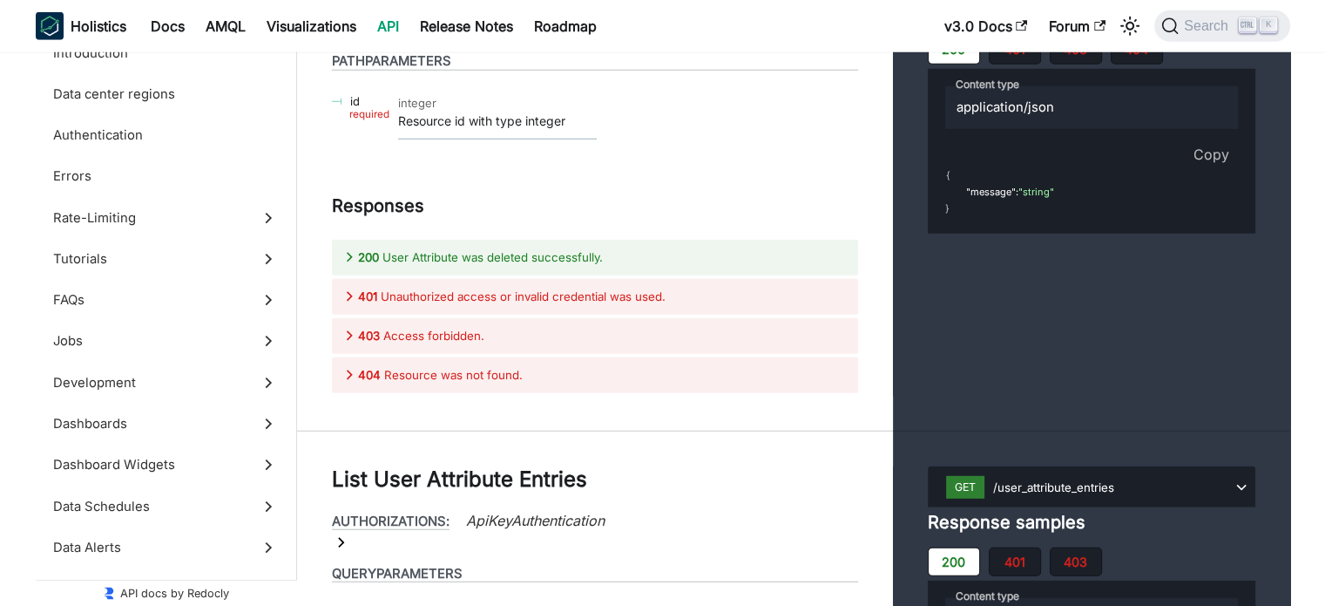
scroll to position [71234, 0]
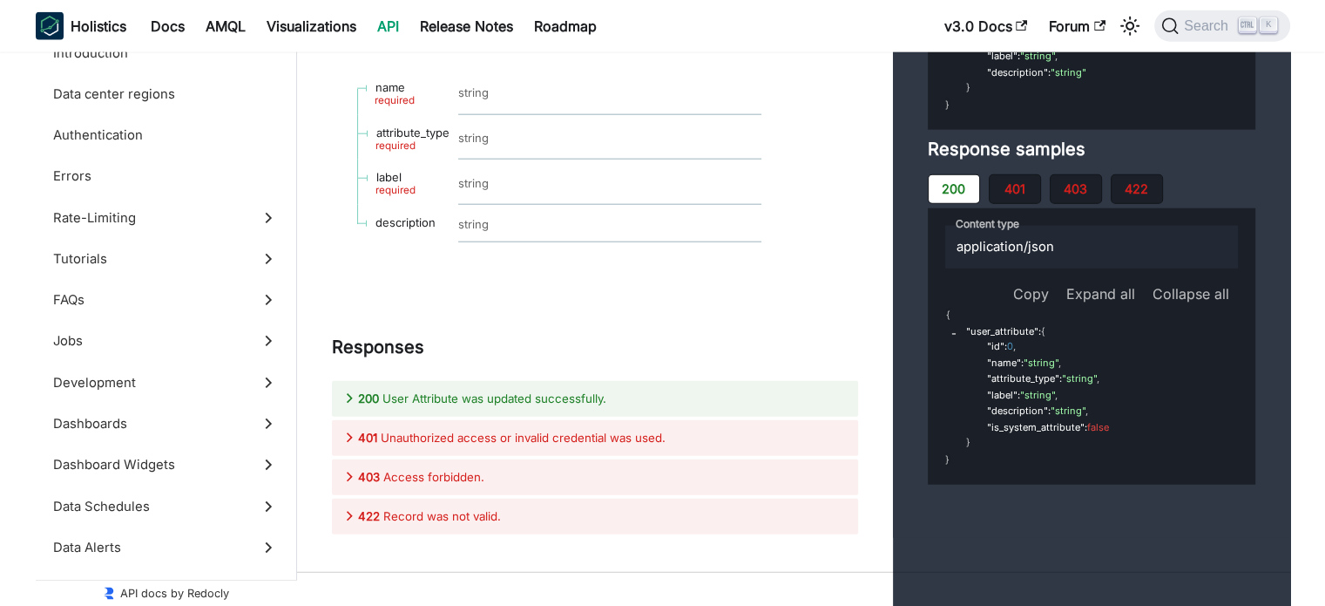
scroll to position [70572, 0]
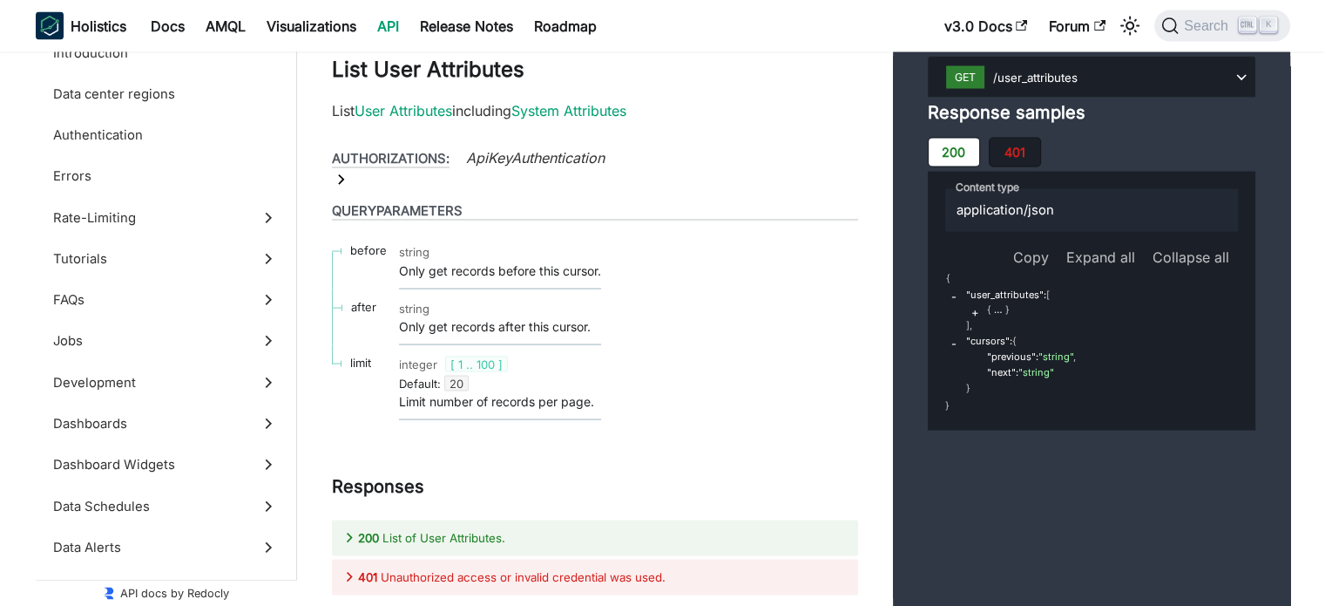
scroll to position [69735, 0]
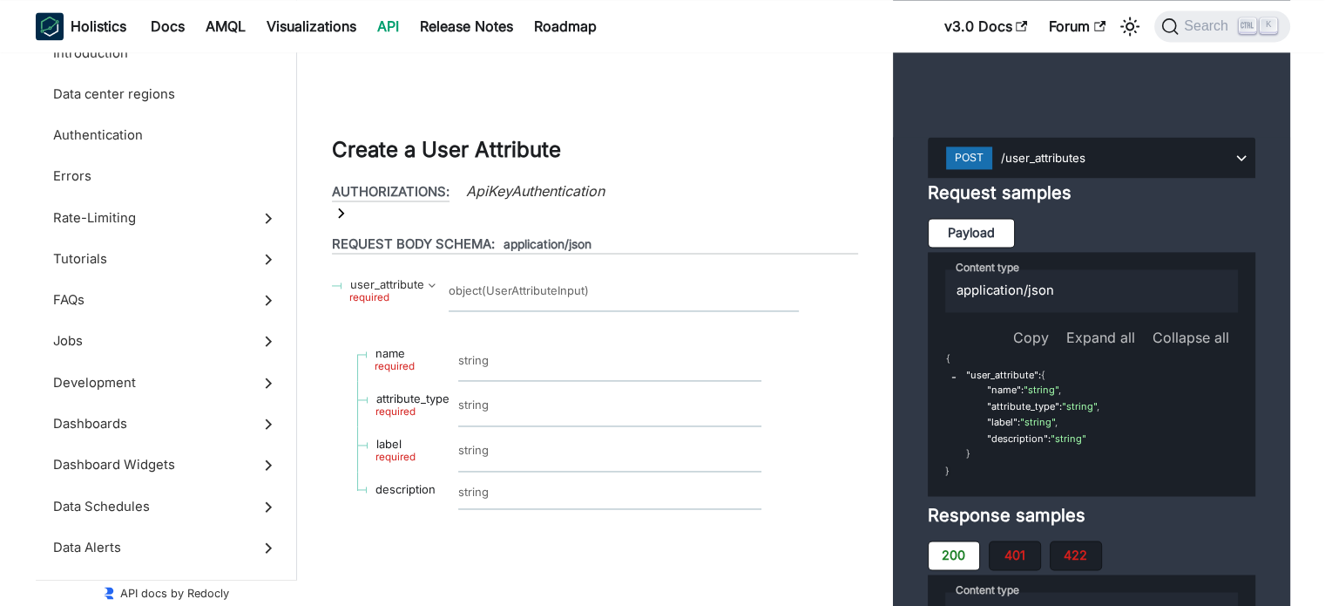
scroll to position [68794, 0]
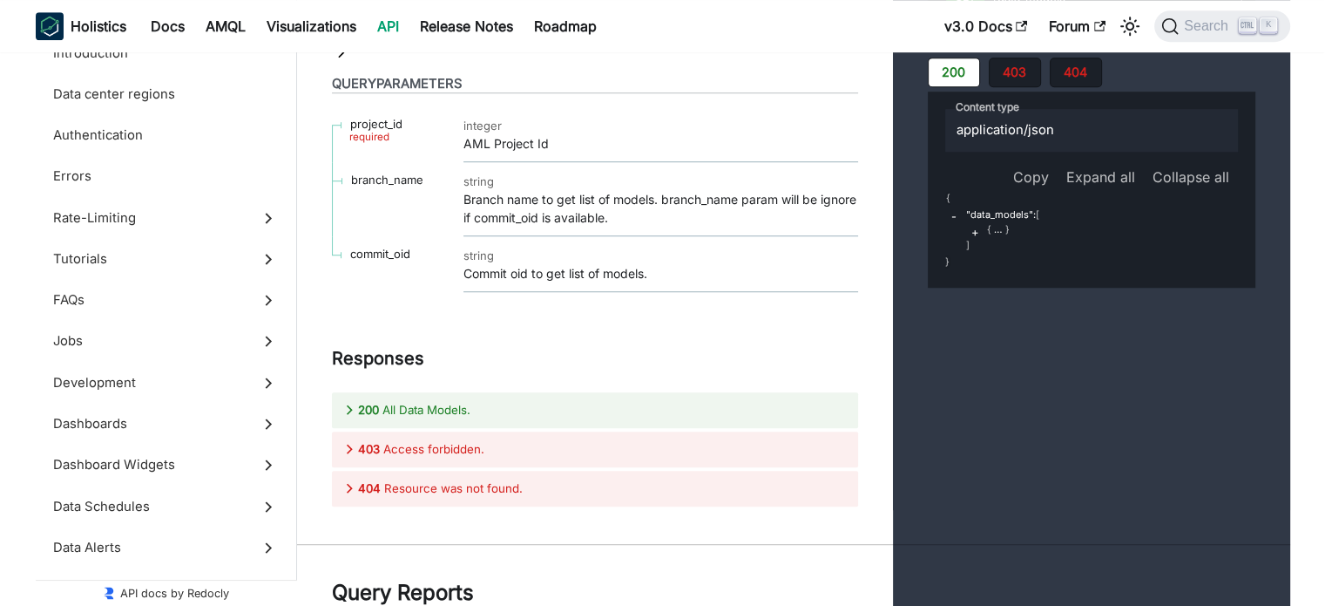
scroll to position [67540, 0]
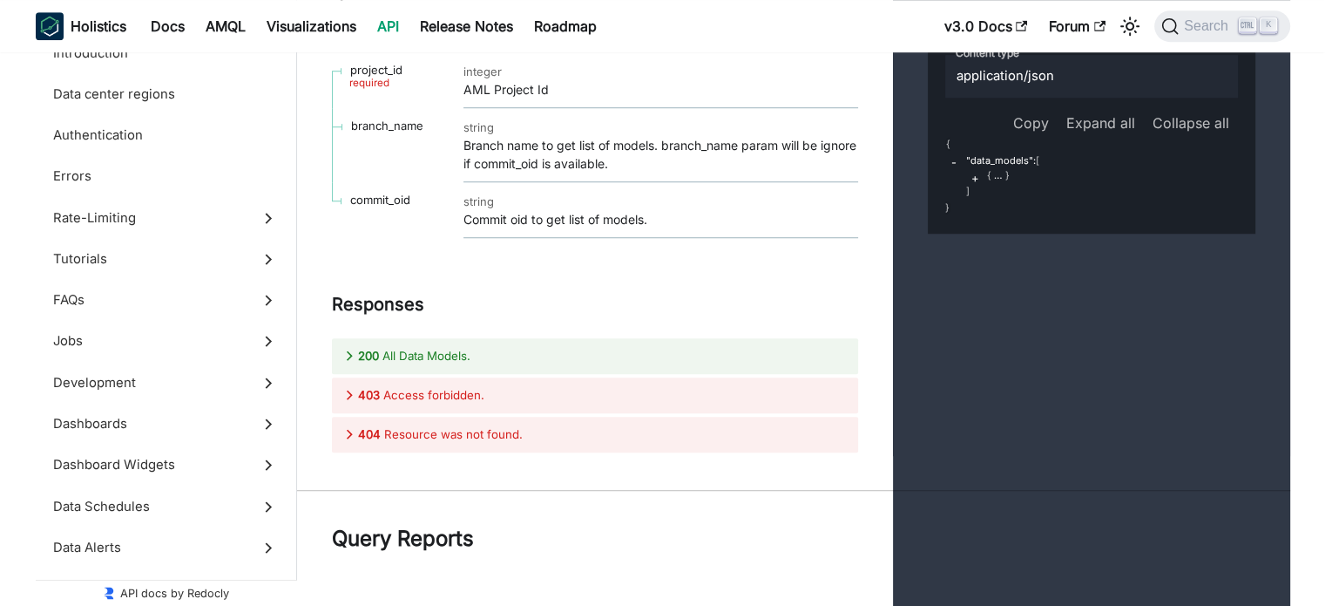
scroll to position [67610, 0]
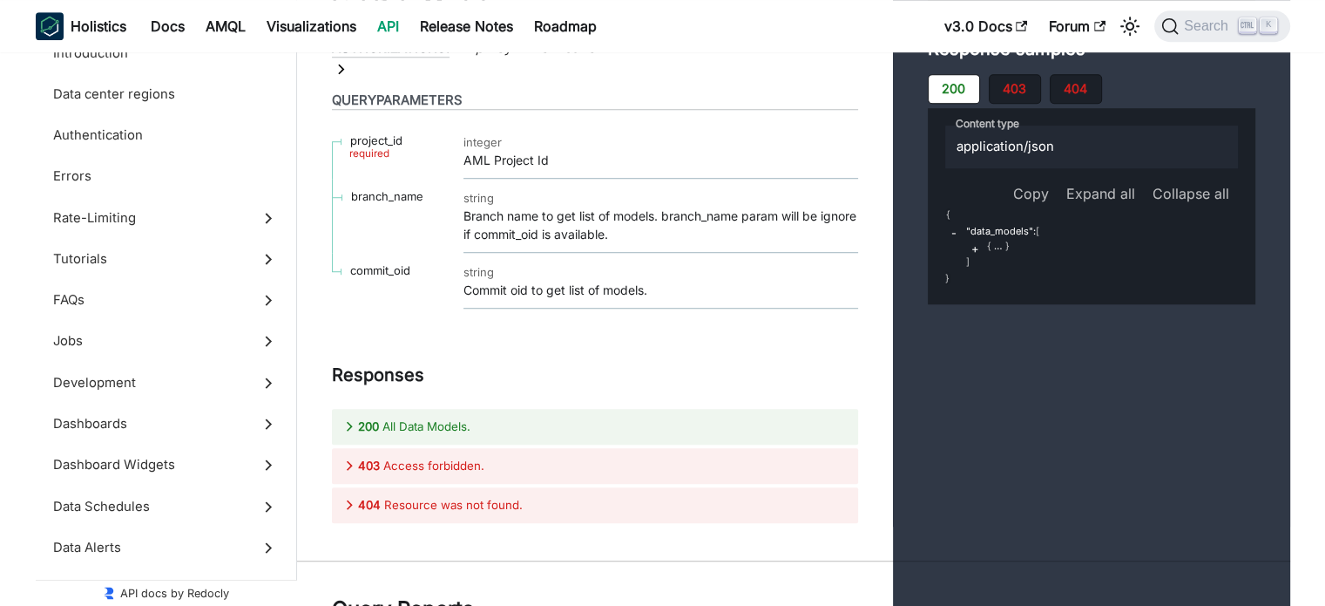
scroll to position [67540, 0]
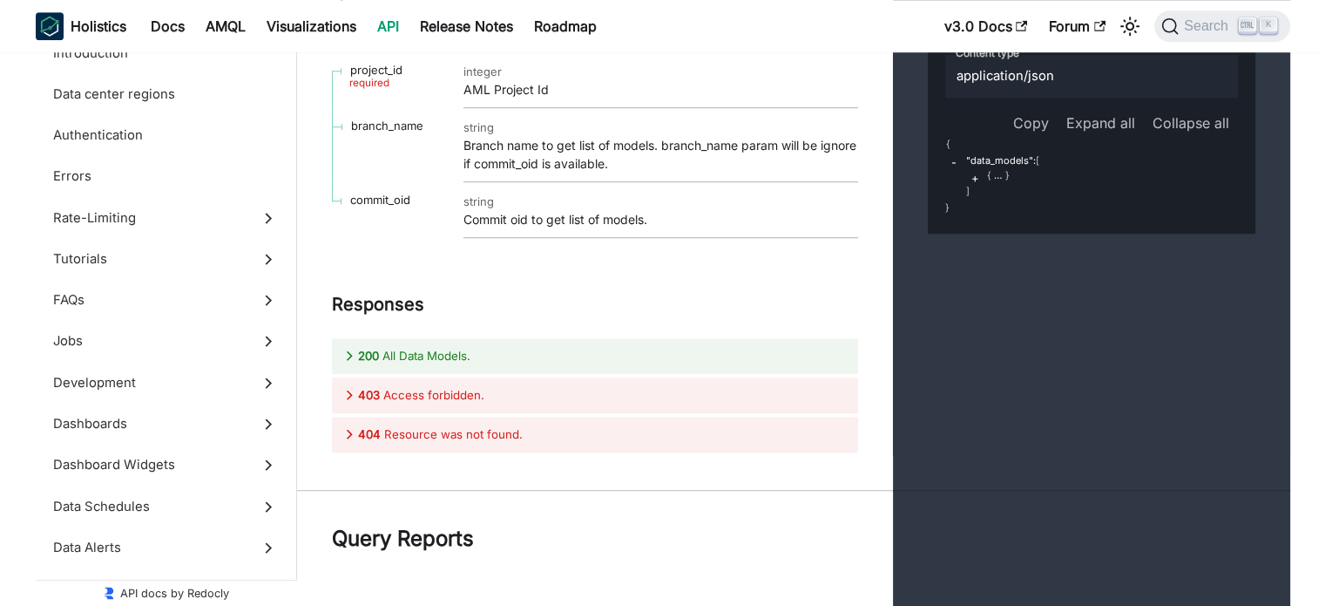
scroll to position [67610, 0]
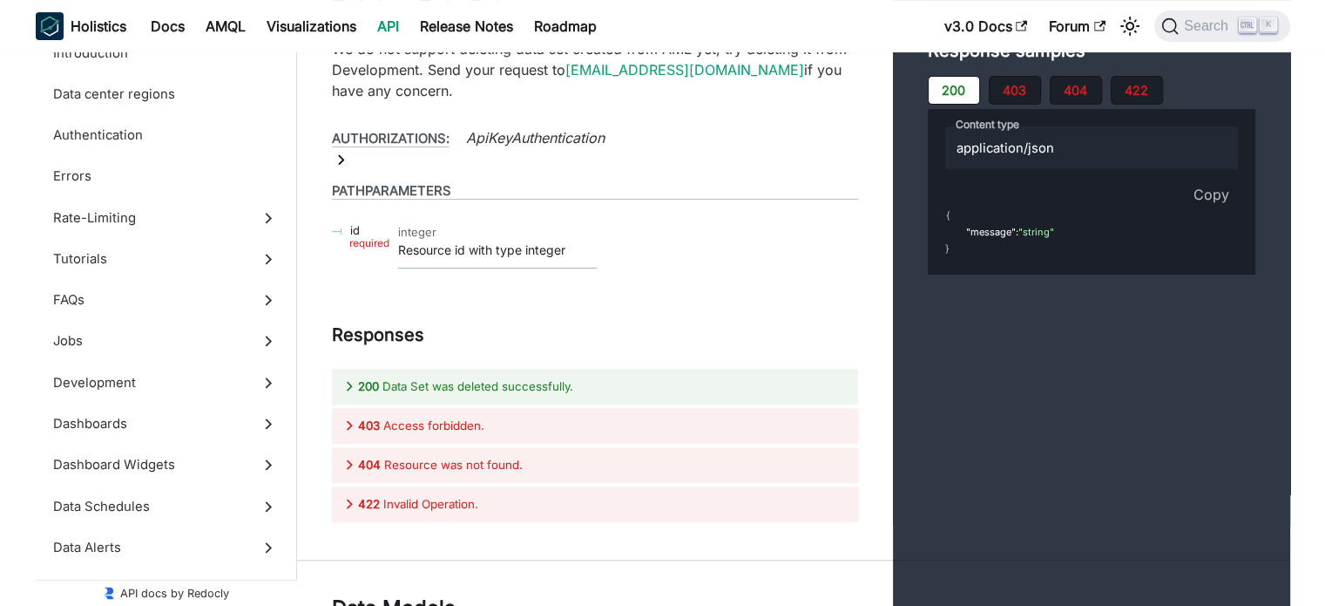
scroll to position [66808, 0]
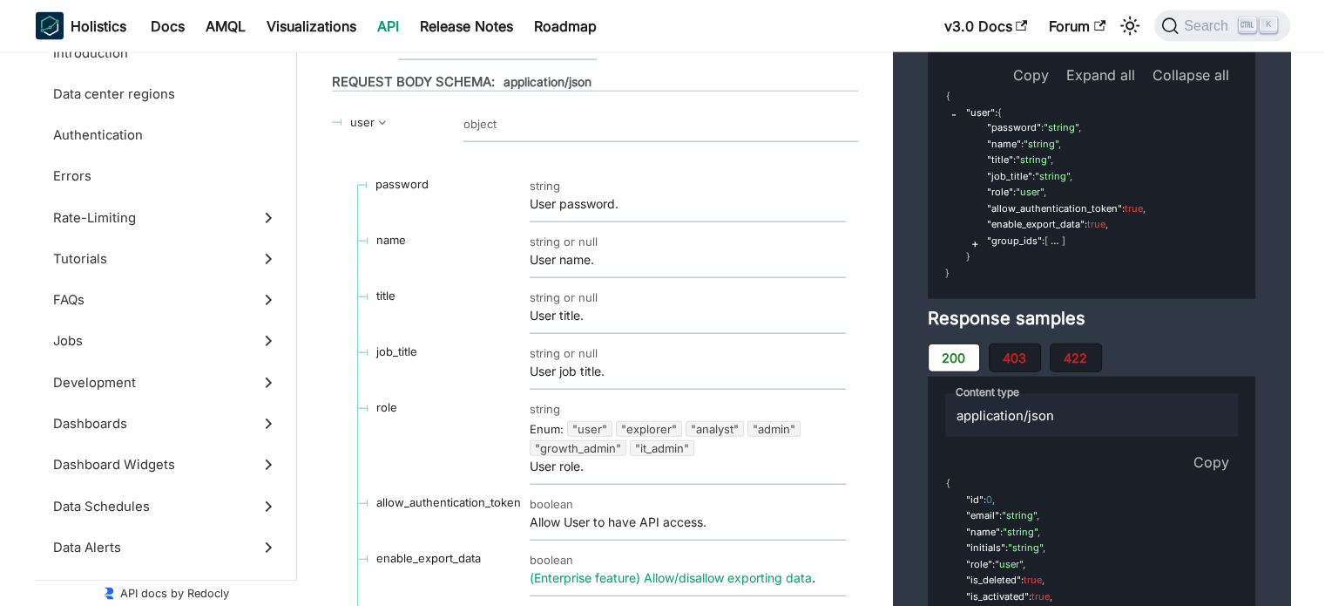
scroll to position [50394, 0]
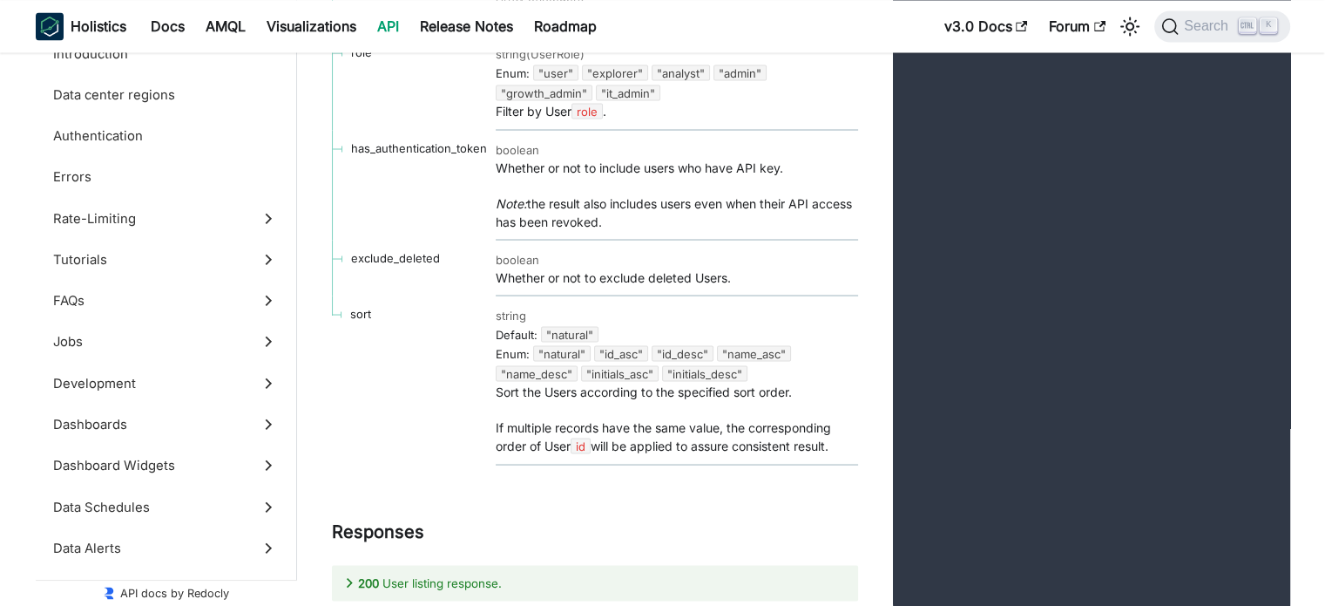
scroll to position [49627, 0]
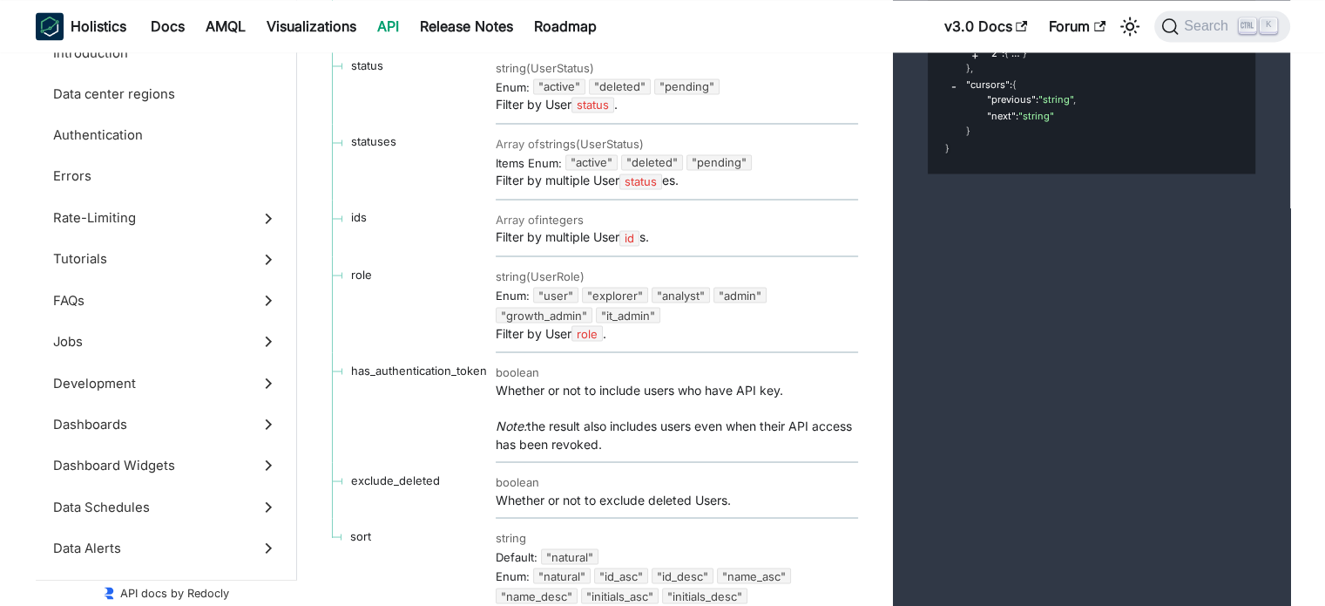
scroll to position [49209, 0]
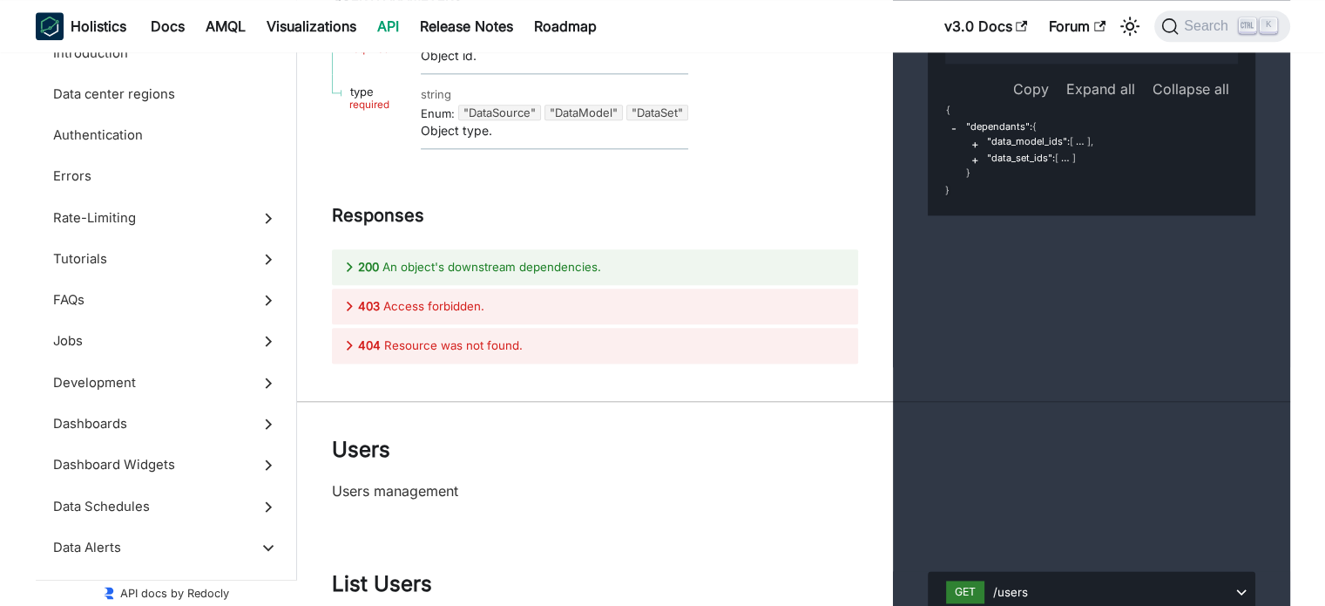
scroll to position [48547, 0]
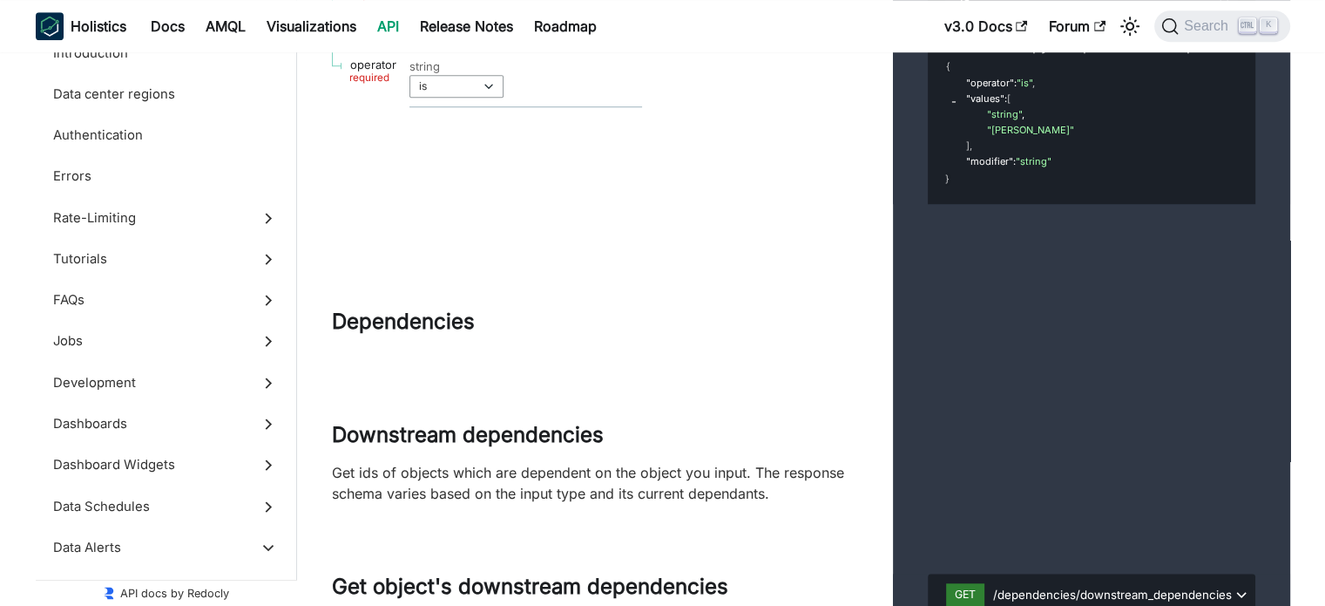
scroll to position [47815, 0]
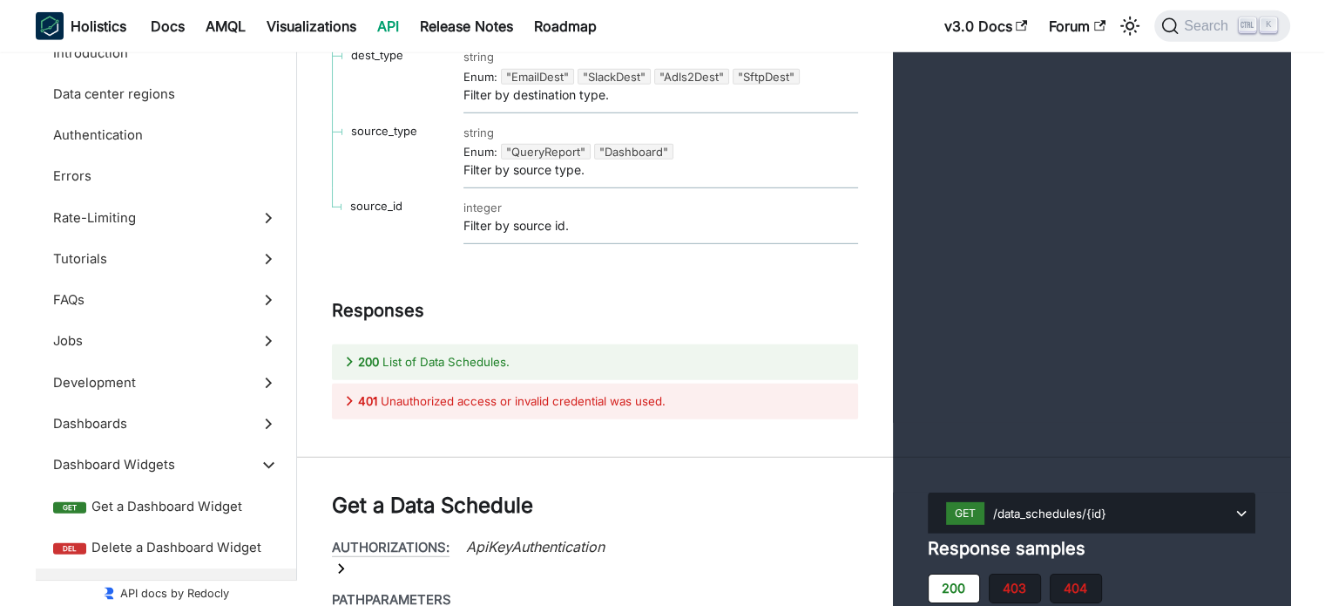
scroll to position [38301, 0]
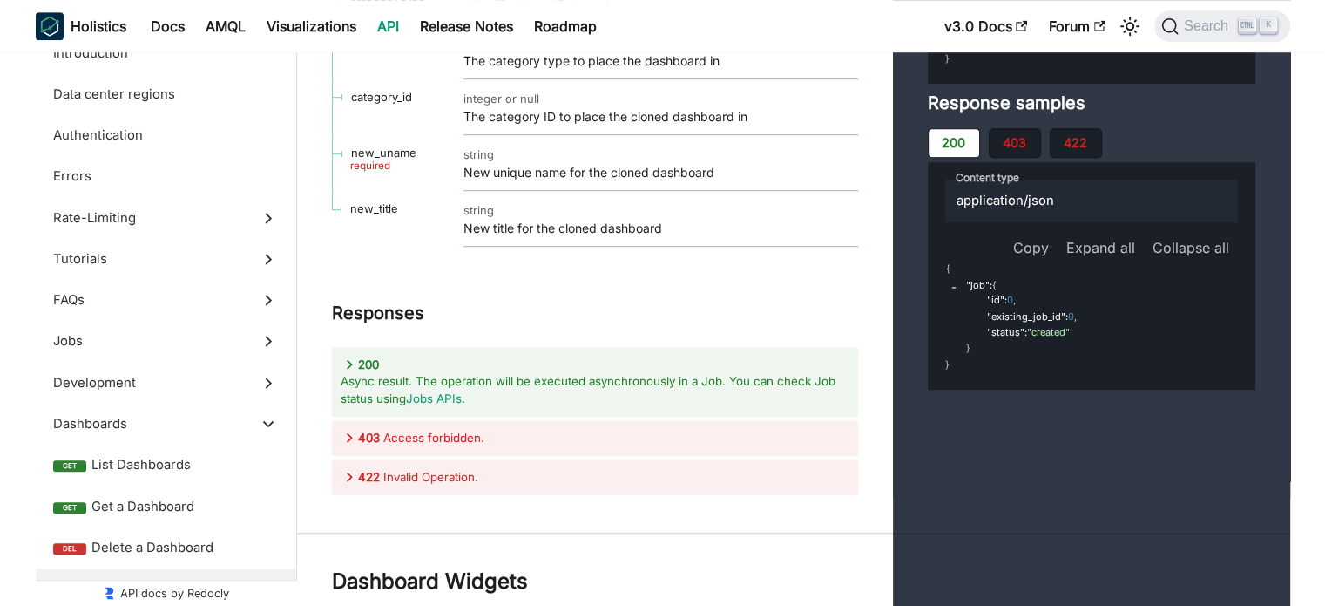
scroll to position [34468, 0]
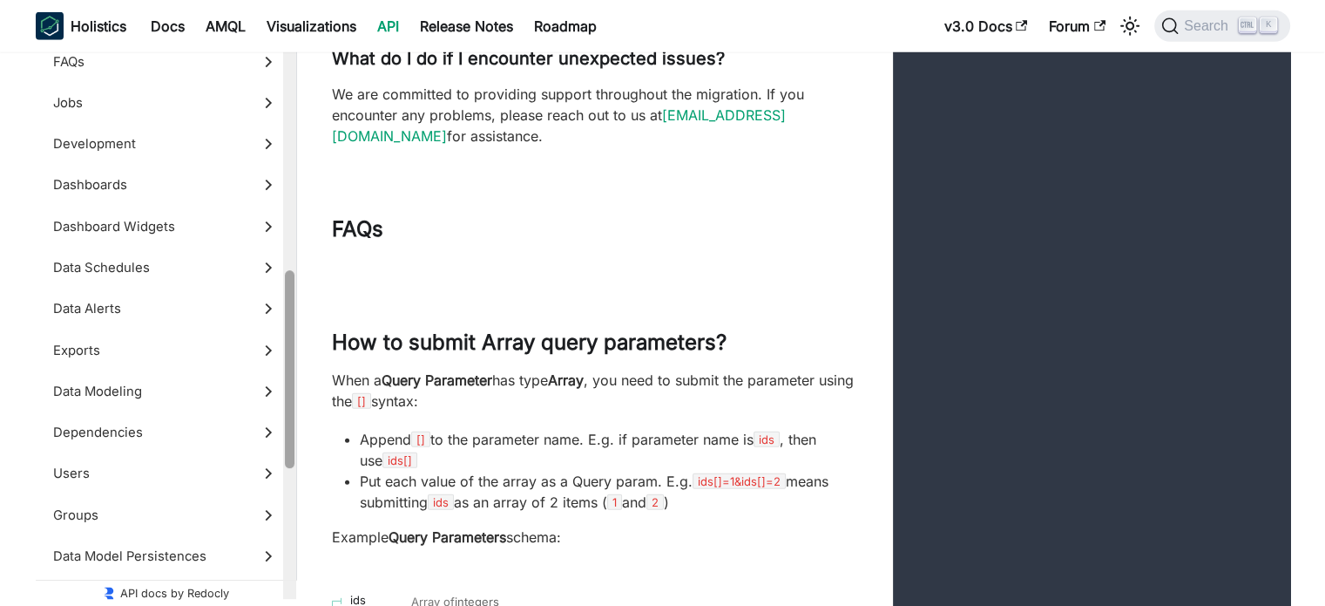
scroll to position [726, 0]
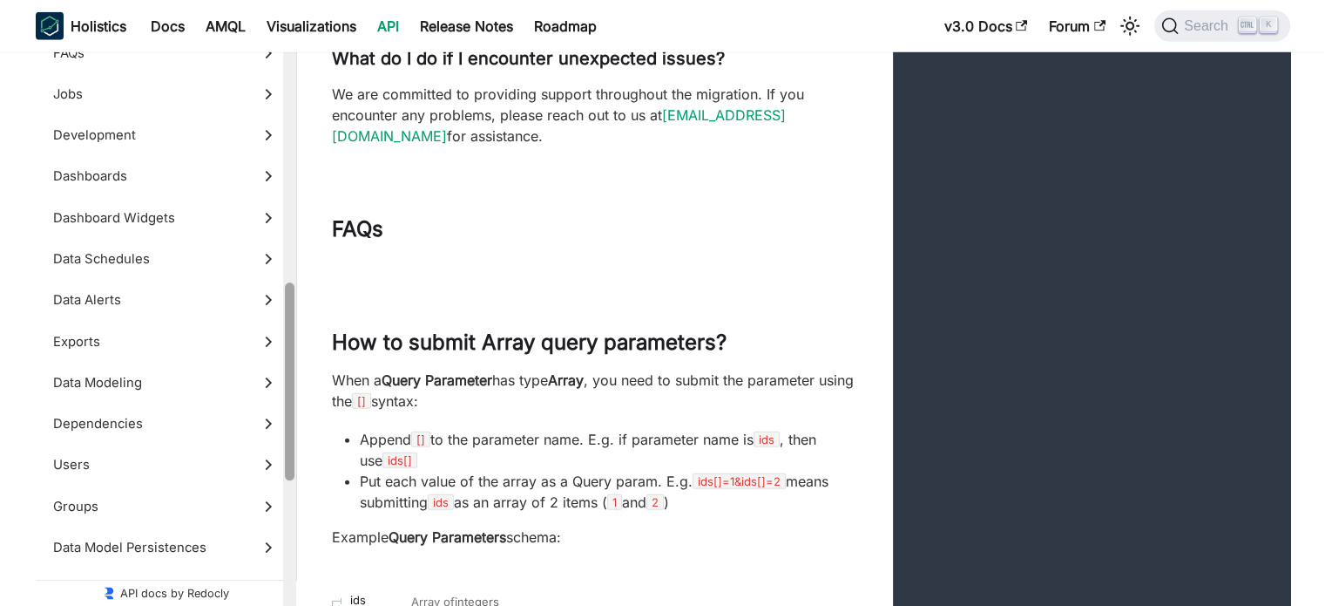
drag, startPoint x: 287, startPoint y: 293, endPoint x: 333, endPoint y: 646, distance: 356.7
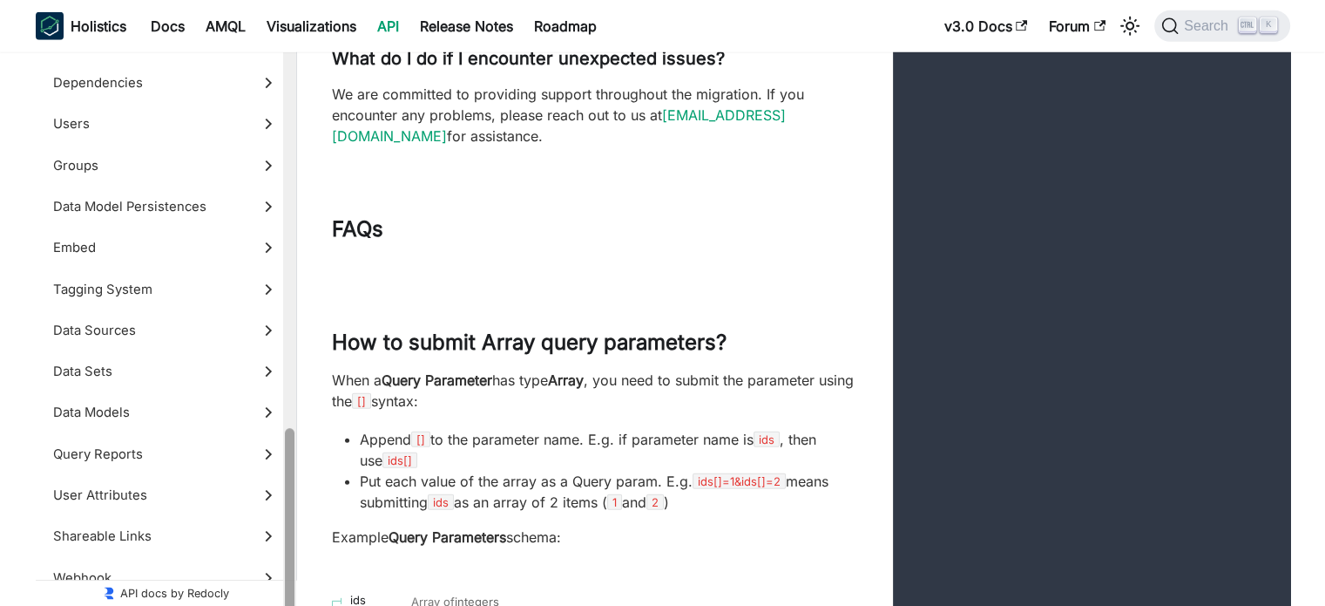
scroll to position [1086, 0]
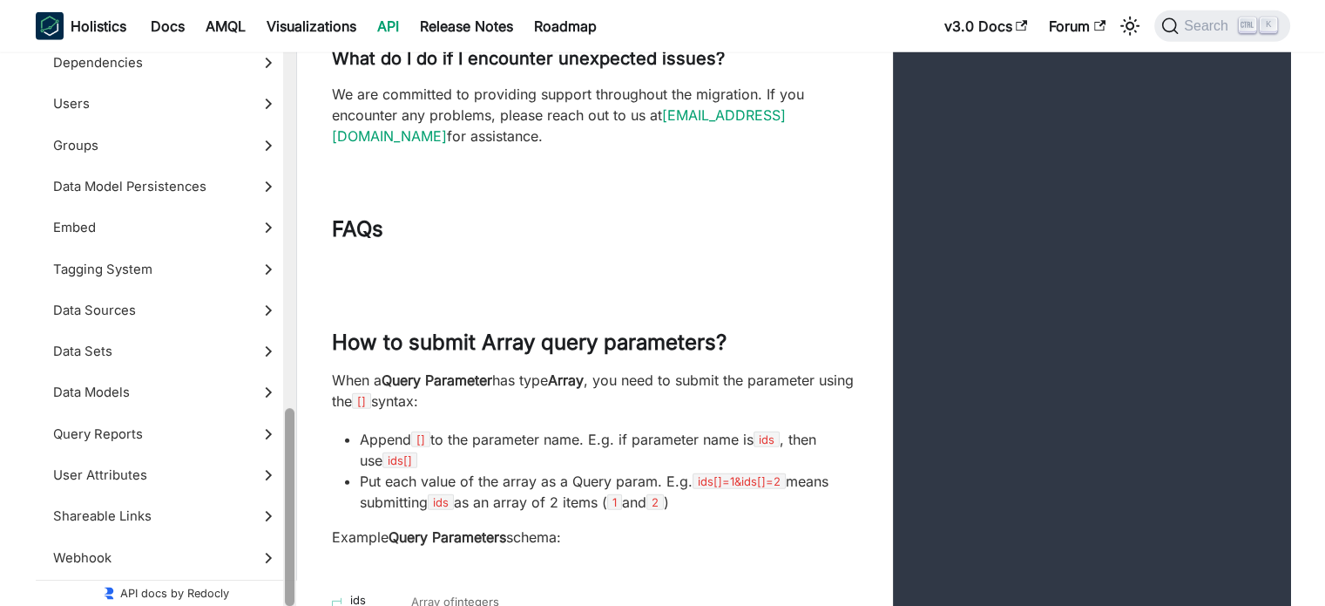
drag, startPoint x: 289, startPoint y: 432, endPoint x: 284, endPoint y: 573, distance: 141.2
click at [285, 573] on div at bounding box center [290, 507] width 10 height 198
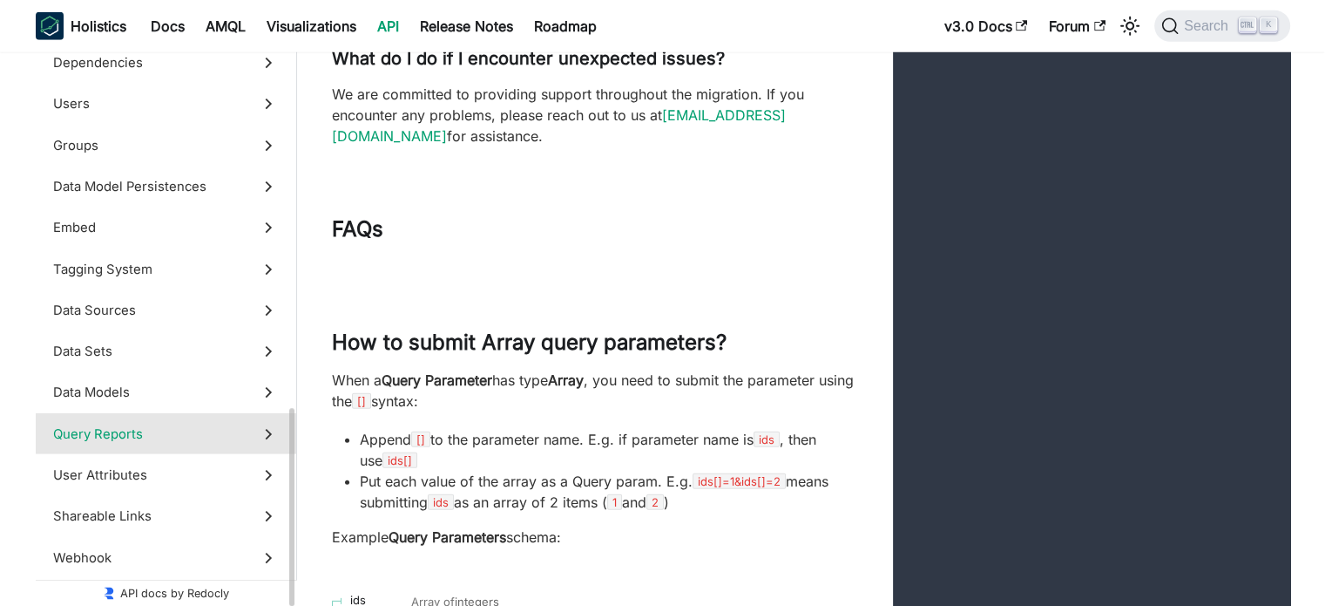
click at [245, 431] on label "Query Reports" at bounding box center [166, 433] width 260 height 41
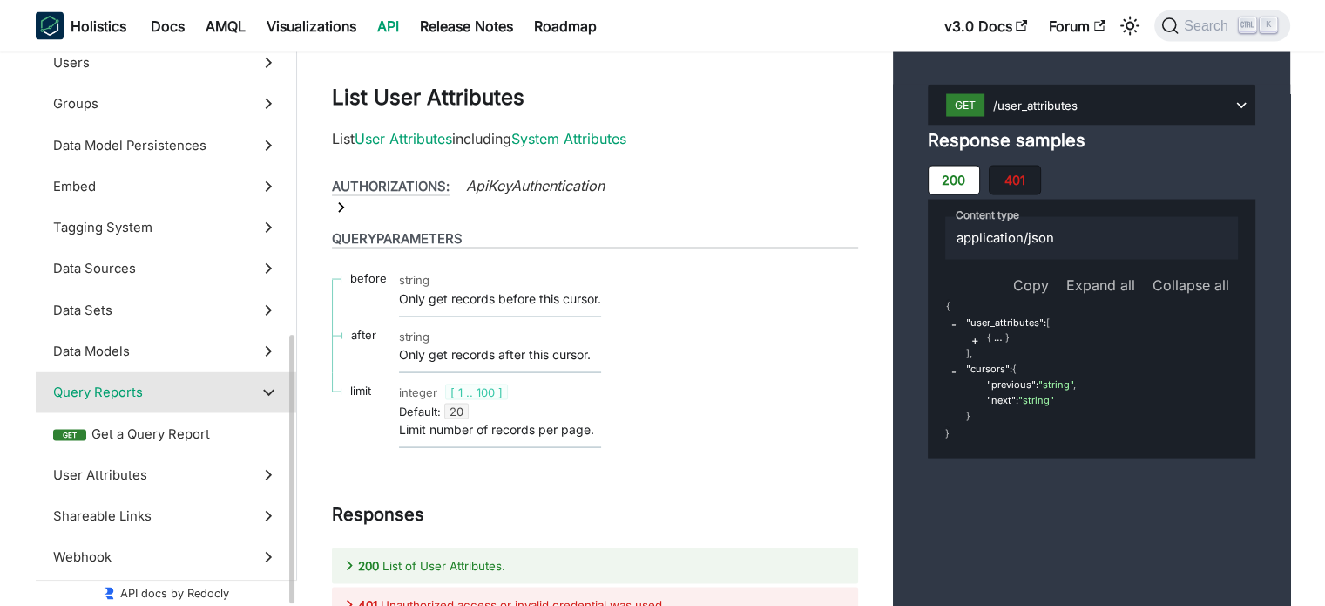
scroll to position [648, 0]
click at [254, 438] on span "Get a Query Report" at bounding box center [184, 434] width 187 height 19
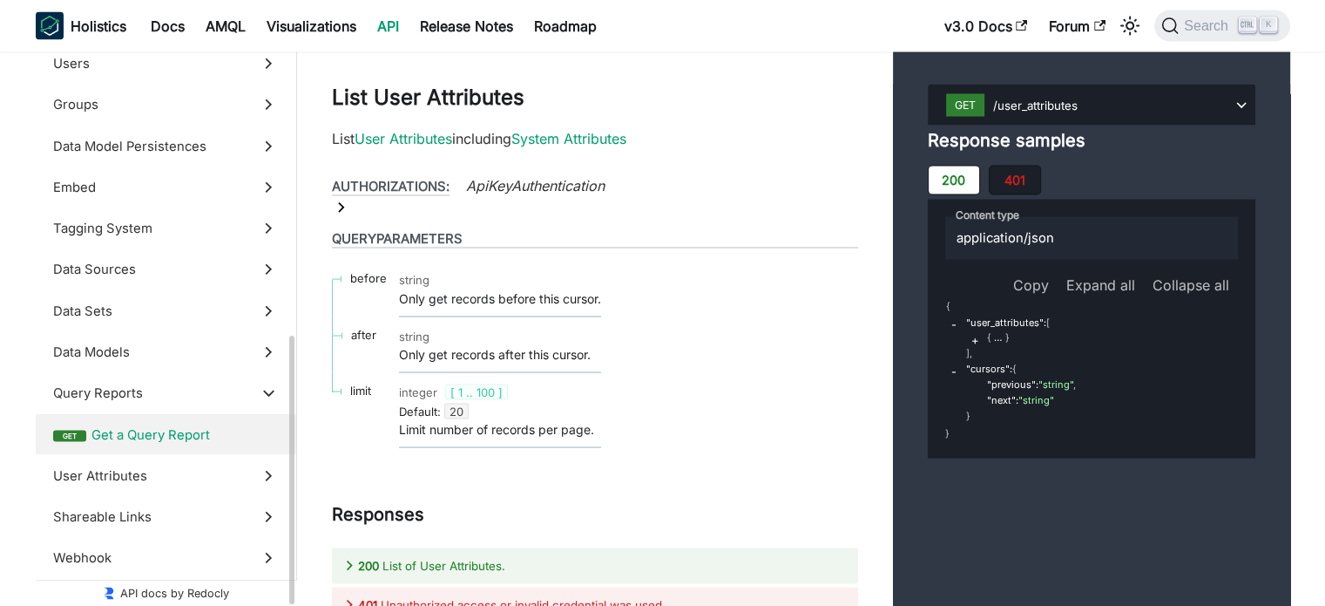
scroll to position [69770, 0]
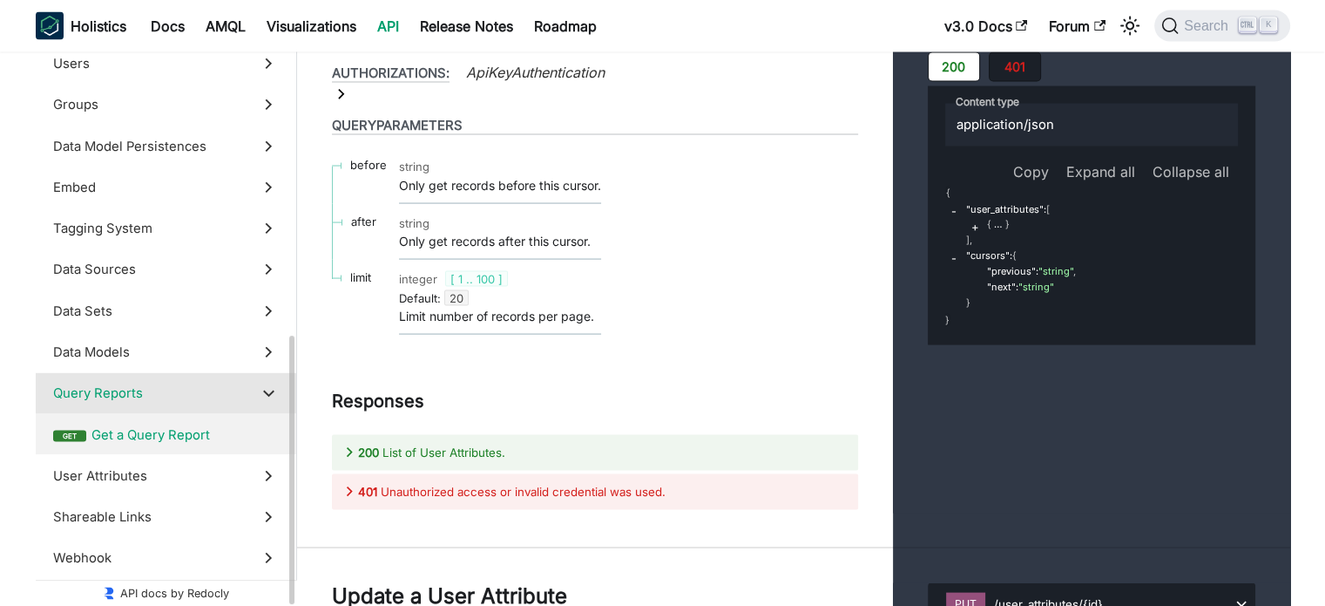
click at [274, 392] on icon at bounding box center [268, 392] width 19 height 19
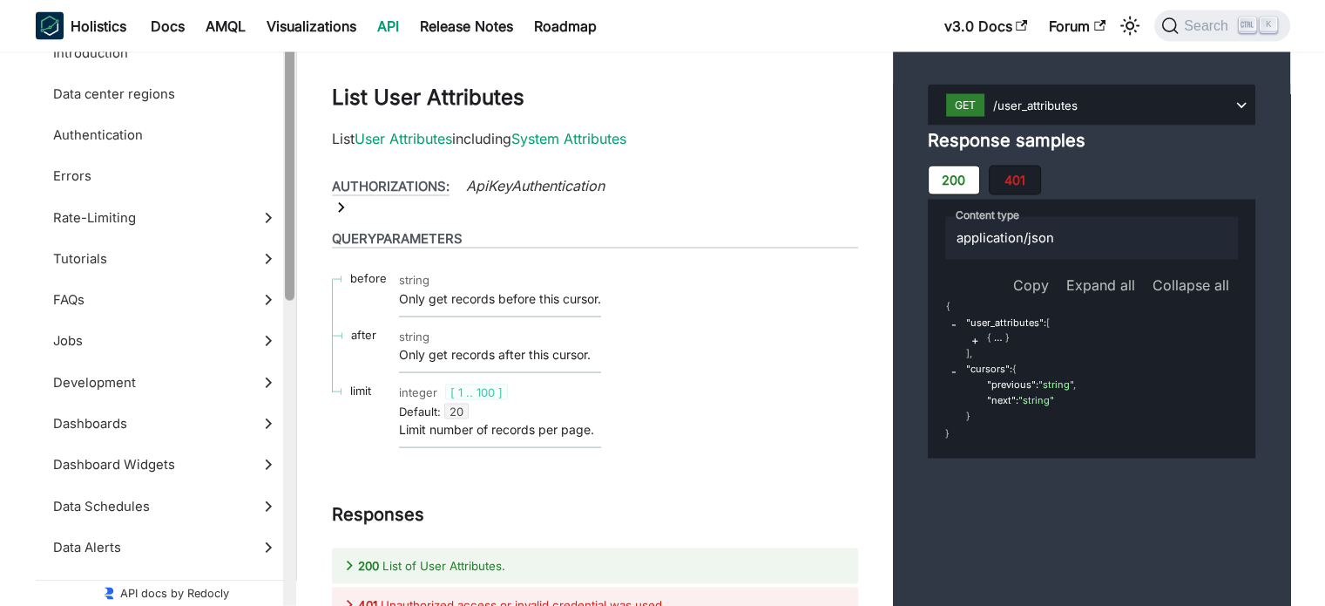
drag, startPoint x: 292, startPoint y: 457, endPoint x: 309, endPoint y: 125, distance: 331.5
